Goal: Task Accomplishment & Management: Manage account settings

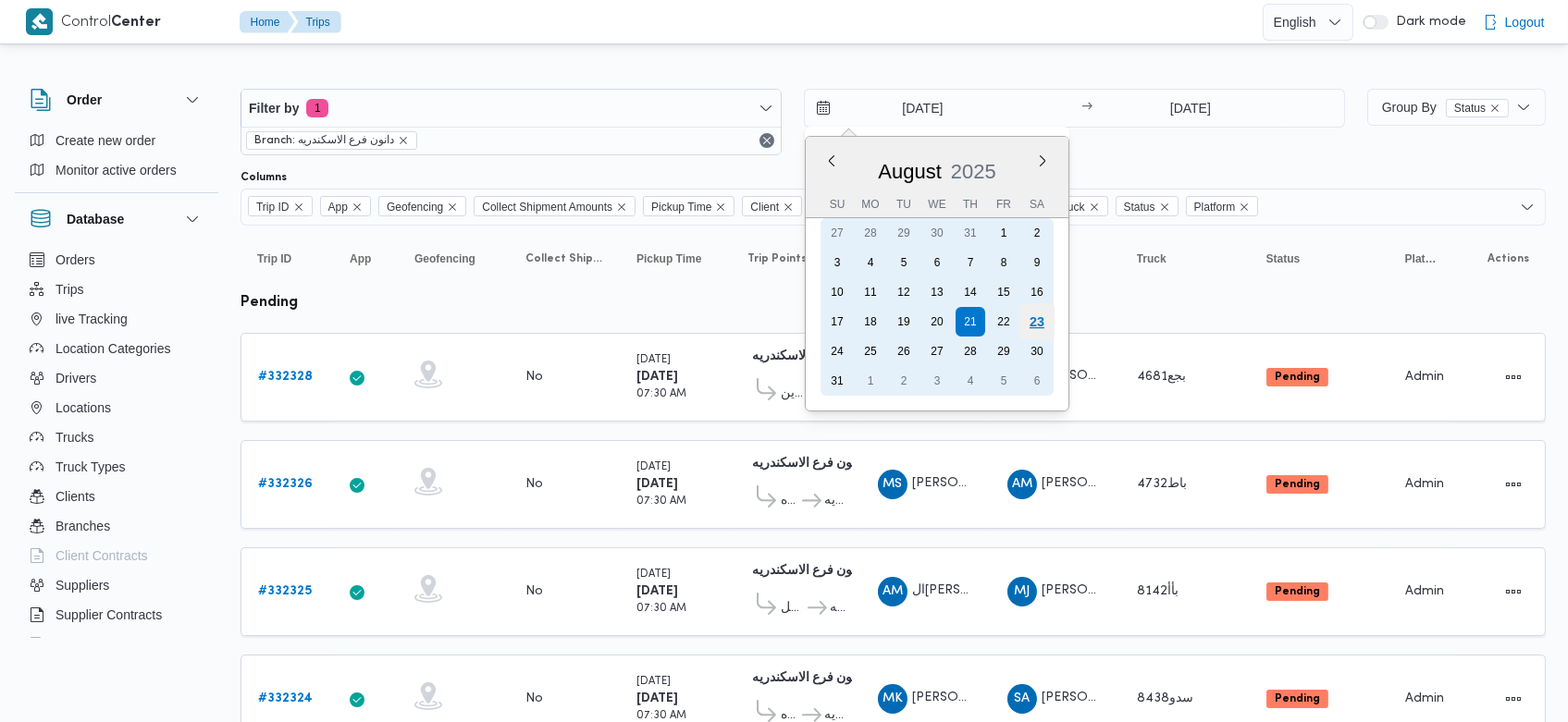
click at [1033, 321] on div "23" at bounding box center [1037, 322] width 35 height 35
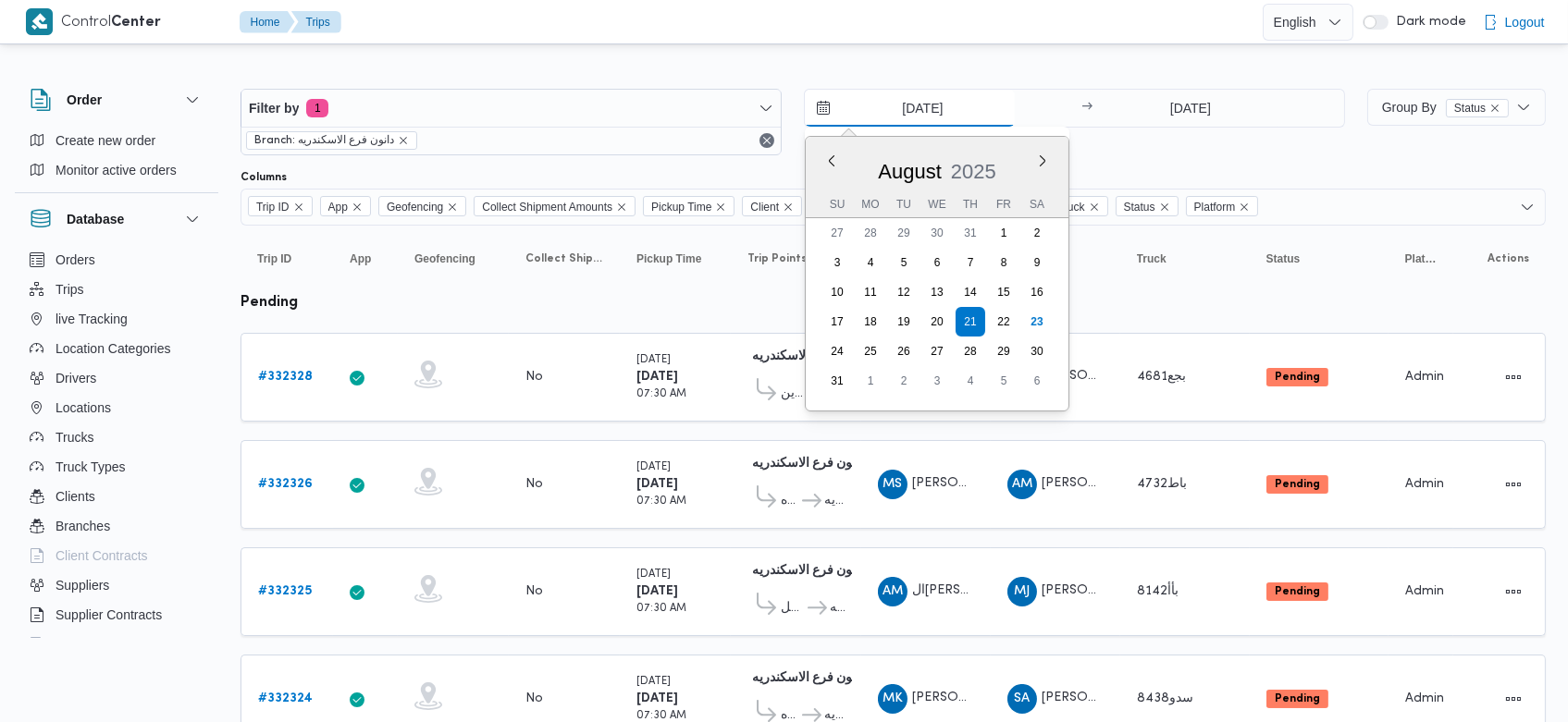
type input "[DATE]"
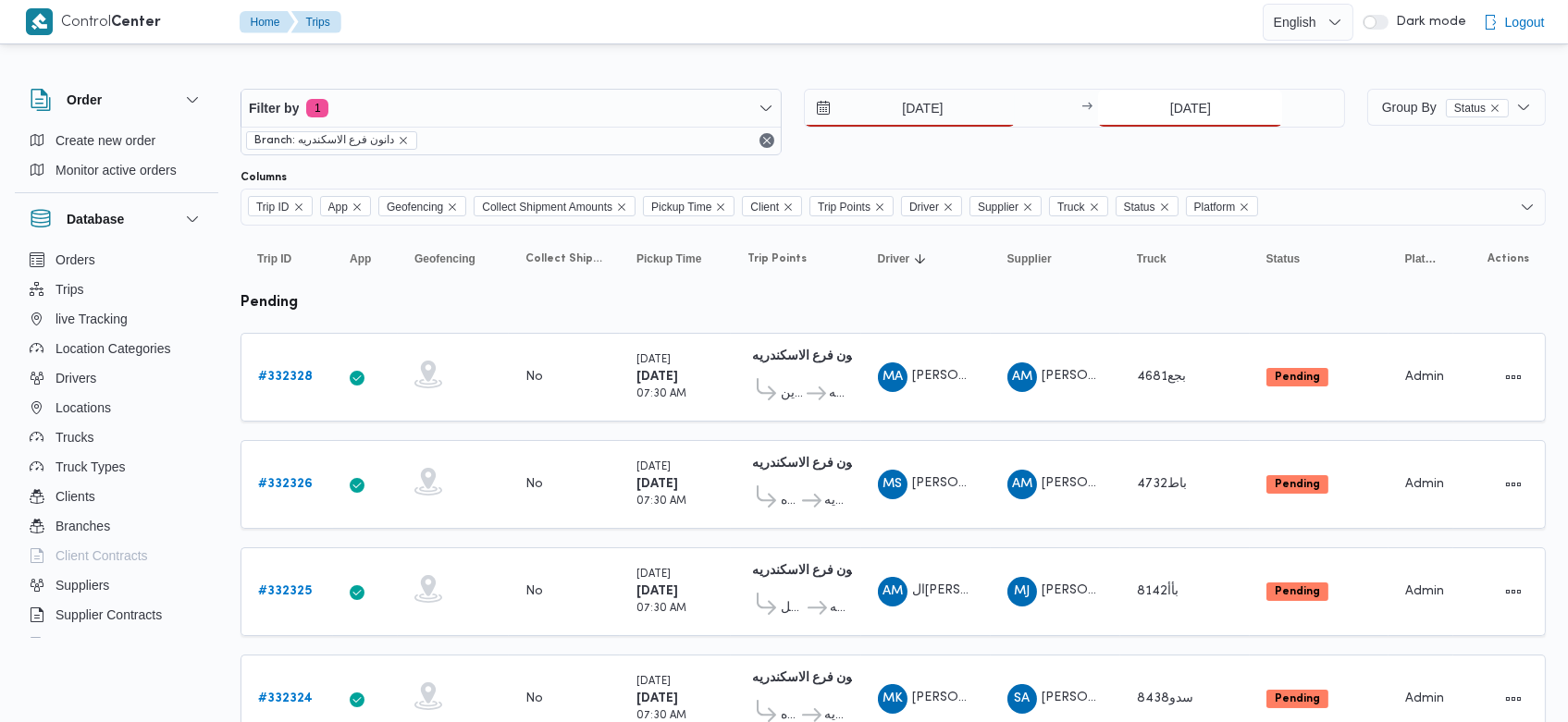
click at [1151, 108] on input "21/8/2025" at bounding box center [1190, 108] width 184 height 37
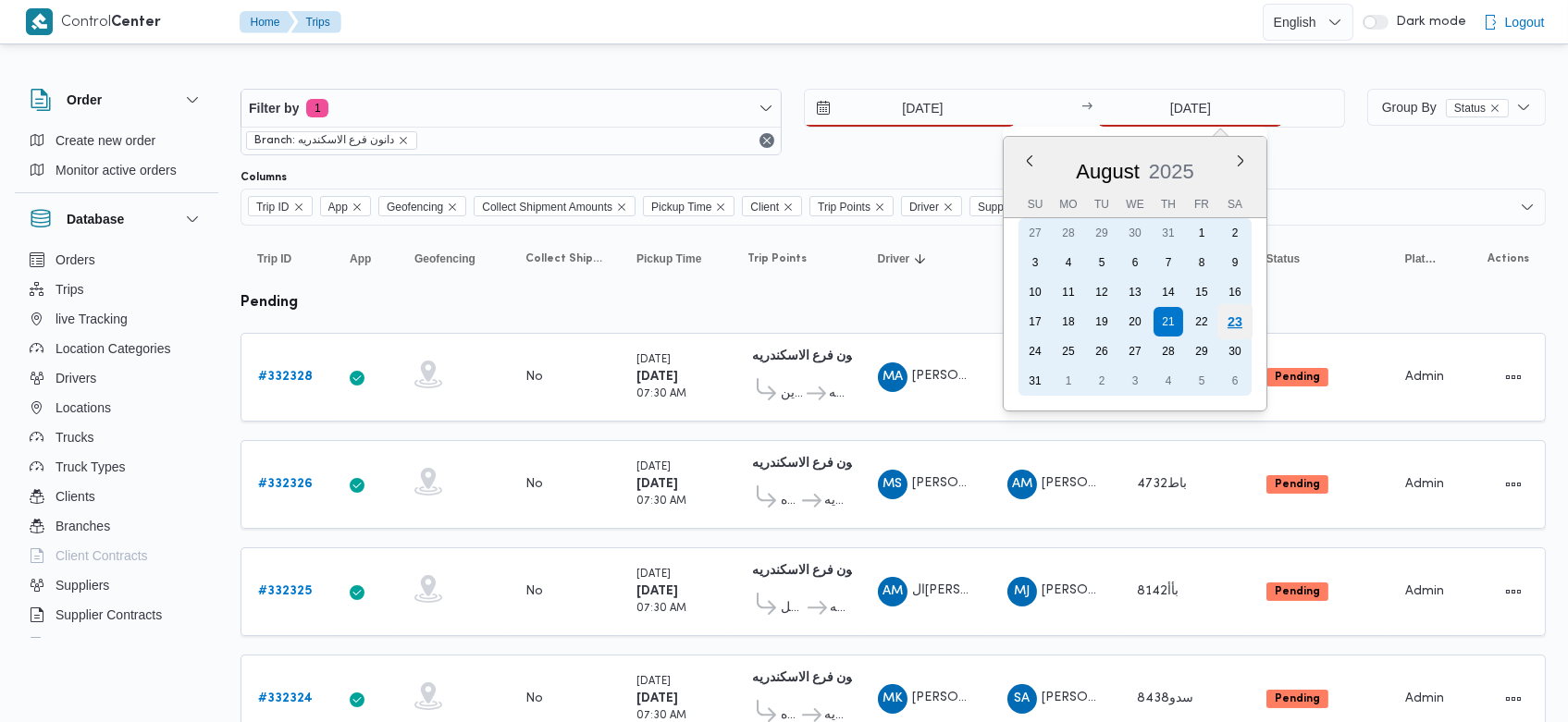
click at [1230, 336] on div "23" at bounding box center [1235, 322] width 35 height 35
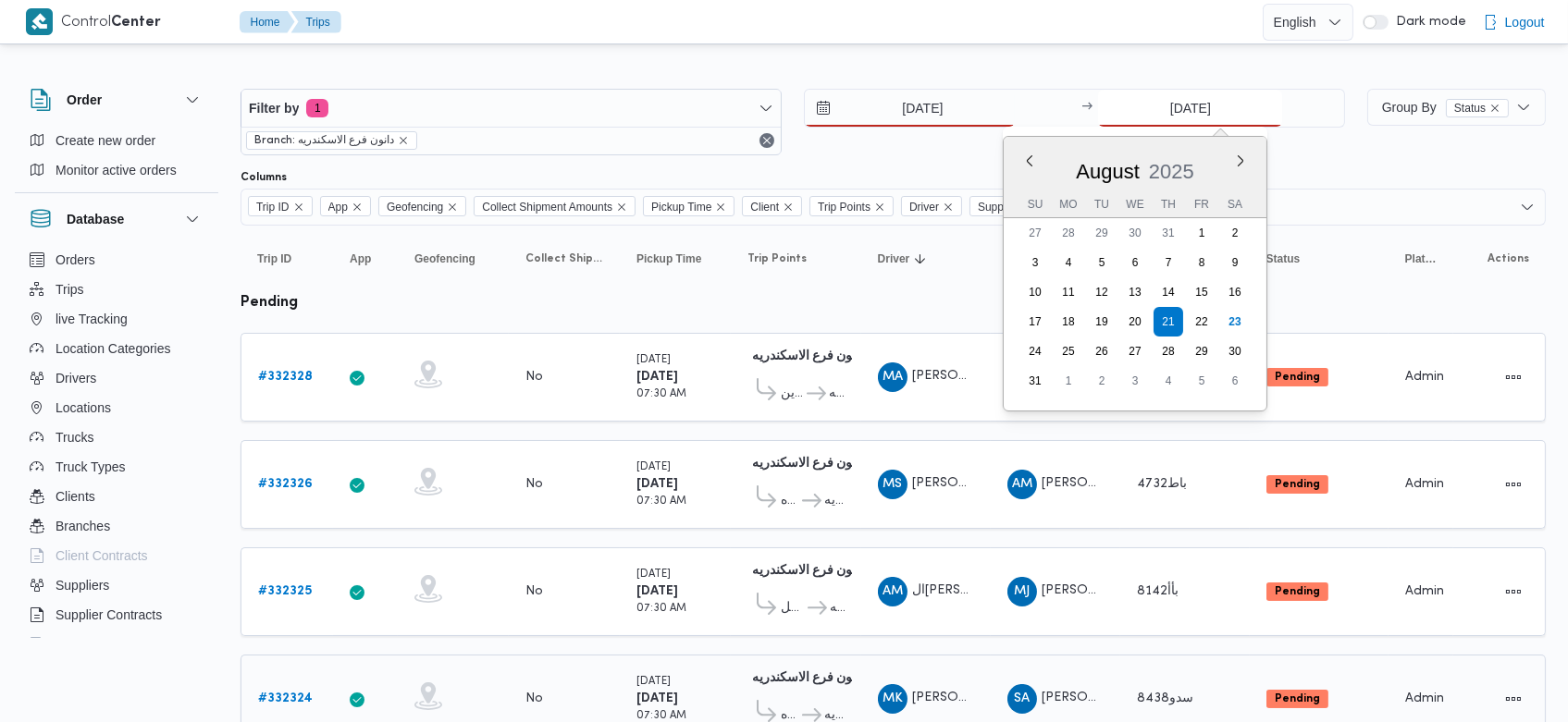
type input "[DATE]"
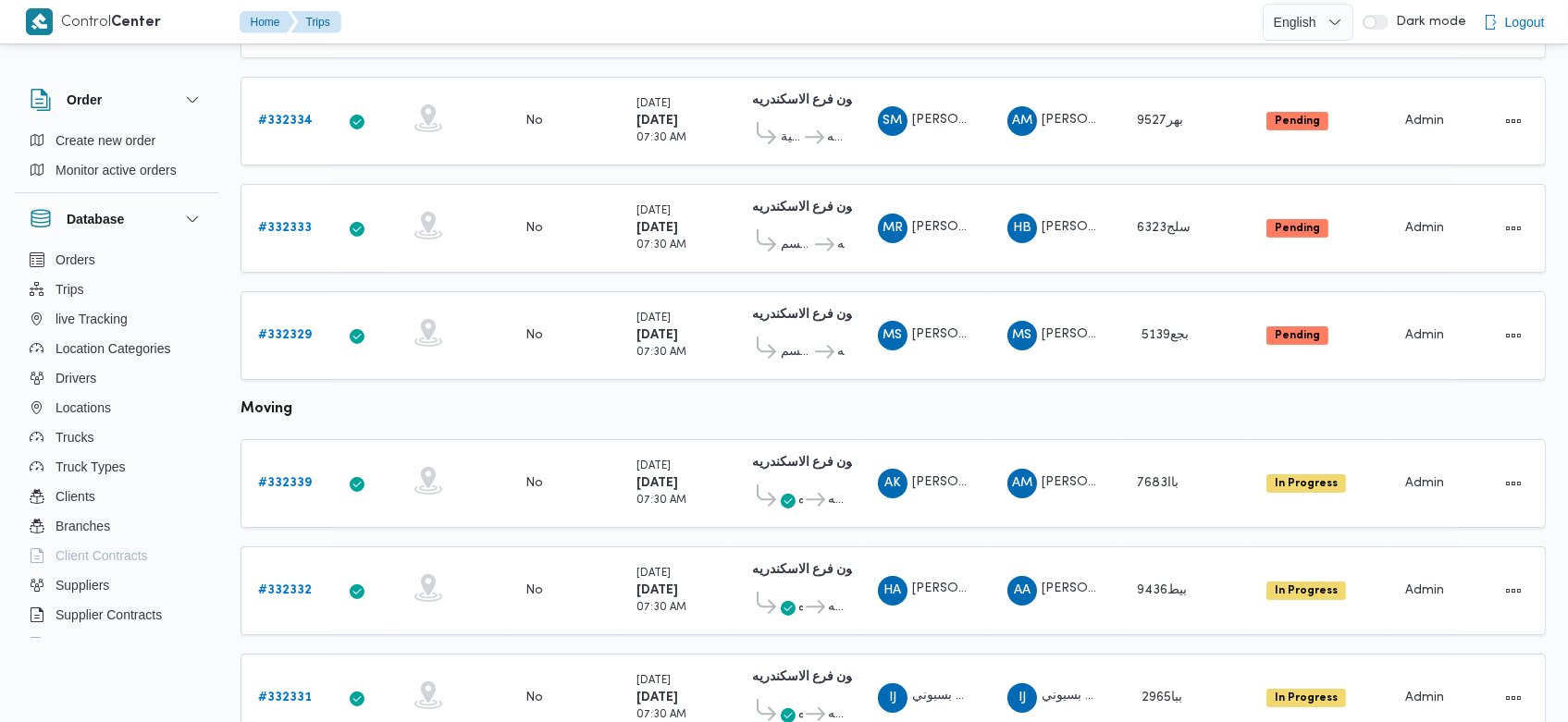
scroll to position [746, 0]
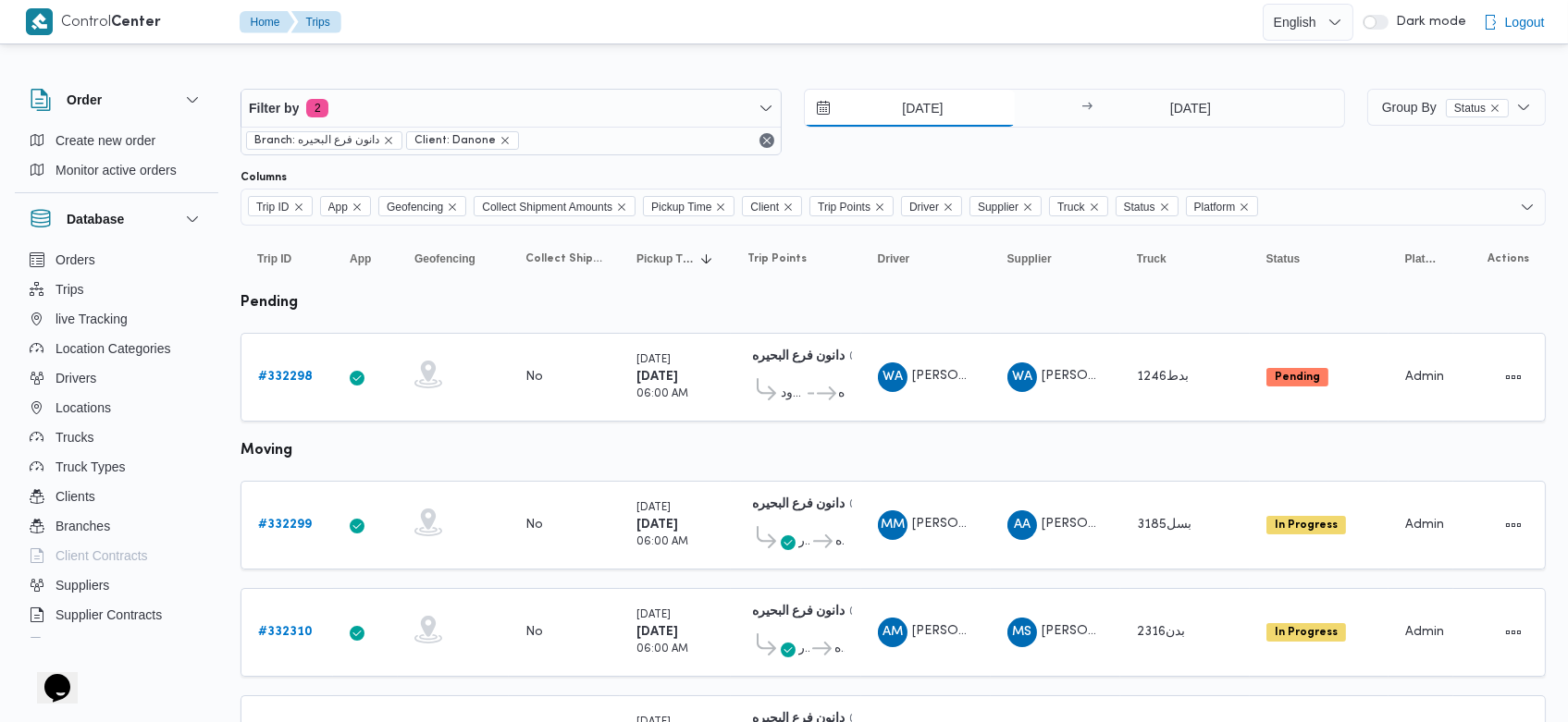
click at [892, 97] on input "[DATE]" at bounding box center [909, 108] width 210 height 37
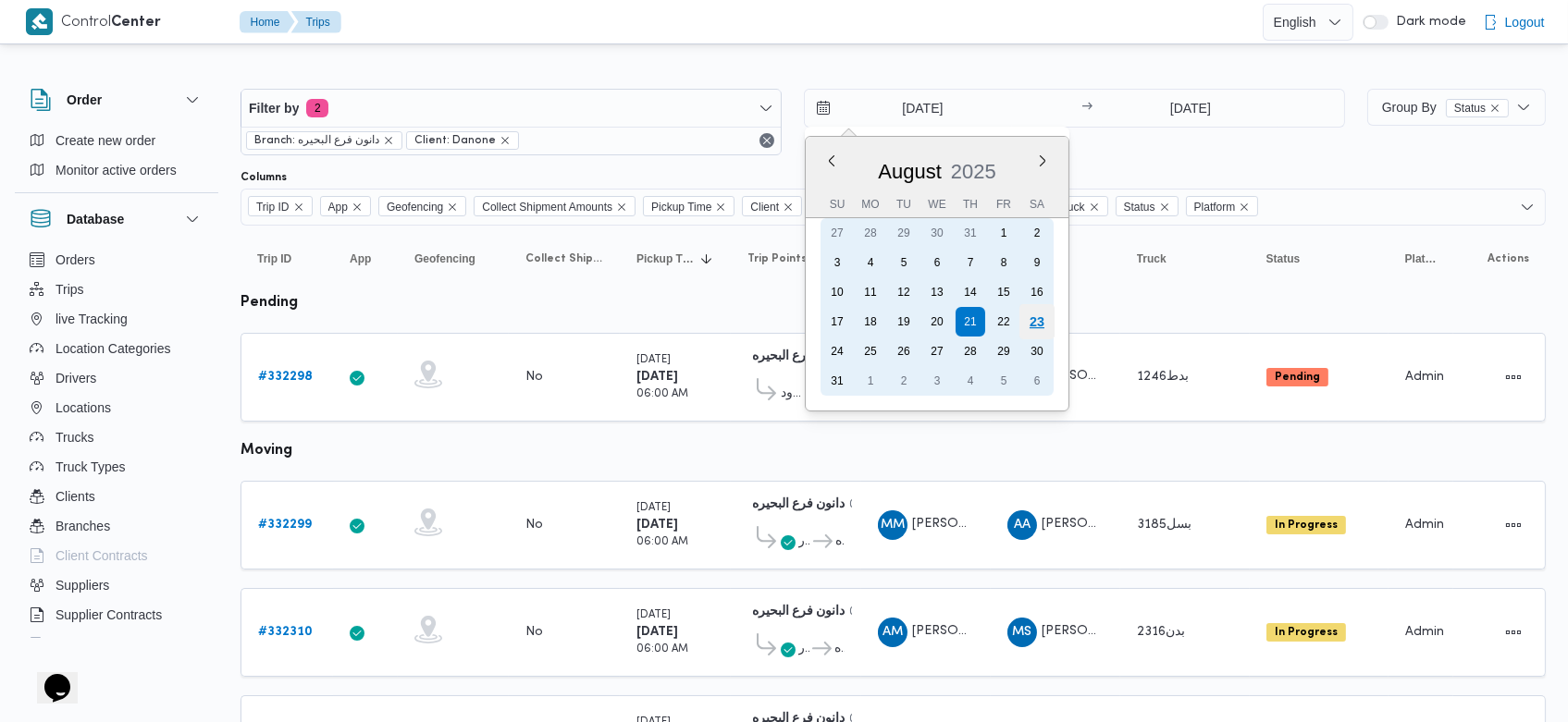
click at [1041, 326] on div "23" at bounding box center [1037, 322] width 35 height 35
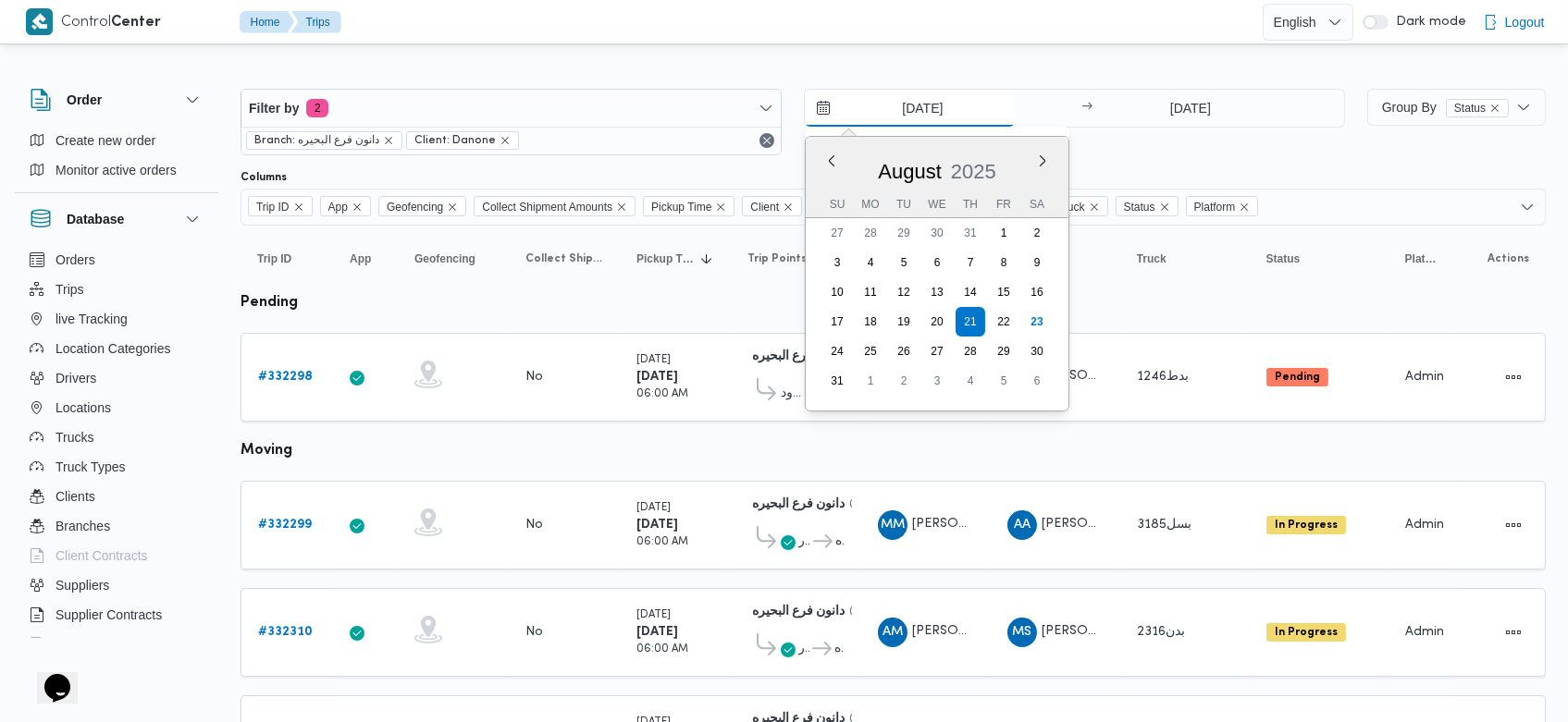
type input "[DATE]"
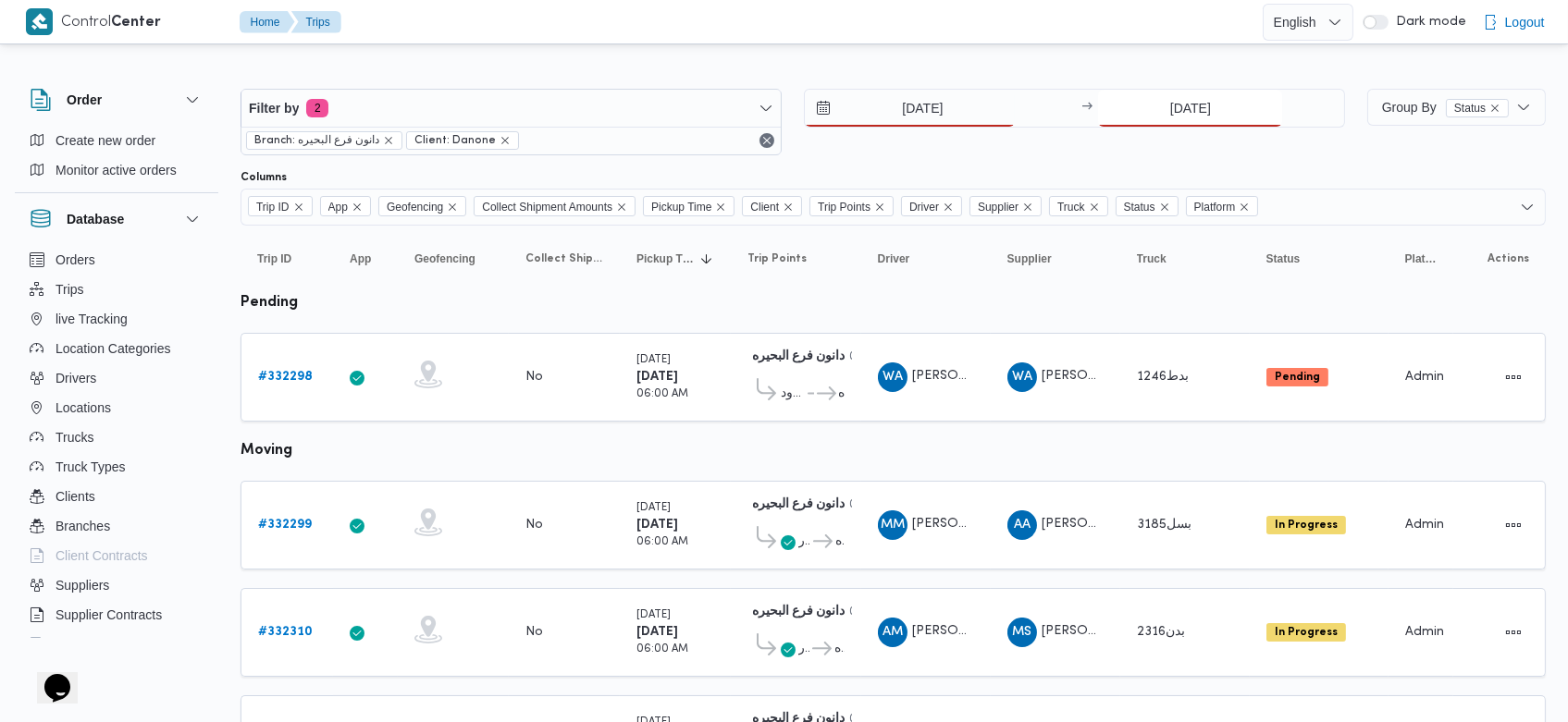
click at [1152, 108] on input "21/8/2025" at bounding box center [1190, 108] width 184 height 37
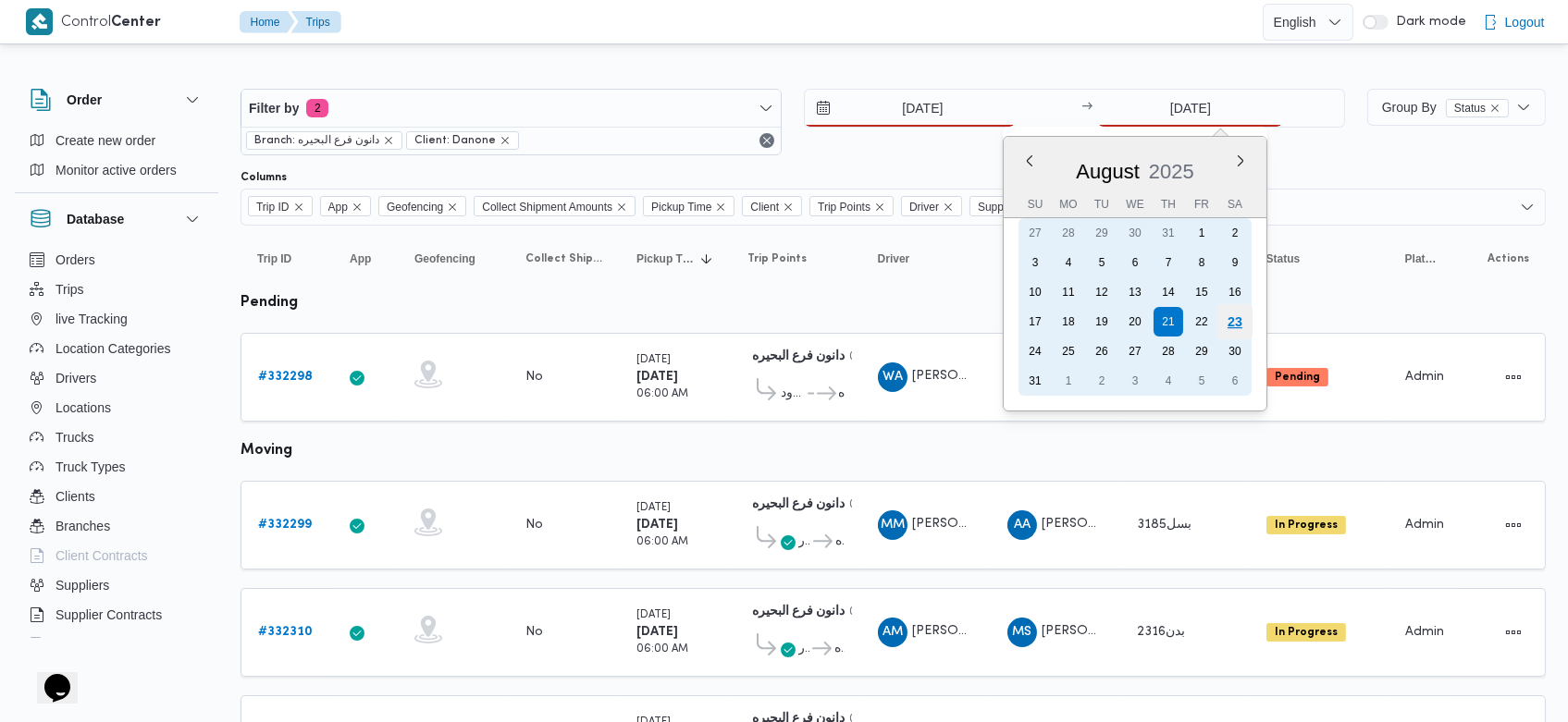
click at [1229, 324] on div "23" at bounding box center [1235, 322] width 35 height 35
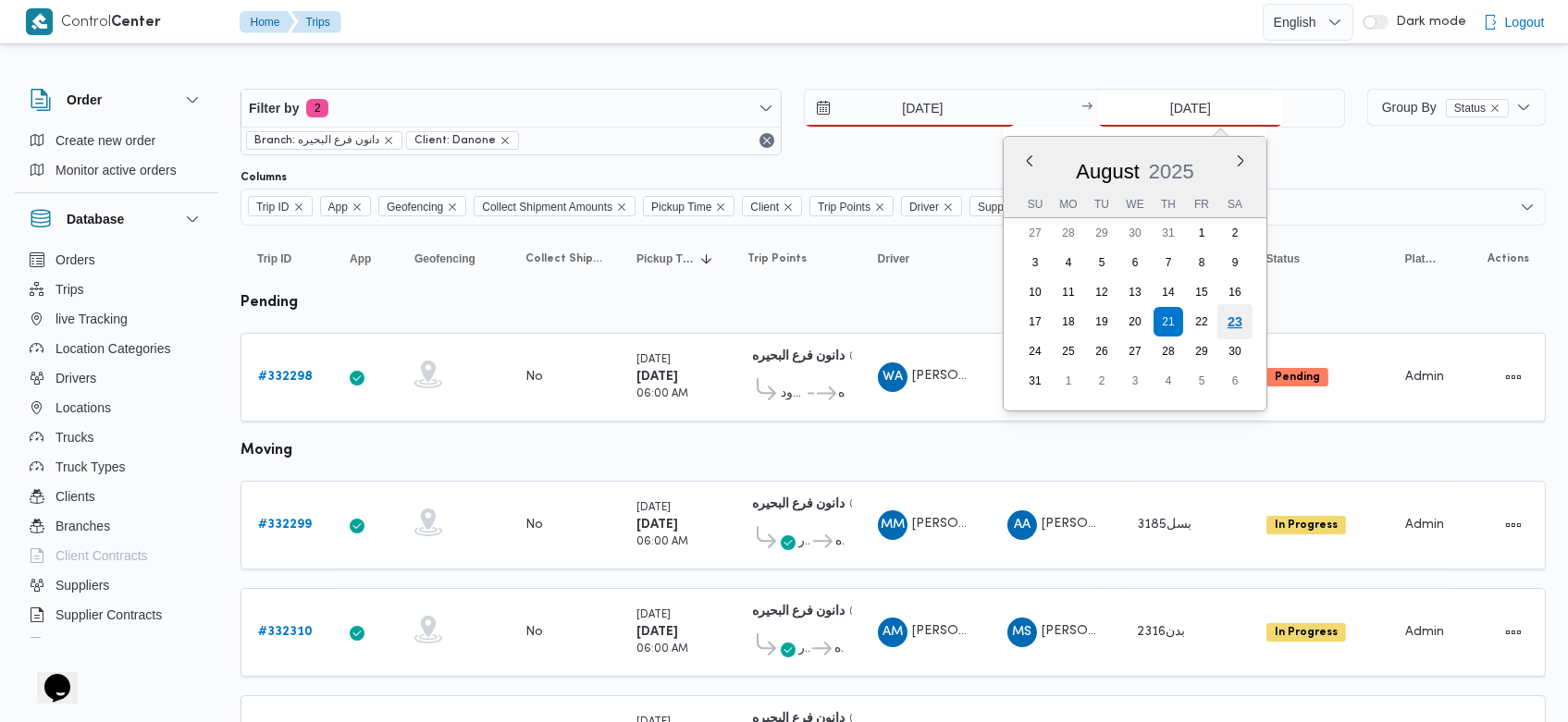
type input "[DATE]"
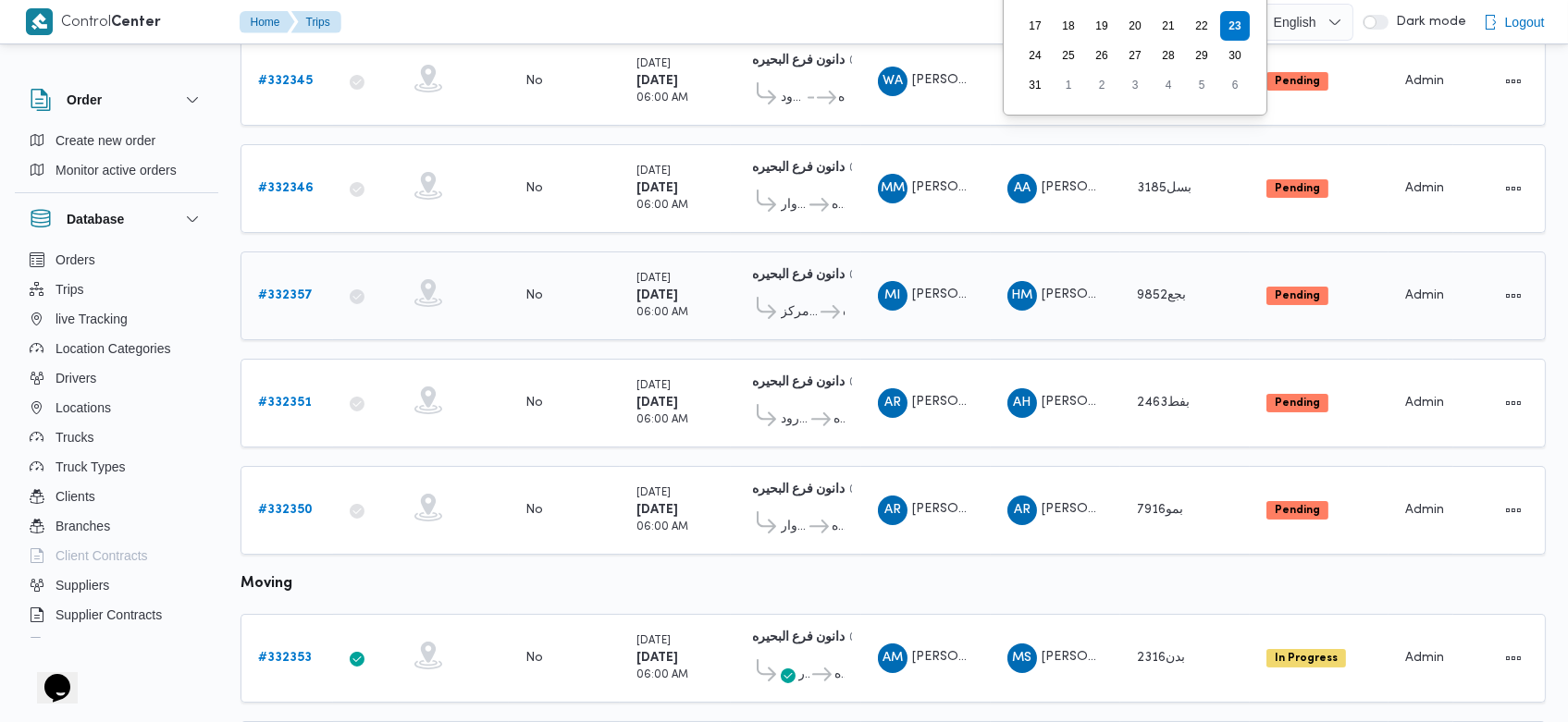
scroll to position [333, 0]
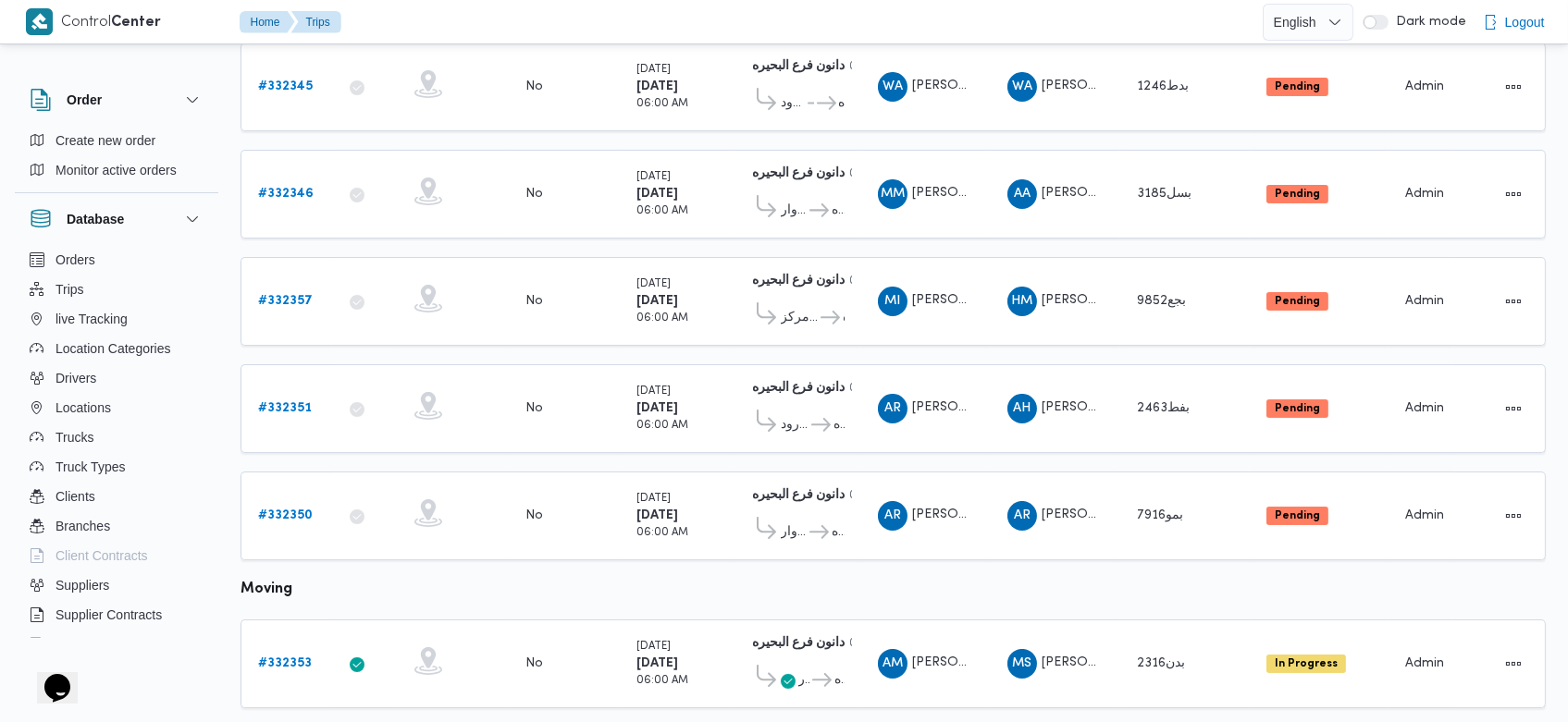
scroll to position [261, 0]
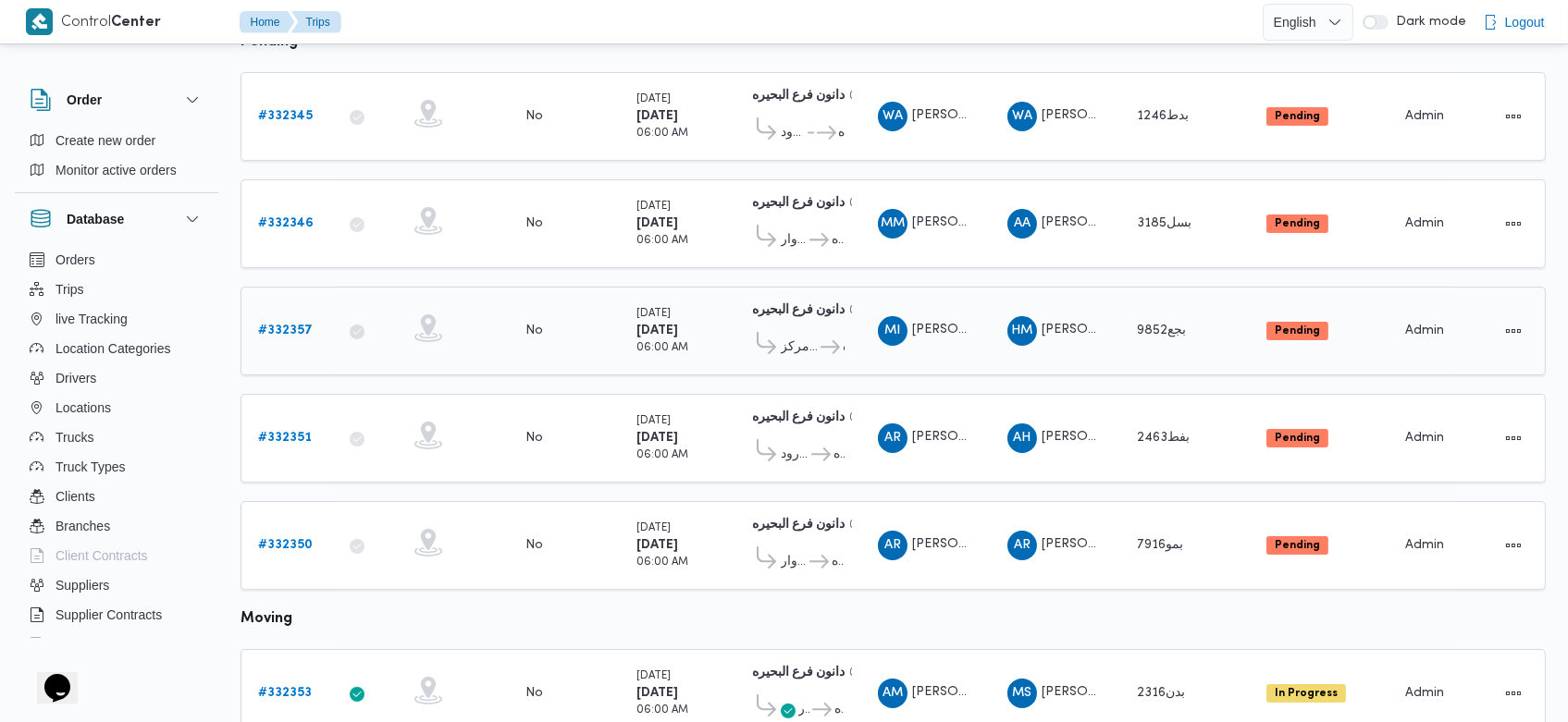
click at [289, 324] on b "# 332357" at bounding box center [285, 330] width 55 height 12
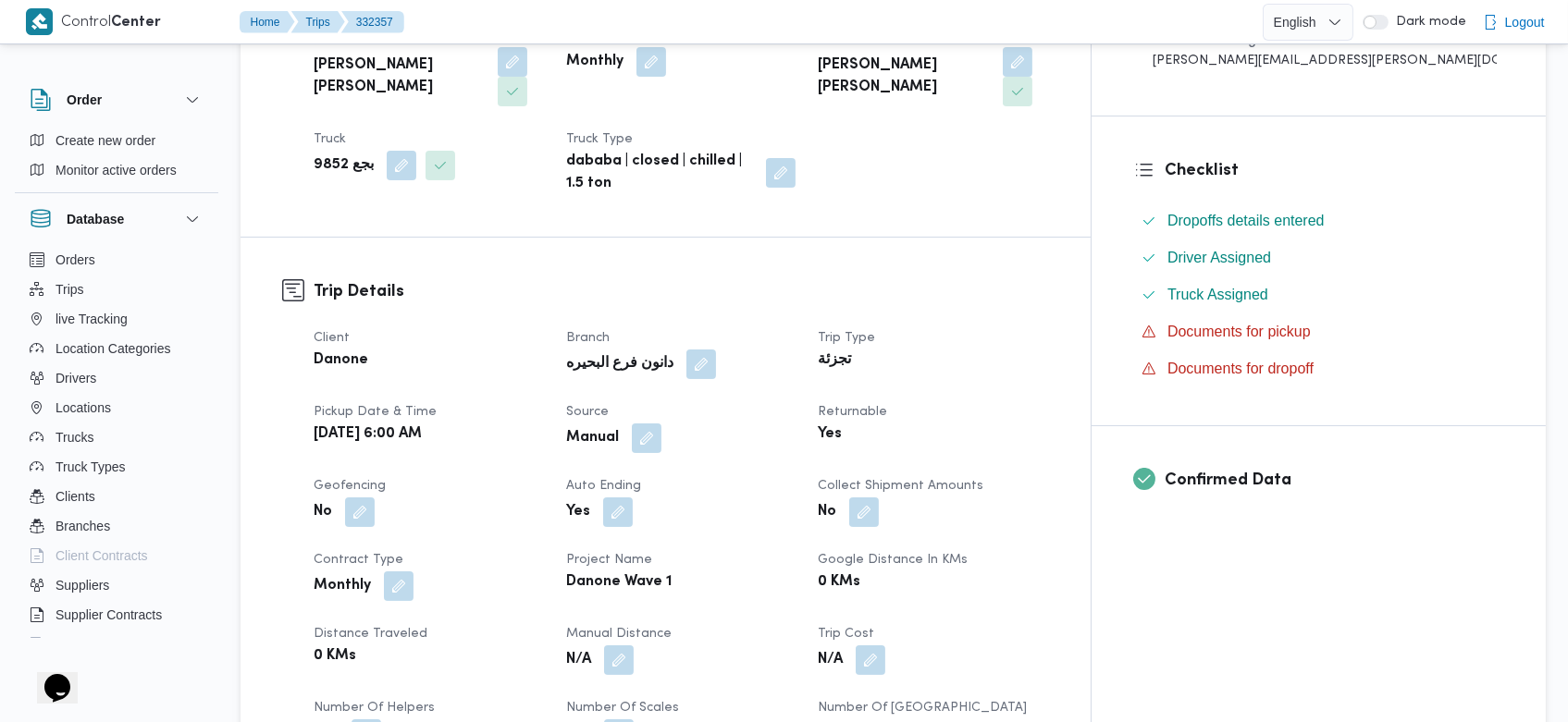
scroll to position [405, 0]
click at [691, 435] on div "Manual" at bounding box center [681, 436] width 234 height 33
click at [661, 421] on button "button" at bounding box center [647, 435] width 30 height 30
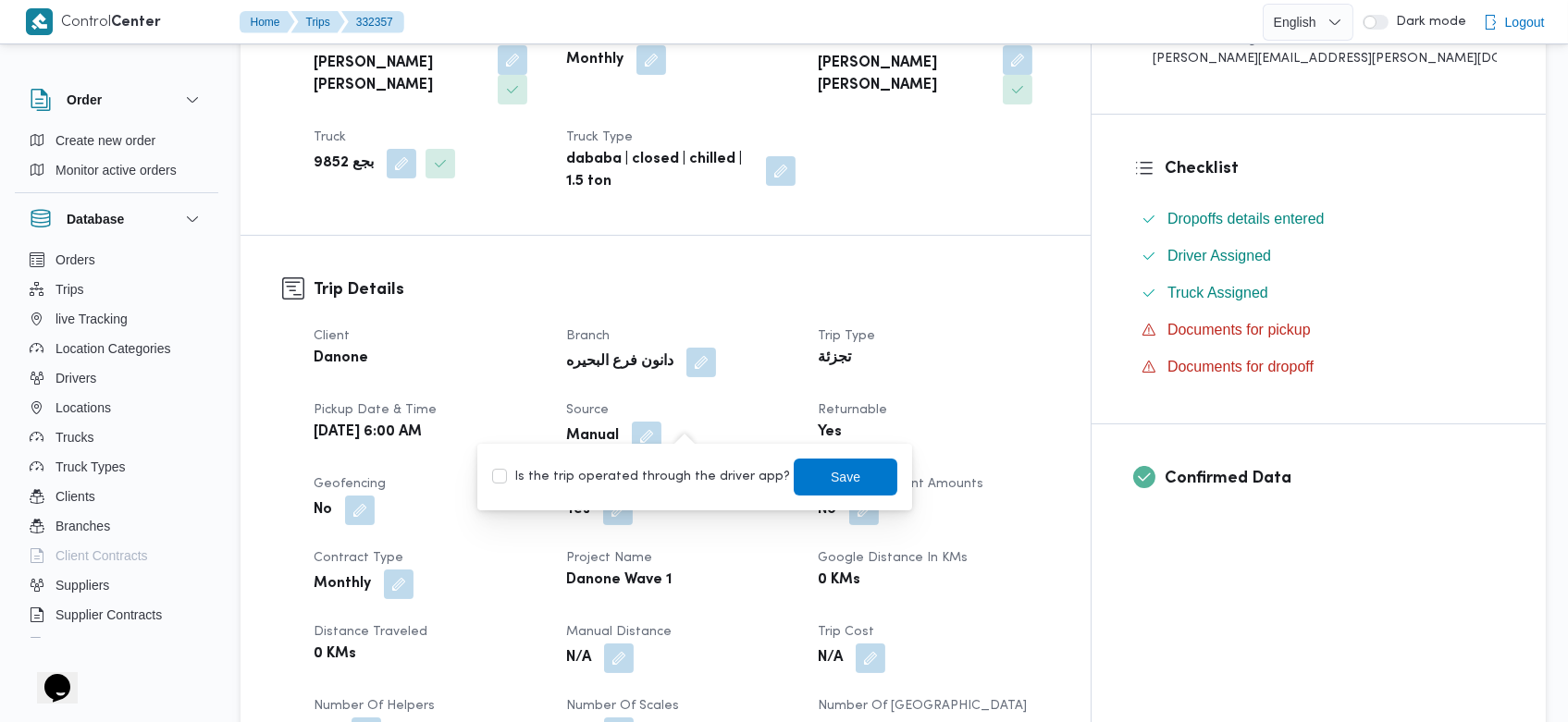
click at [658, 466] on label "Is the trip operated through the driver app?" at bounding box center [641, 477] width 298 height 22
checkbox input "true"
click at [832, 469] on span "Save" at bounding box center [846, 476] width 30 height 22
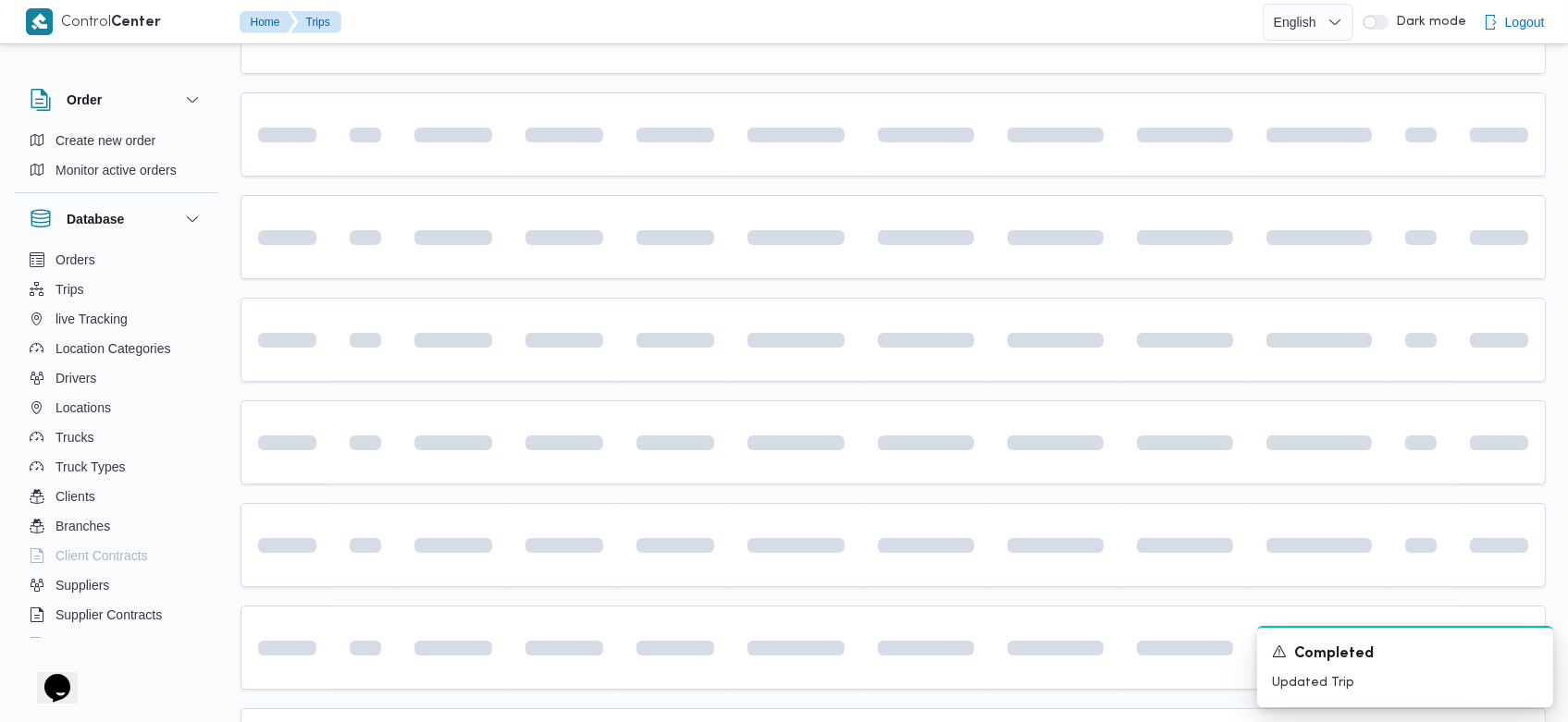
scroll to position [261, 0]
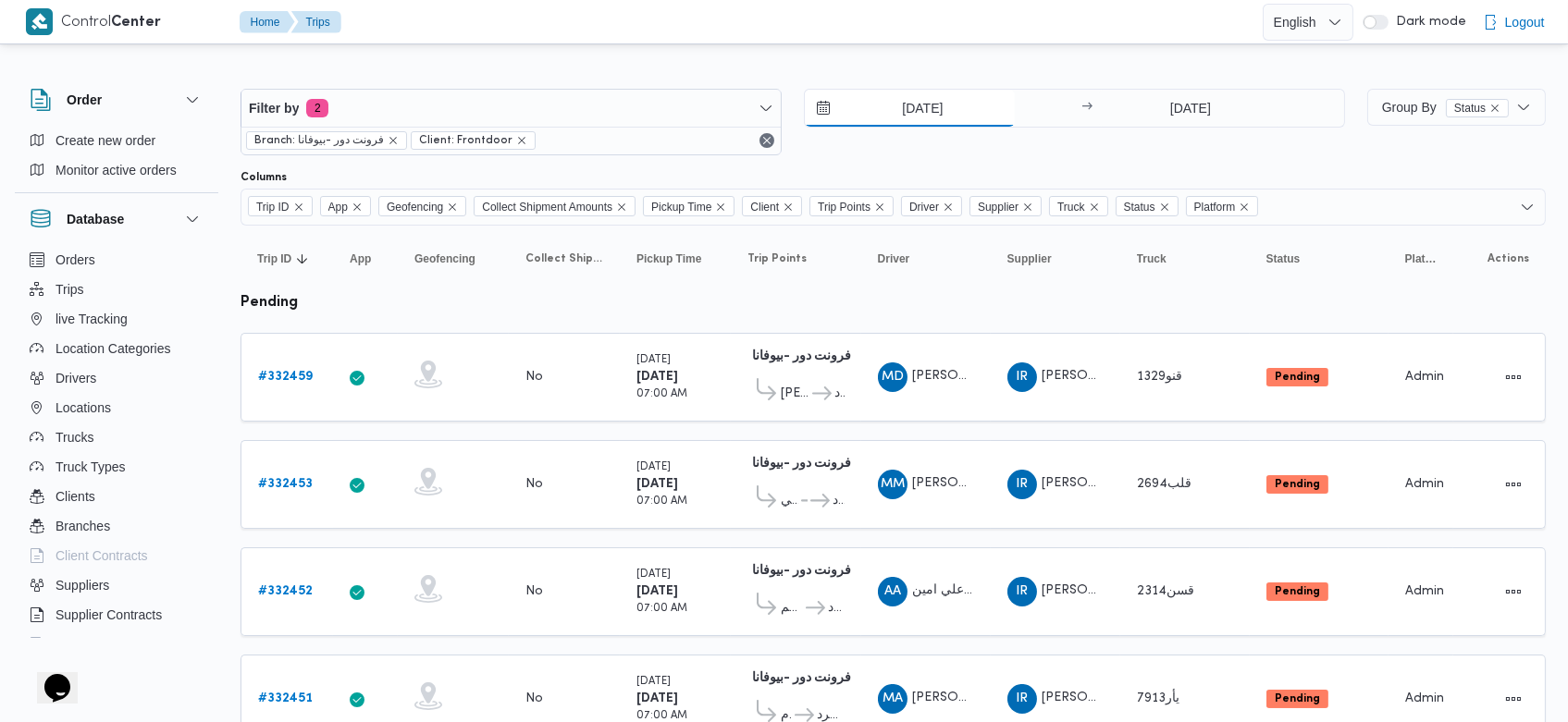
click at [891, 103] on input "[DATE]" at bounding box center [909, 108] width 210 height 37
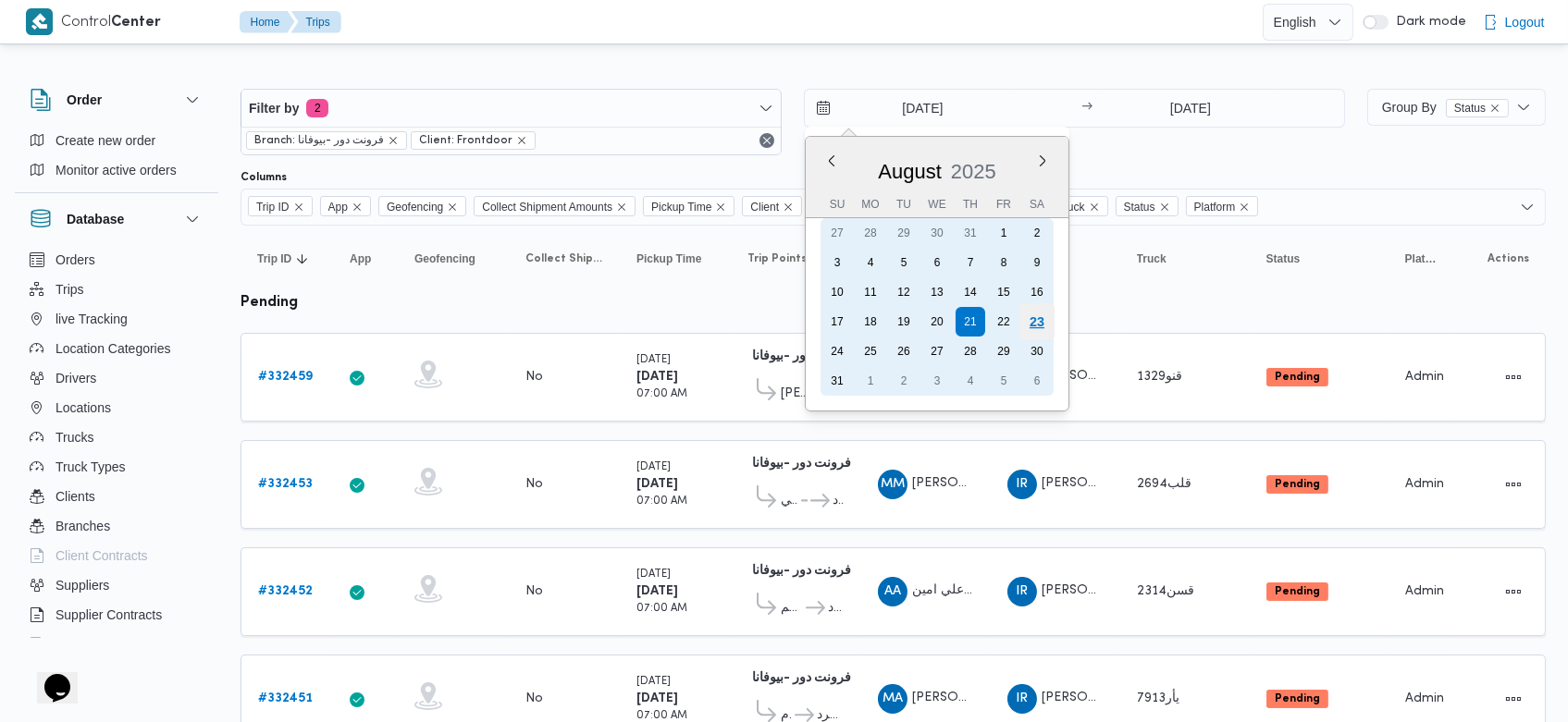
click at [1031, 319] on div "23" at bounding box center [1037, 322] width 35 height 35
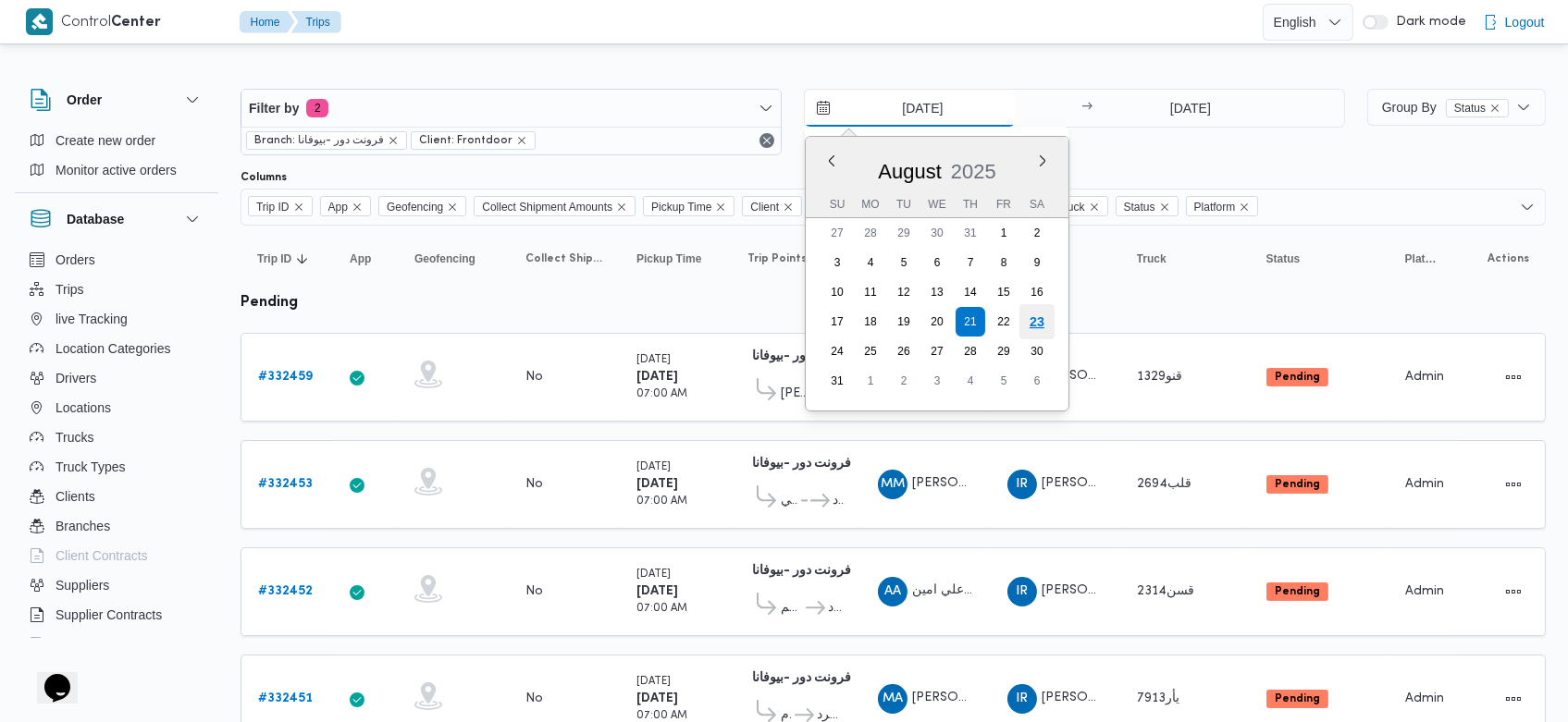
type input "[DATE]"
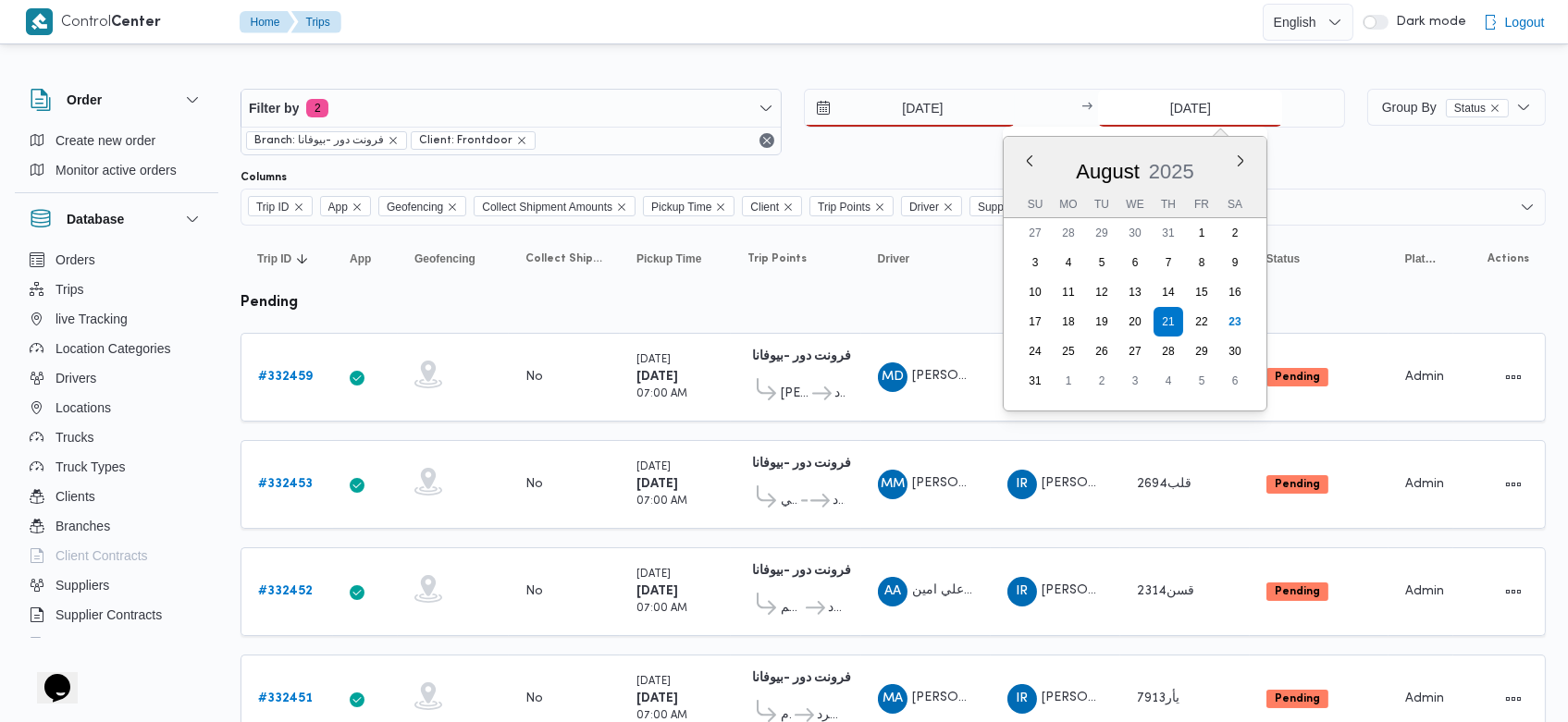
click at [1150, 106] on input "[DATE]" at bounding box center [1190, 108] width 184 height 37
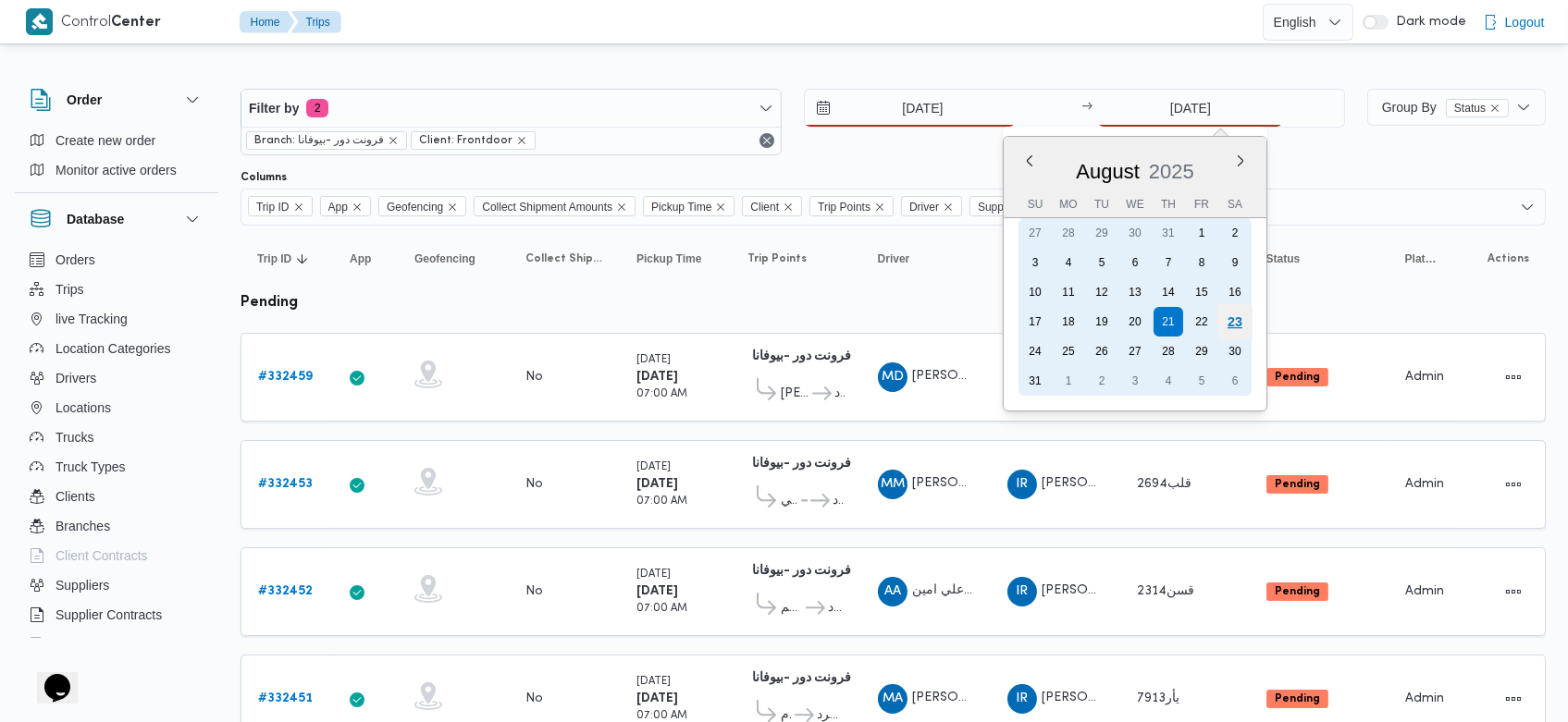
click at [1228, 326] on div "23" at bounding box center [1235, 322] width 35 height 35
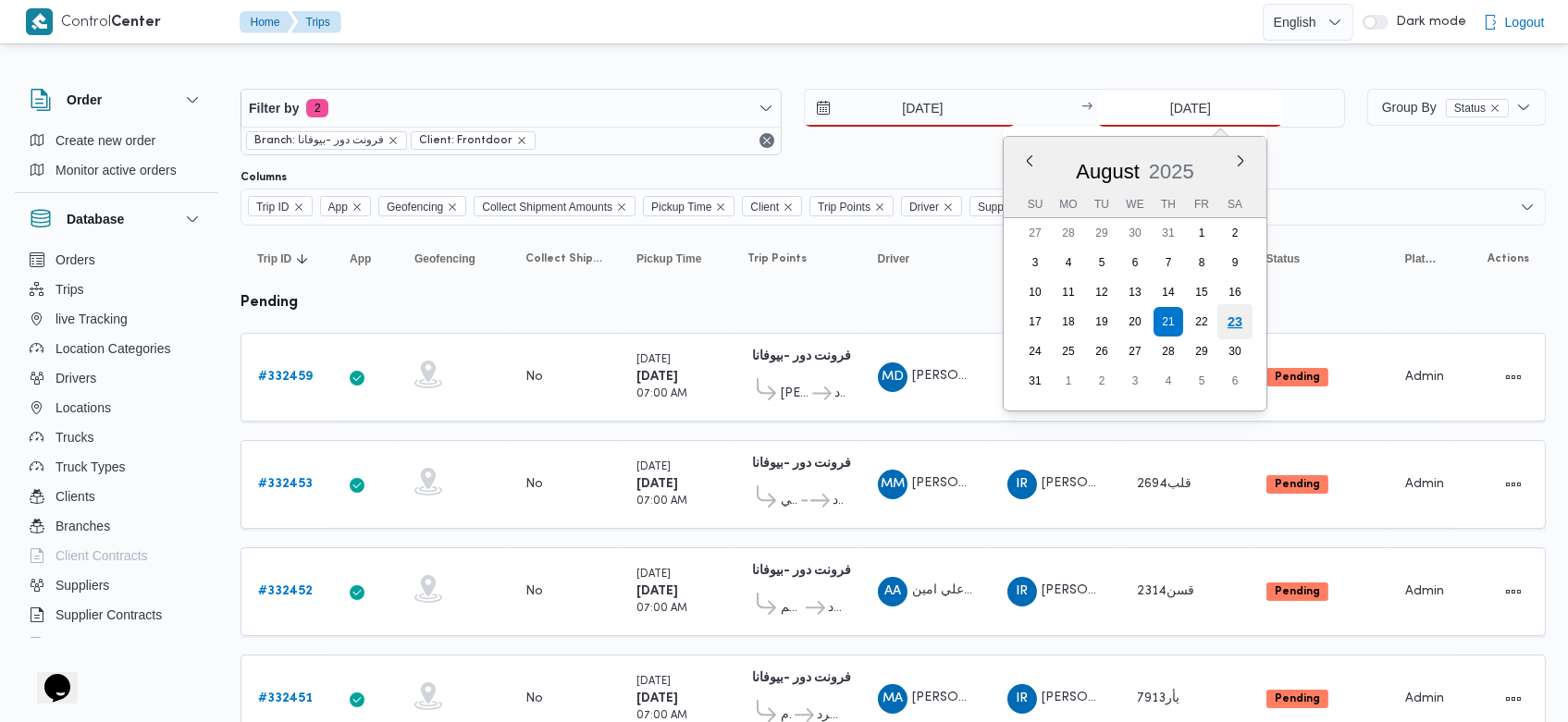
type input "[DATE]"
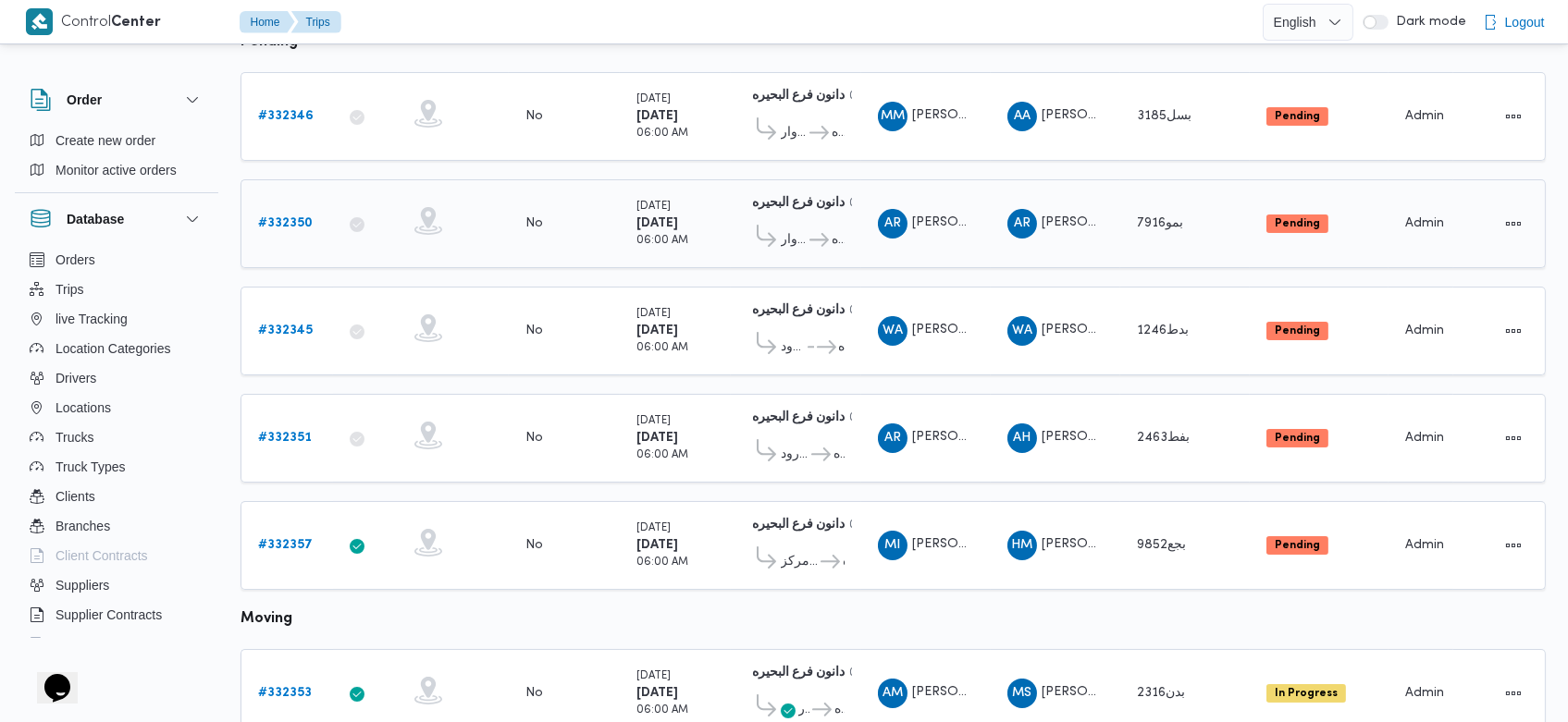
click at [296, 217] on b "# 332350" at bounding box center [285, 223] width 55 height 12
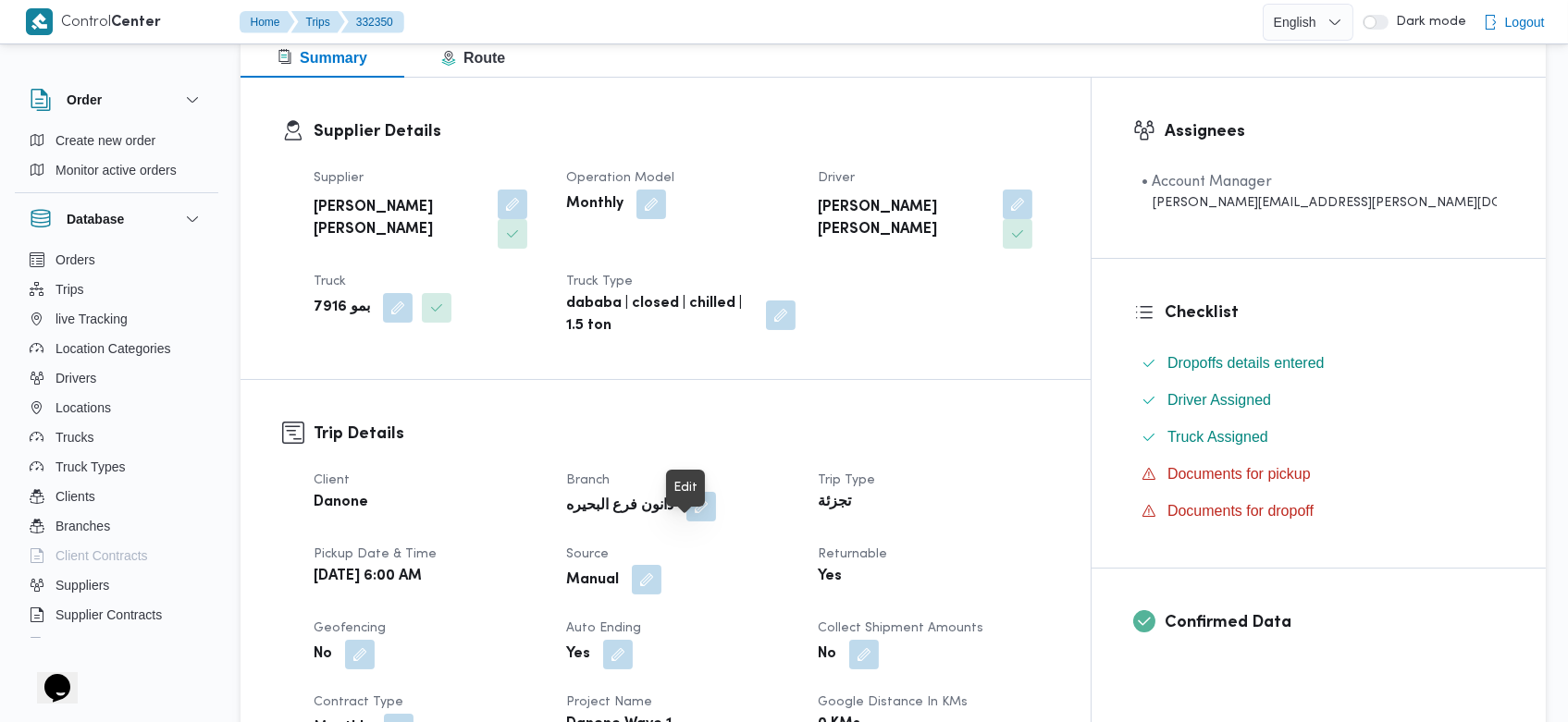
click at [661, 565] on button "button" at bounding box center [647, 580] width 30 height 30
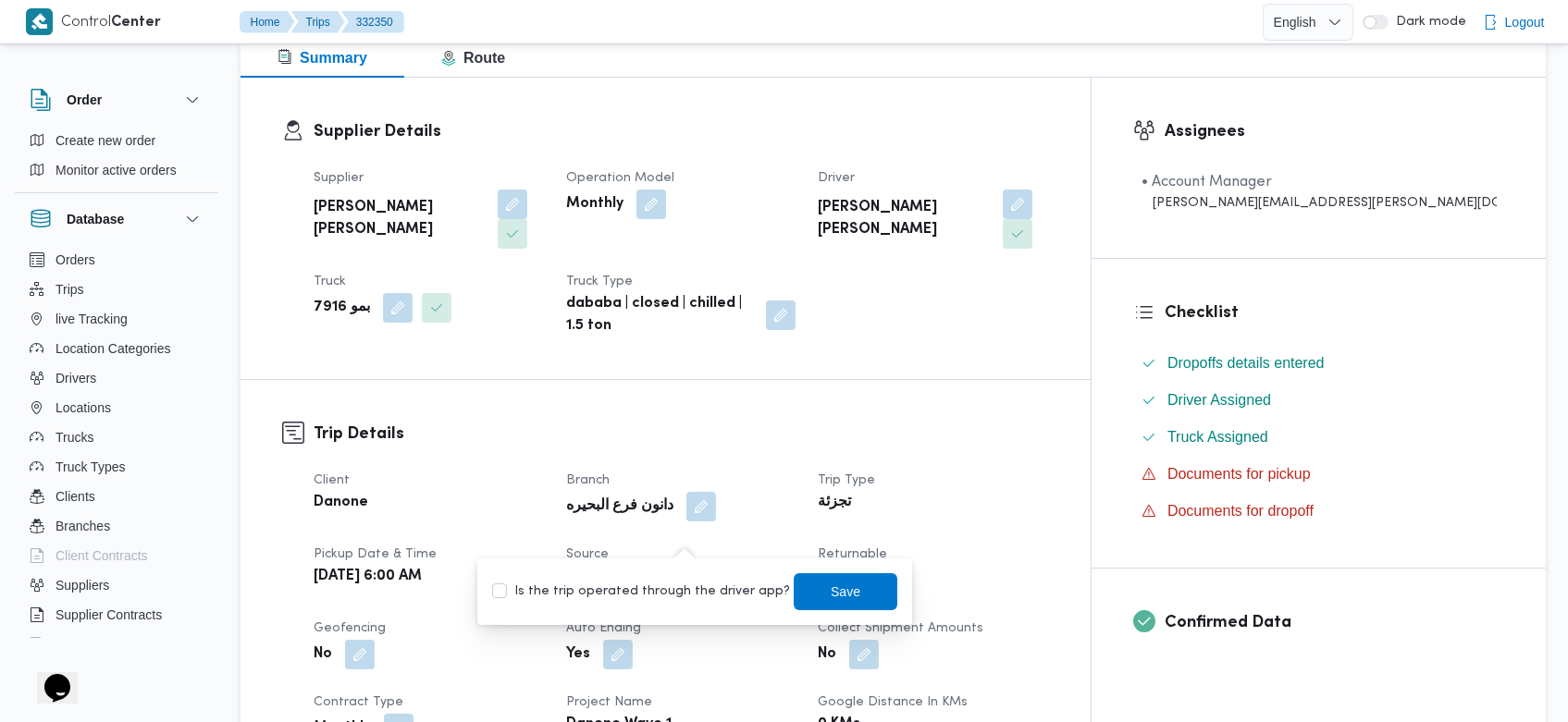
click at [599, 604] on div "Is the trip operated through the driver app? Save" at bounding box center [695, 592] width 409 height 41
click at [555, 592] on label "Is the trip operated through the driver app?" at bounding box center [641, 592] width 298 height 22
checkbox input "true"
click at [840, 590] on span "Save" at bounding box center [846, 591] width 104 height 37
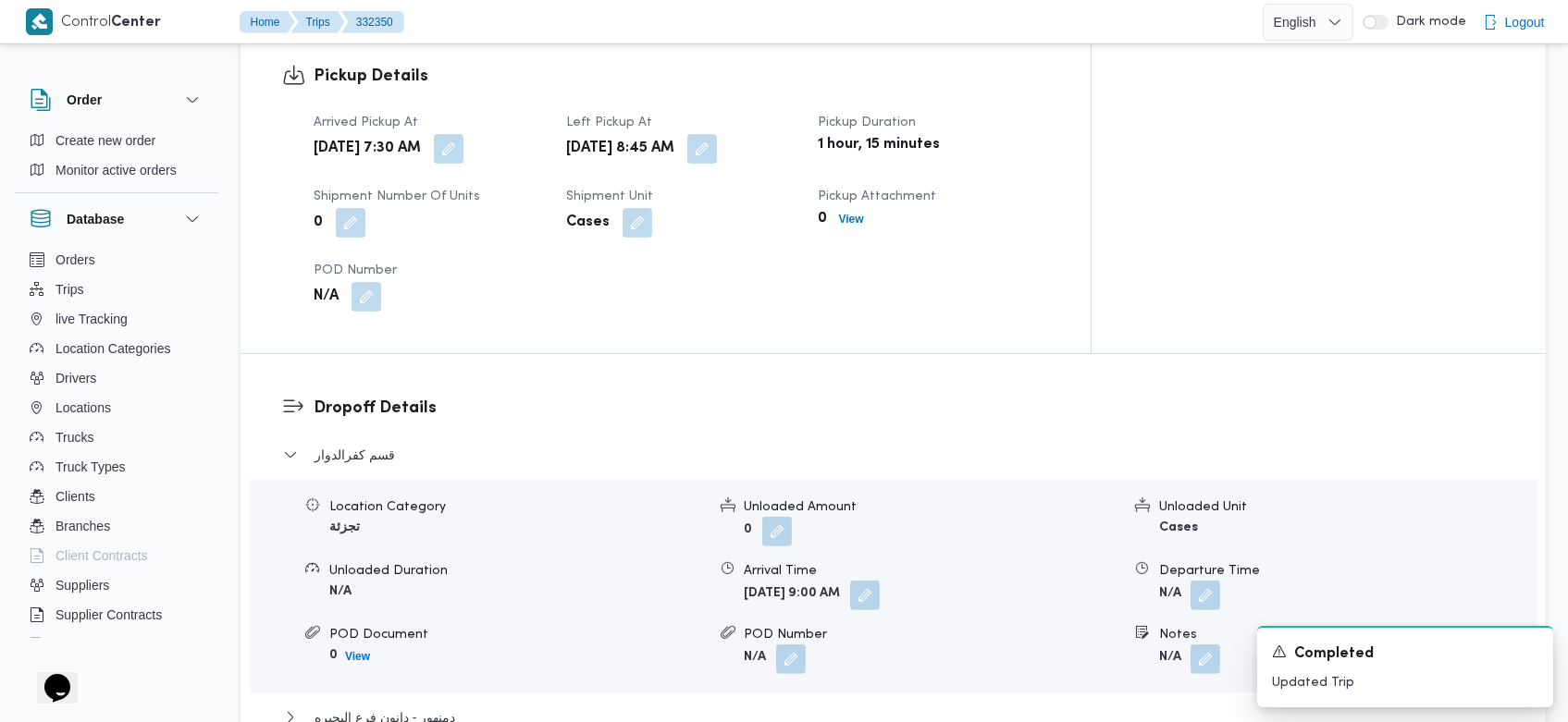
scroll to position [1270, 0]
click at [880, 578] on button "button" at bounding box center [865, 593] width 30 height 30
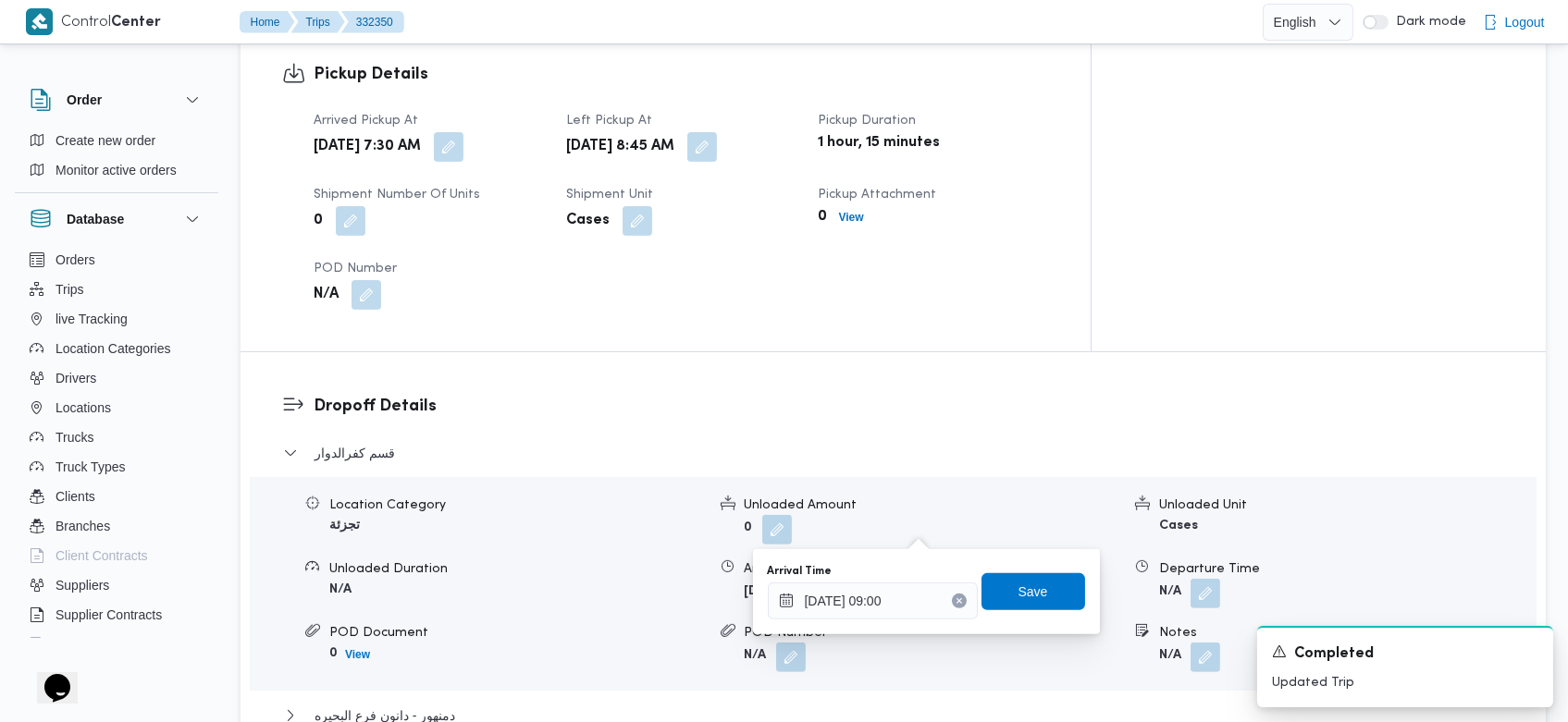
click at [956, 597] on icon "Clear input" at bounding box center [959, 601] width 7 height 7
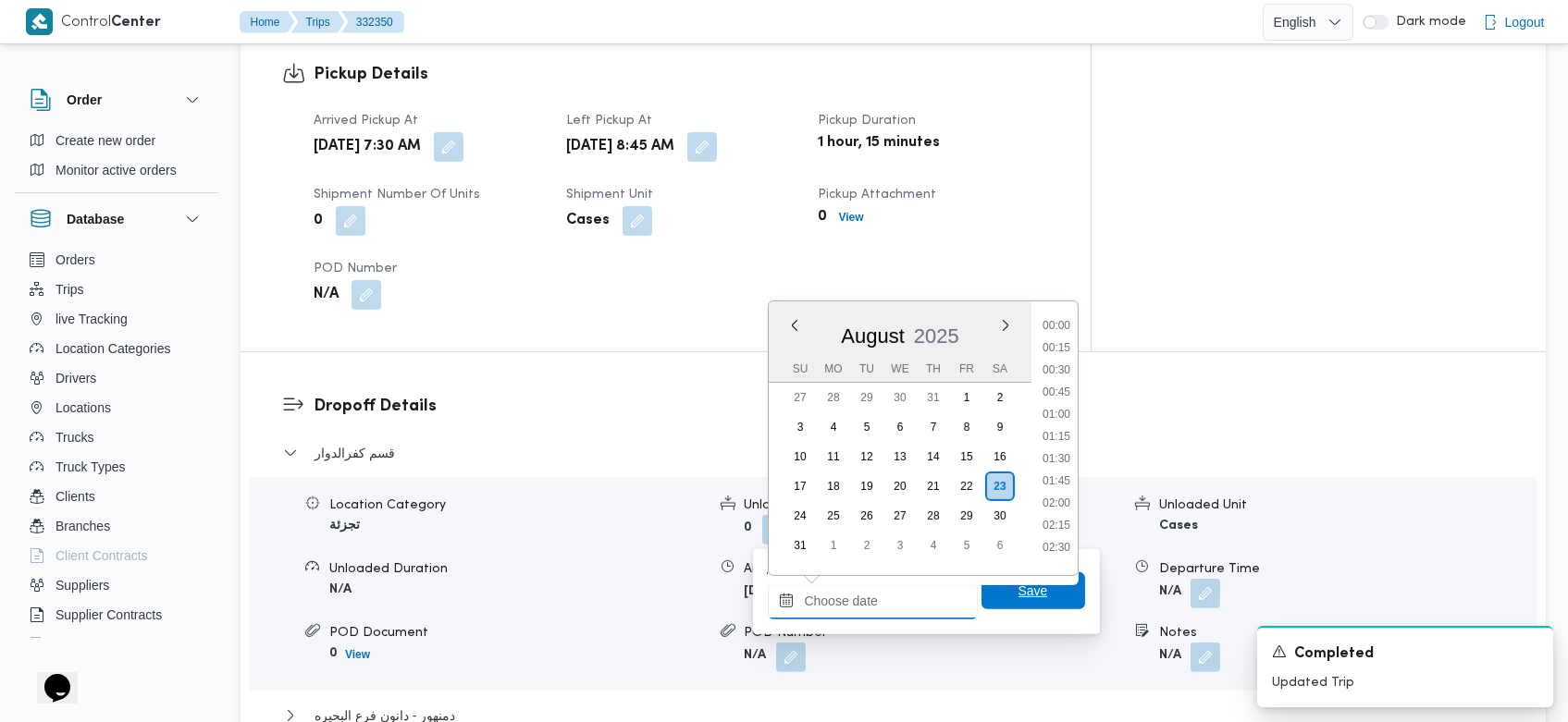
scroll to position [694, 0]
click at [1035, 621] on div "You are in a dialog. To close this dialog, hit escape. Arrival Time Previous Mo…" at bounding box center [926, 592] width 347 height 85
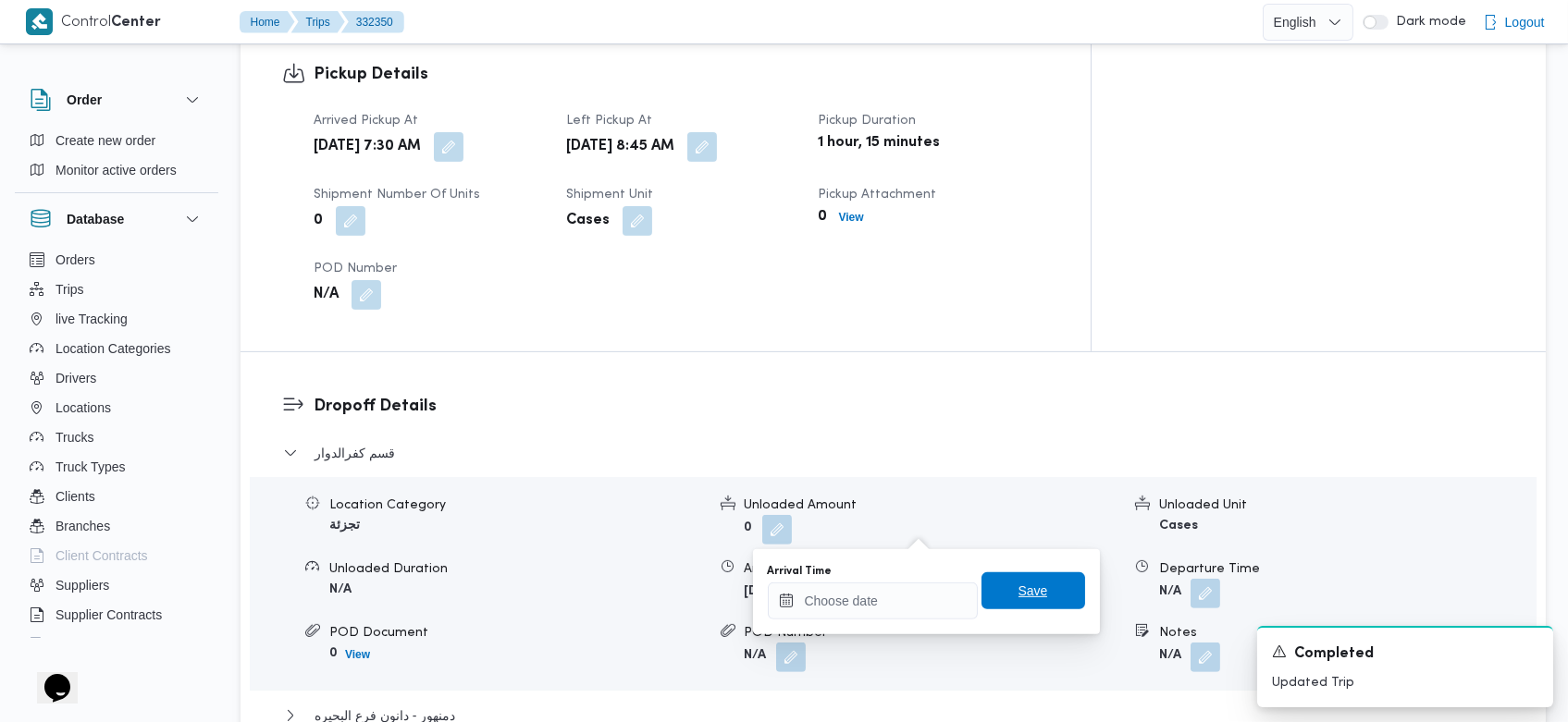
click at [1036, 605] on span "Save" at bounding box center [1033, 591] width 104 height 37
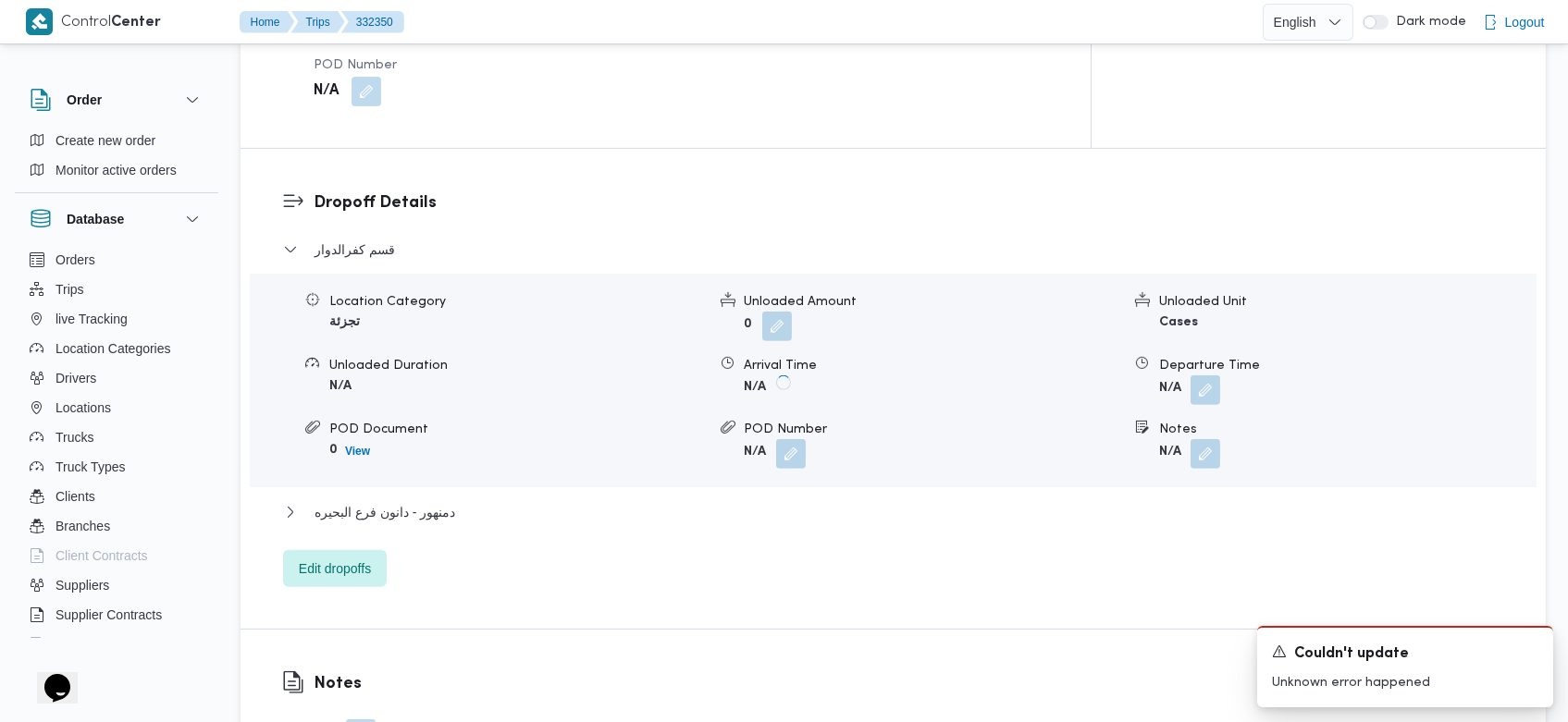
scroll to position [1646, 0]
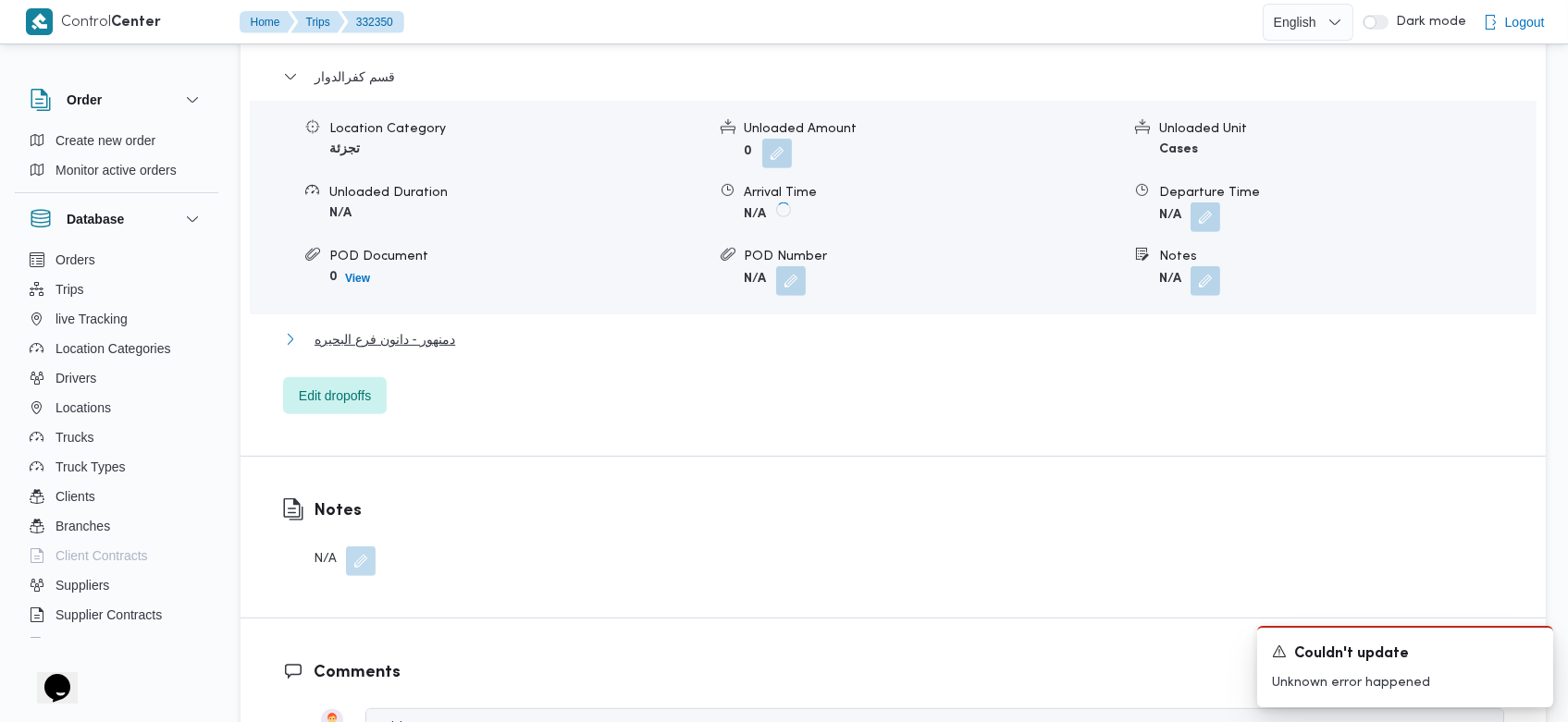
click at [385, 328] on span "دمنهور - دانون فرع البحيره" at bounding box center [385, 339] width 141 height 22
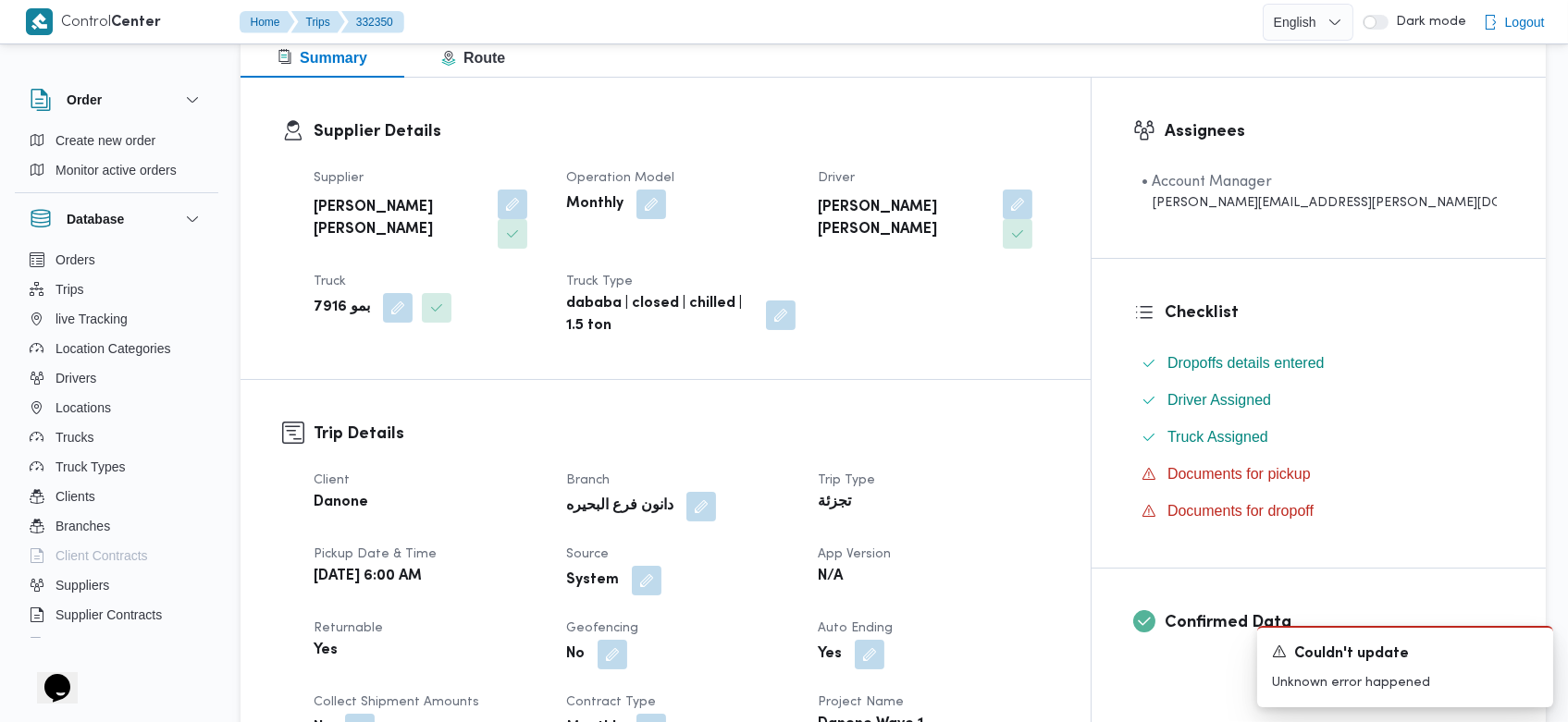
scroll to position [256, 0]
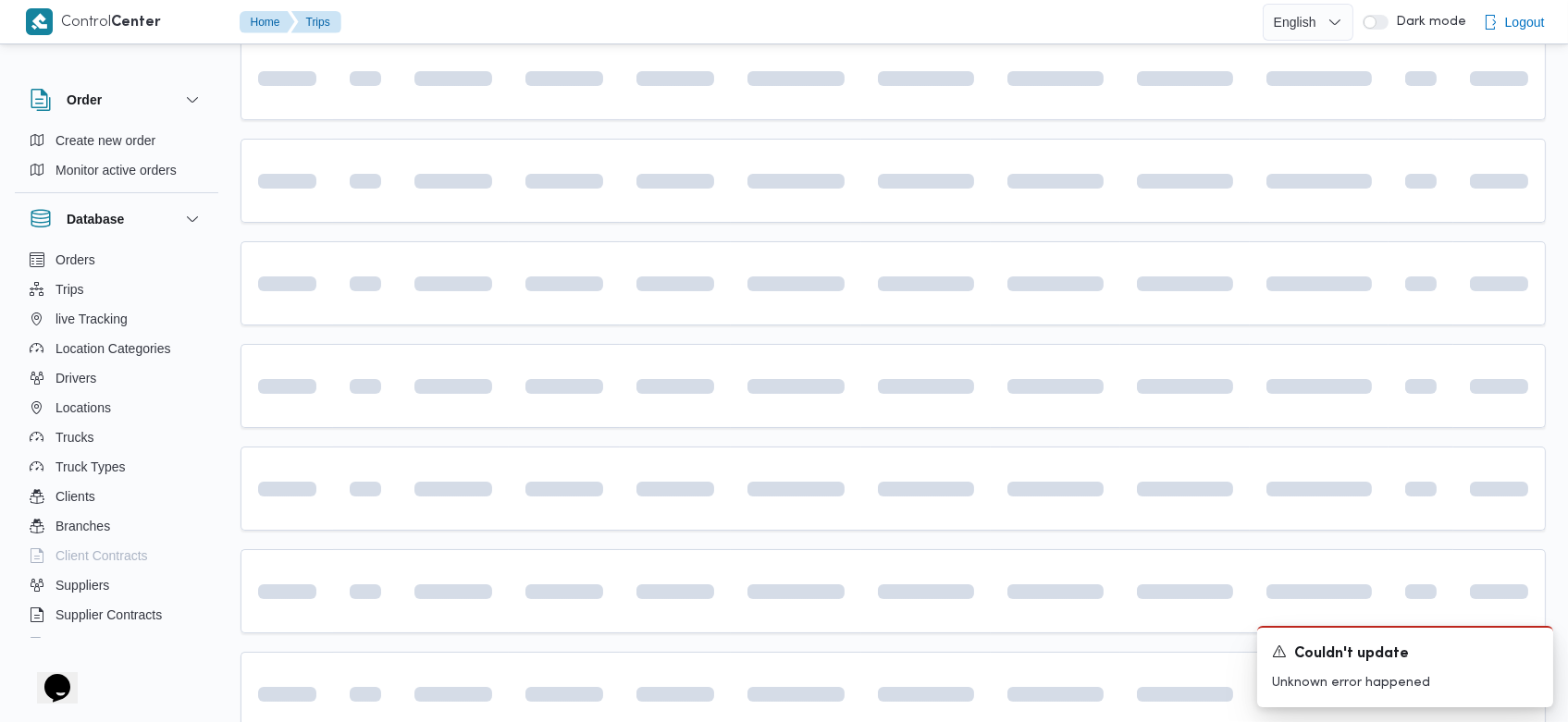
scroll to position [261, 0]
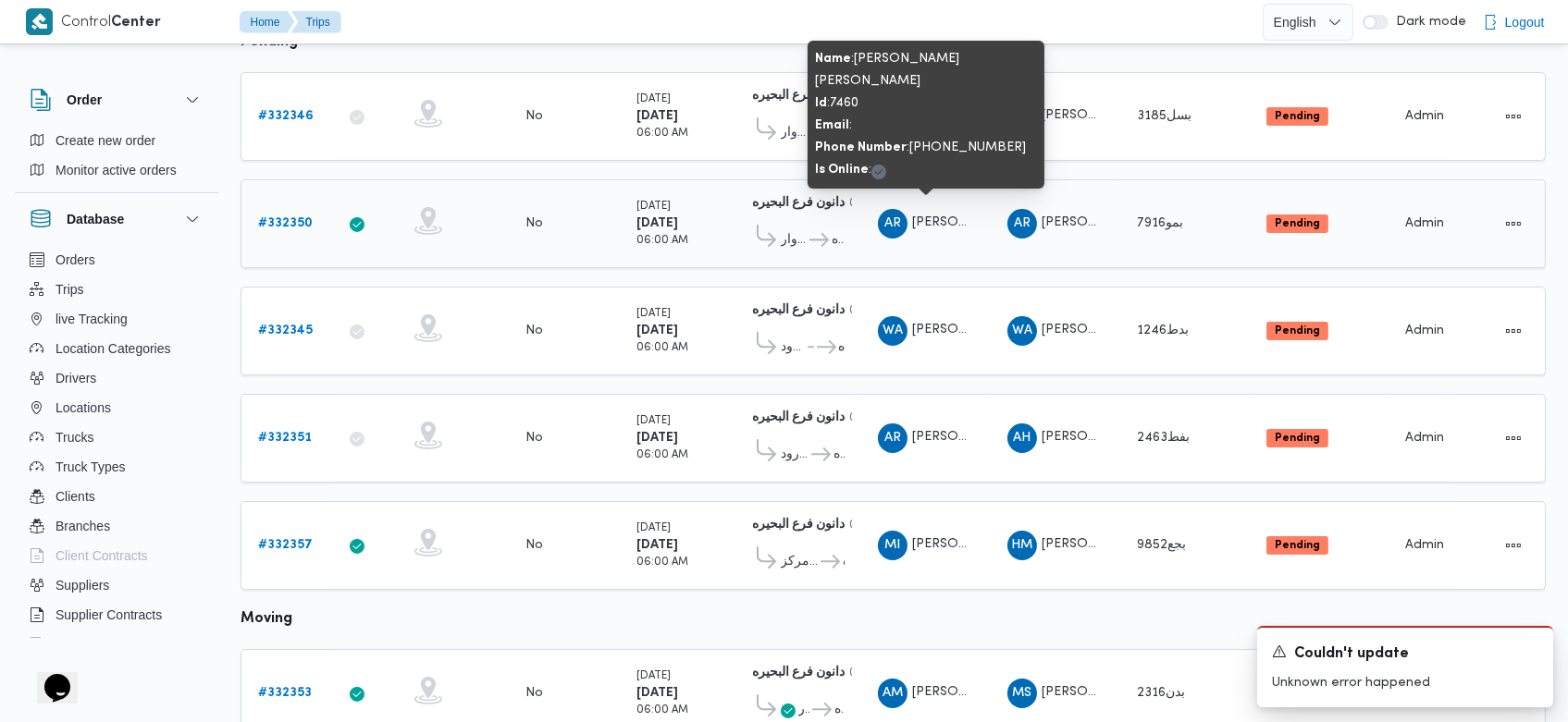
click at [932, 216] on span "عمرو رجب عبدالمنعم محمد الشرقاوي" at bounding box center [1019, 222] width 215 height 12
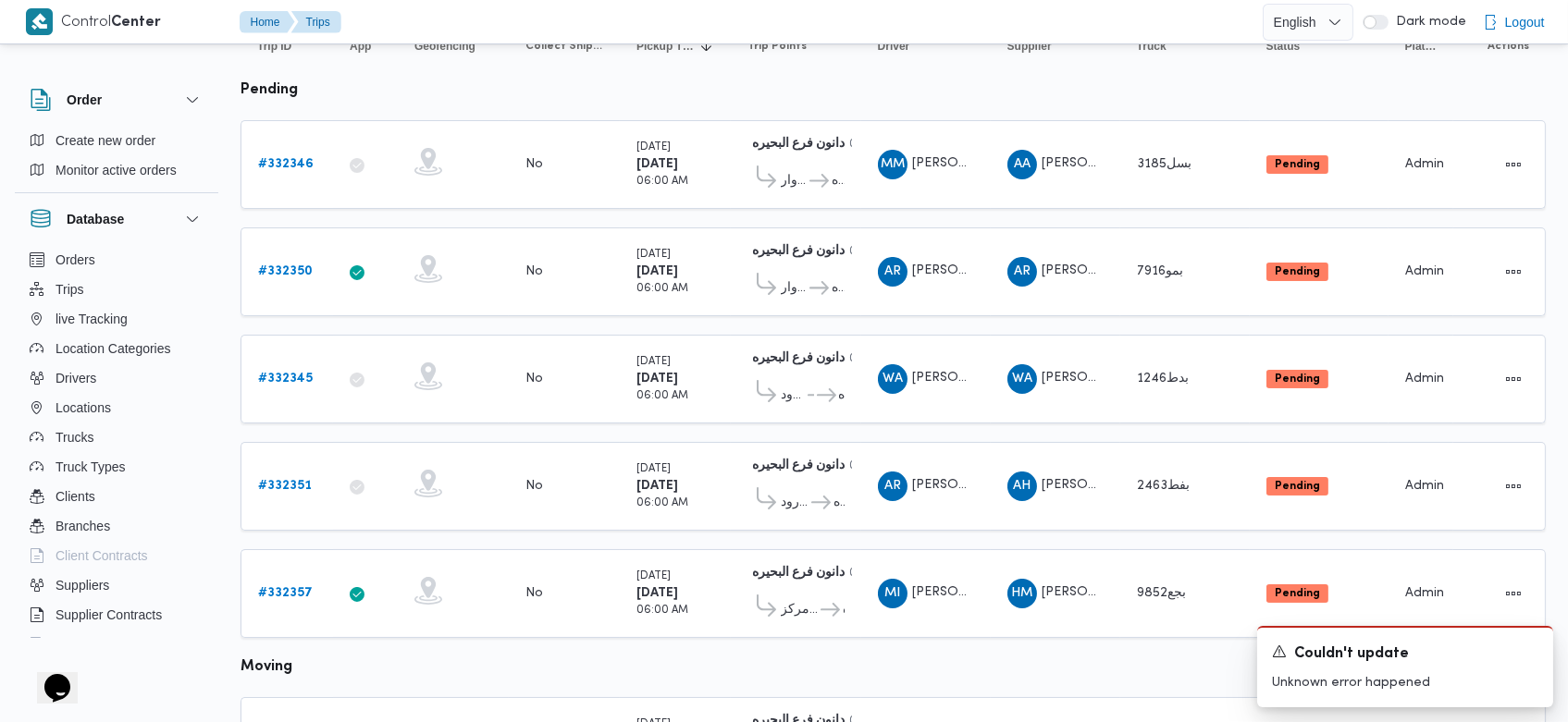
scroll to position [207, 0]
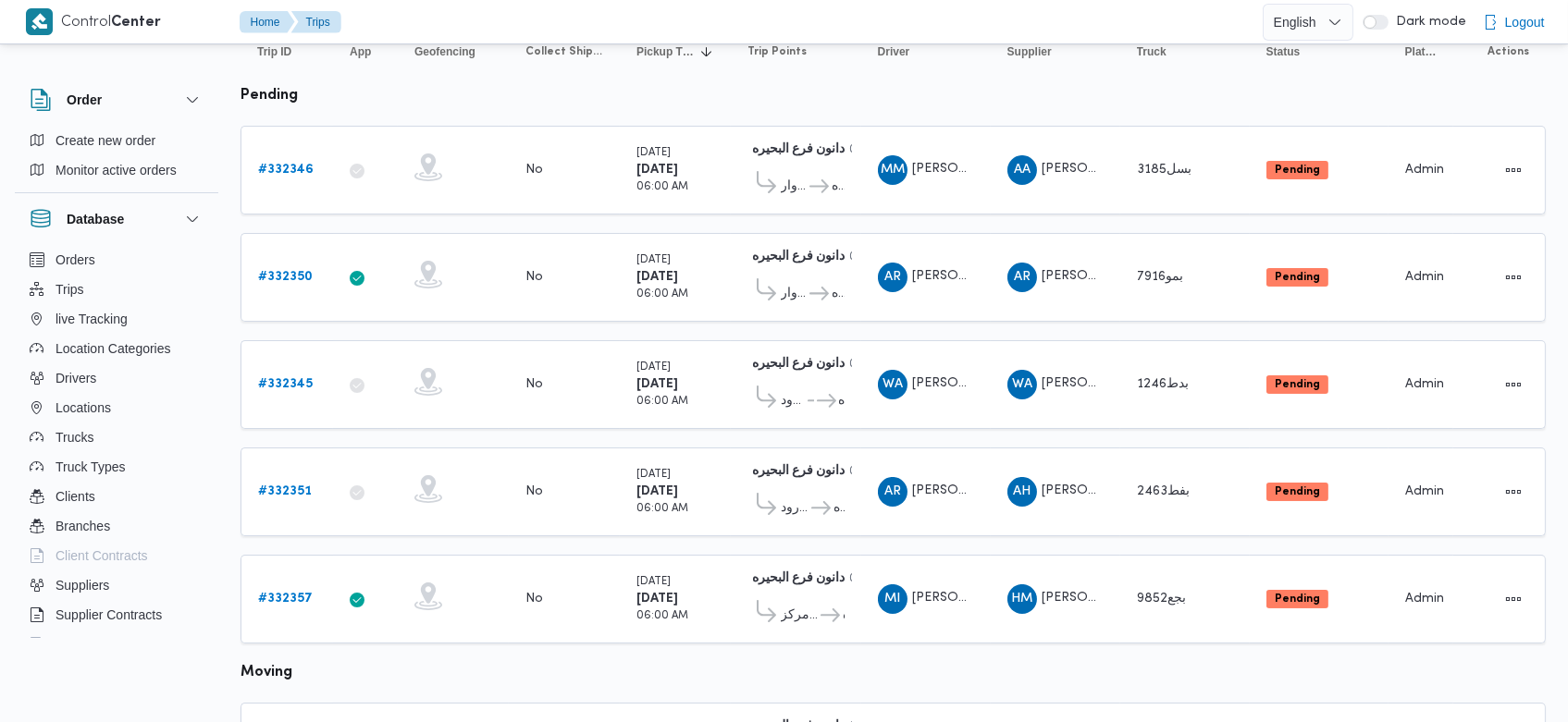
scroll to position [207, 0]
click at [270, 485] on b "# 332351" at bounding box center [285, 491] width 54 height 12
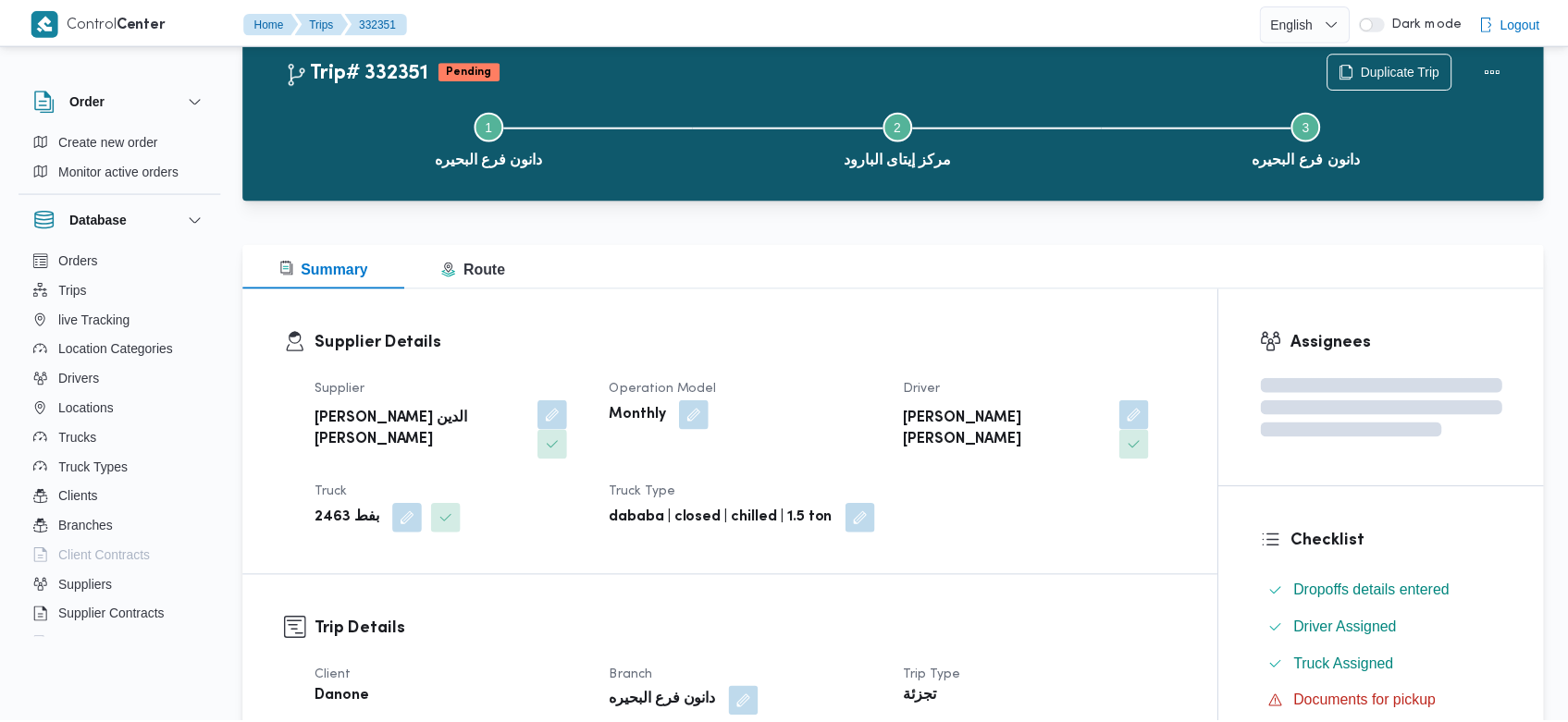
scroll to position [207, 0]
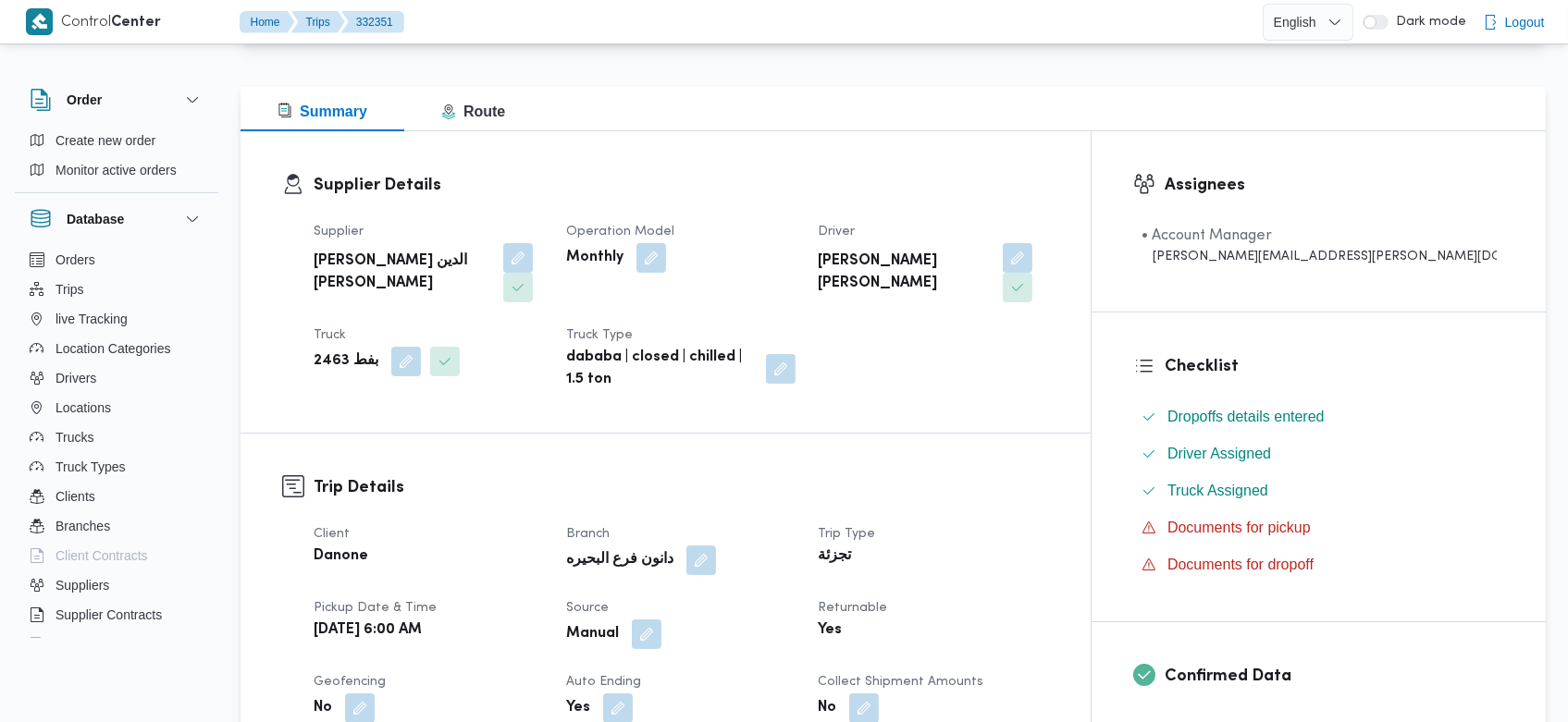
click at [705, 618] on div "Manual" at bounding box center [681, 634] width 234 height 33
click at [661, 618] on button "button" at bounding box center [647, 633] width 30 height 30
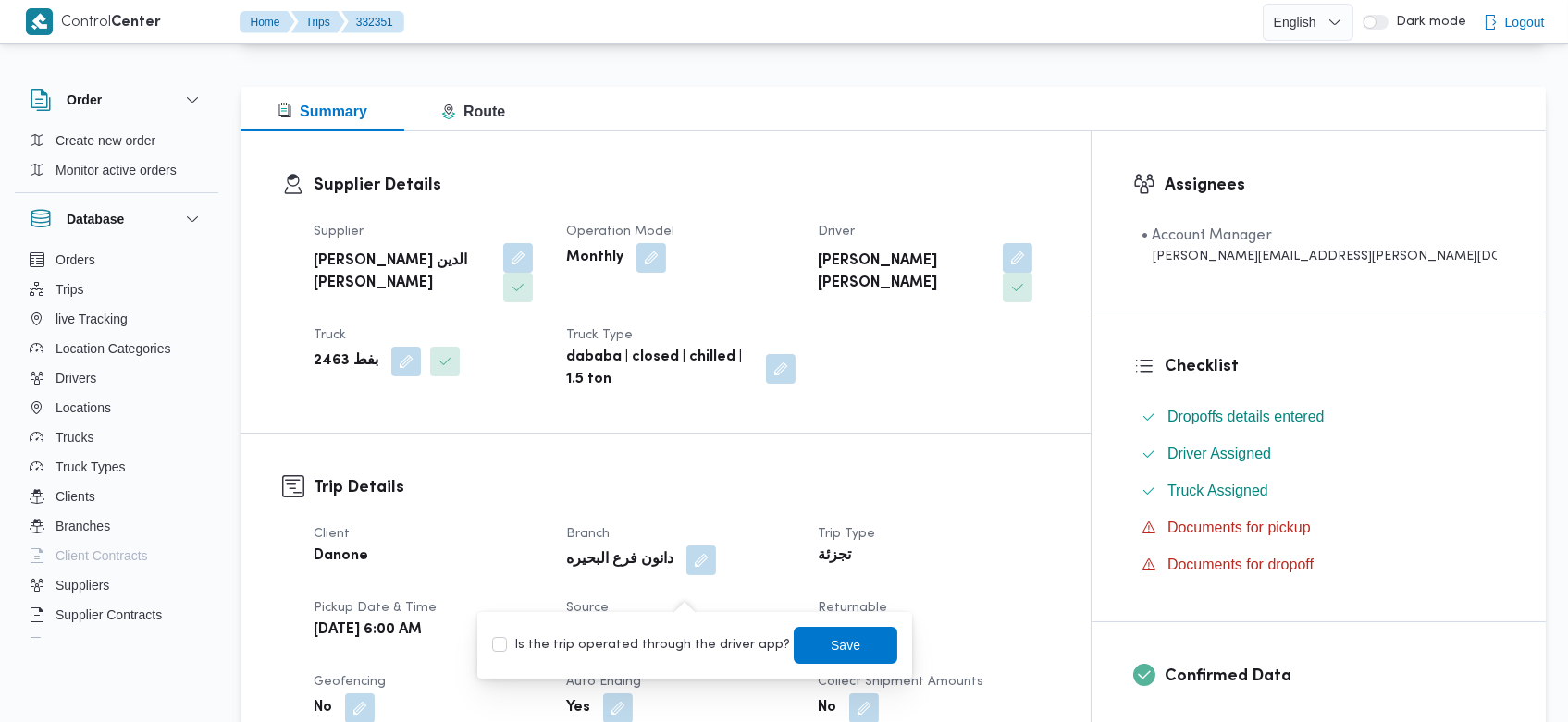
click at [644, 650] on label "Is the trip operated through the driver app?" at bounding box center [641, 645] width 298 height 22
checkbox input "true"
click at [874, 640] on span "Save" at bounding box center [846, 644] width 104 height 37
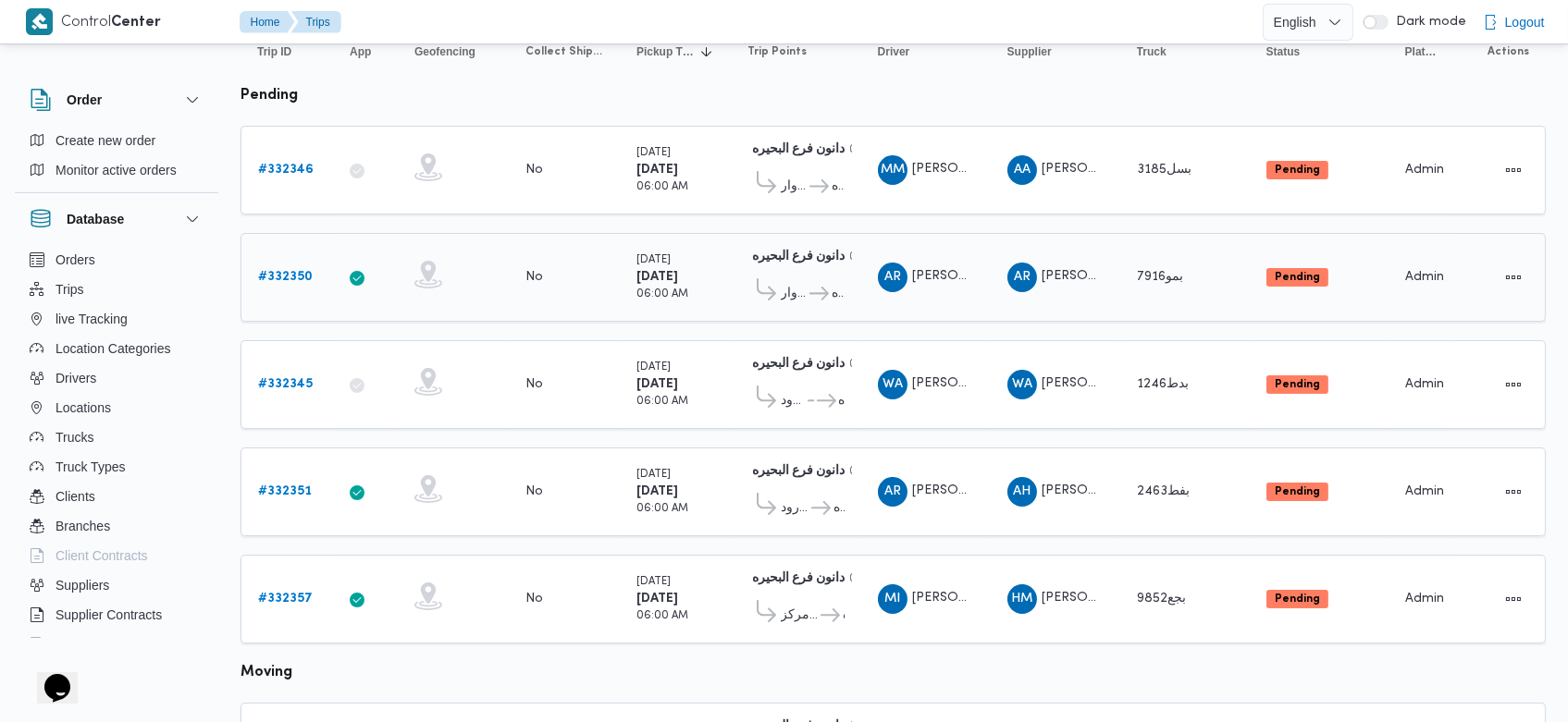
click at [288, 273] on b "# 332350" at bounding box center [285, 276] width 55 height 12
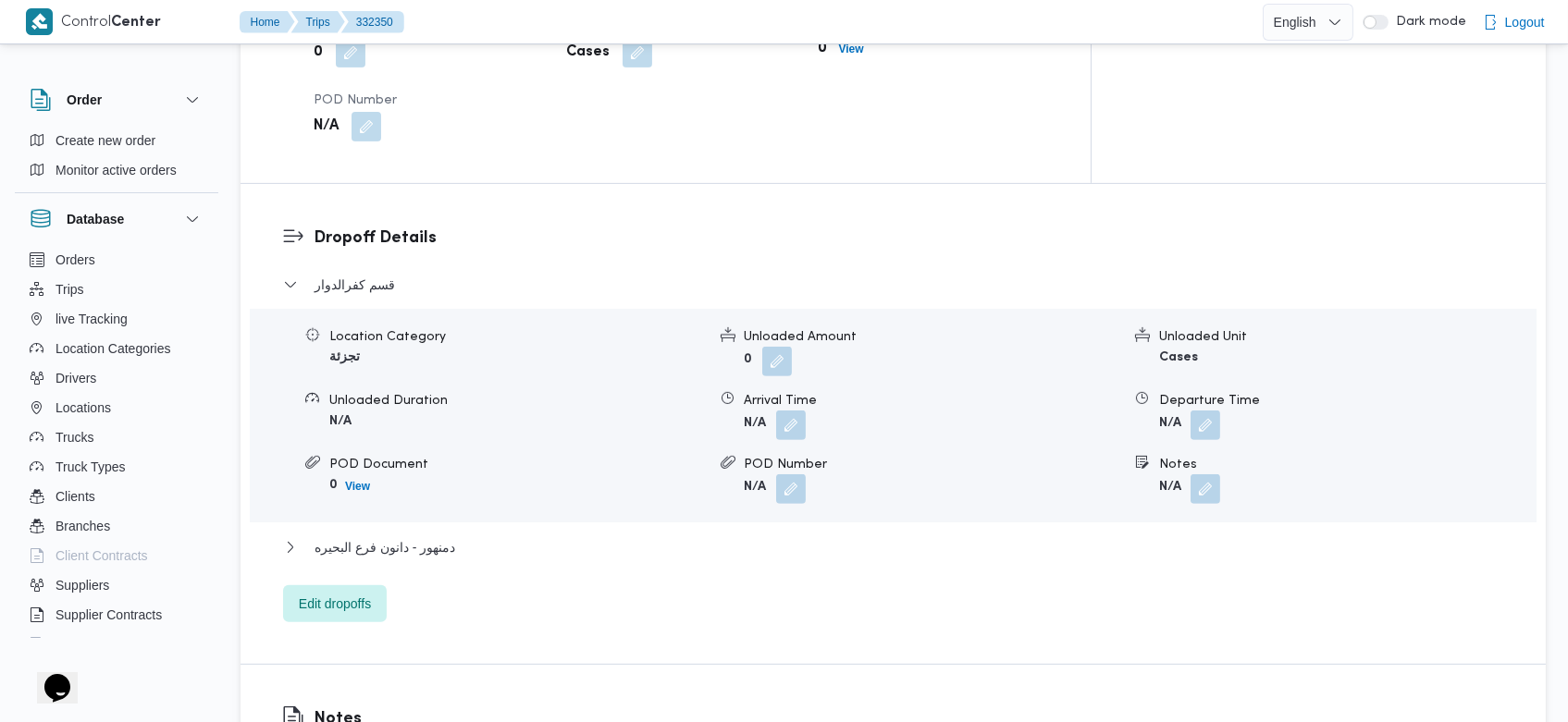
scroll to position [1455, 0]
click at [789, 408] on button "button" at bounding box center [791, 422] width 30 height 30
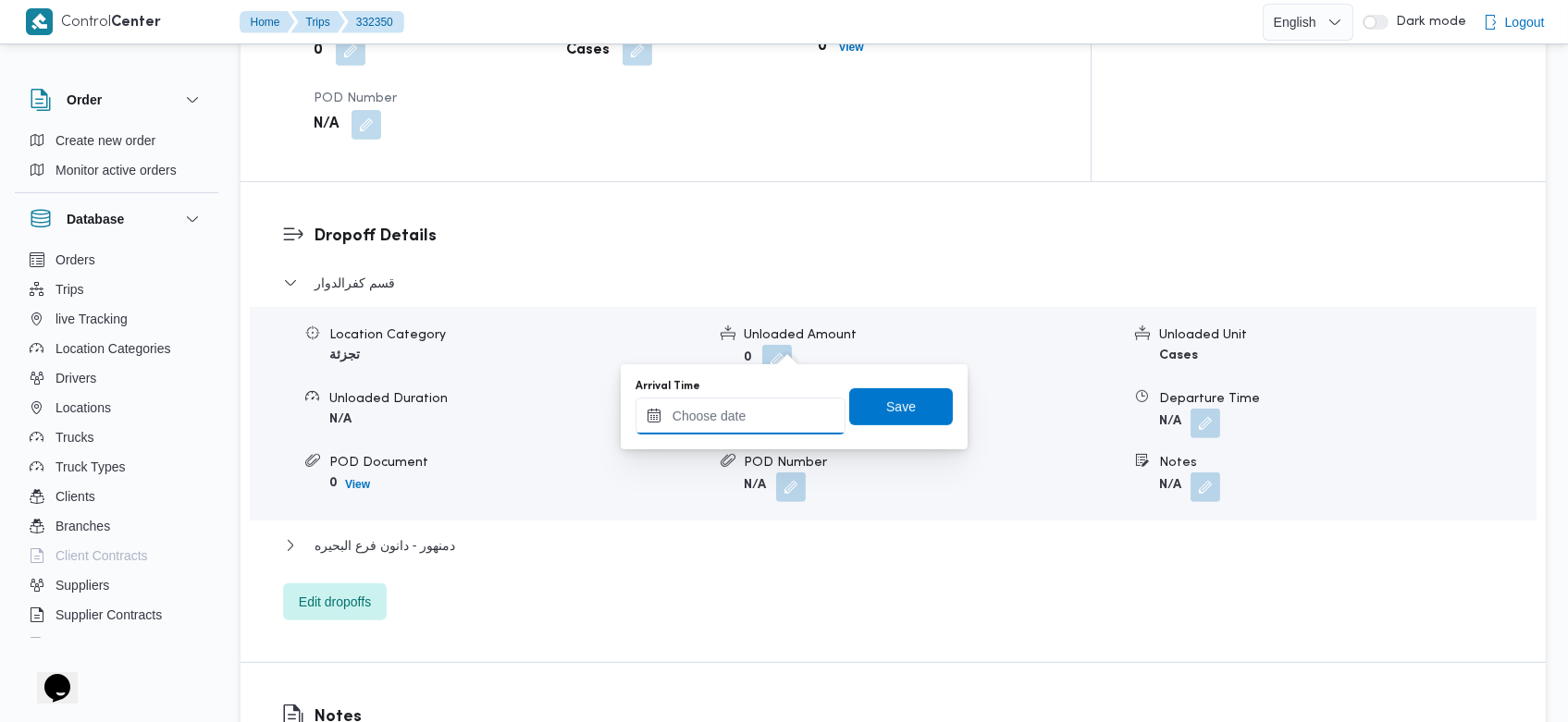
click at [710, 421] on input "Arrival Time" at bounding box center [740, 416] width 210 height 37
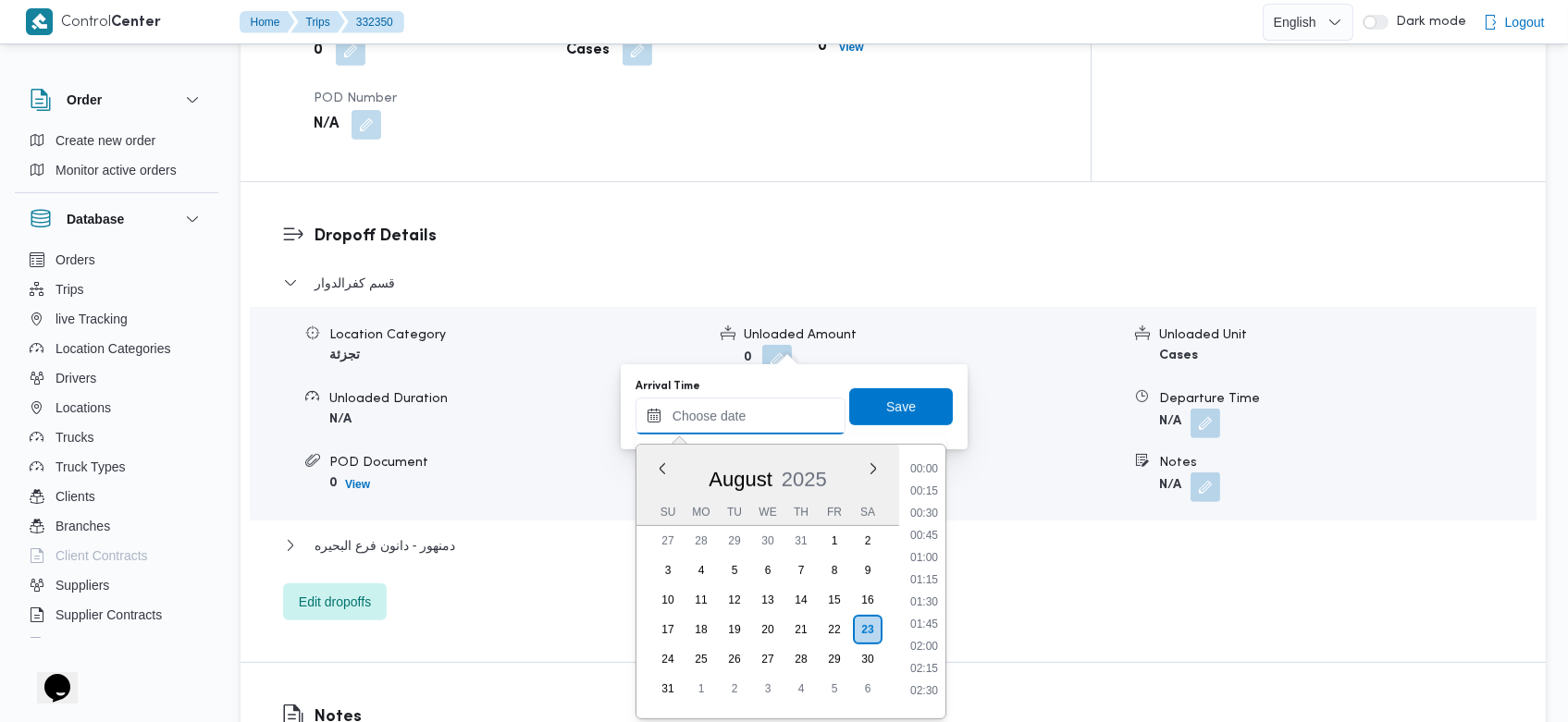
scroll to position [694, 0]
click at [924, 575] on li "09:00" at bounding box center [924, 573] width 43 height 18
type input "23/08/2025 09:00"
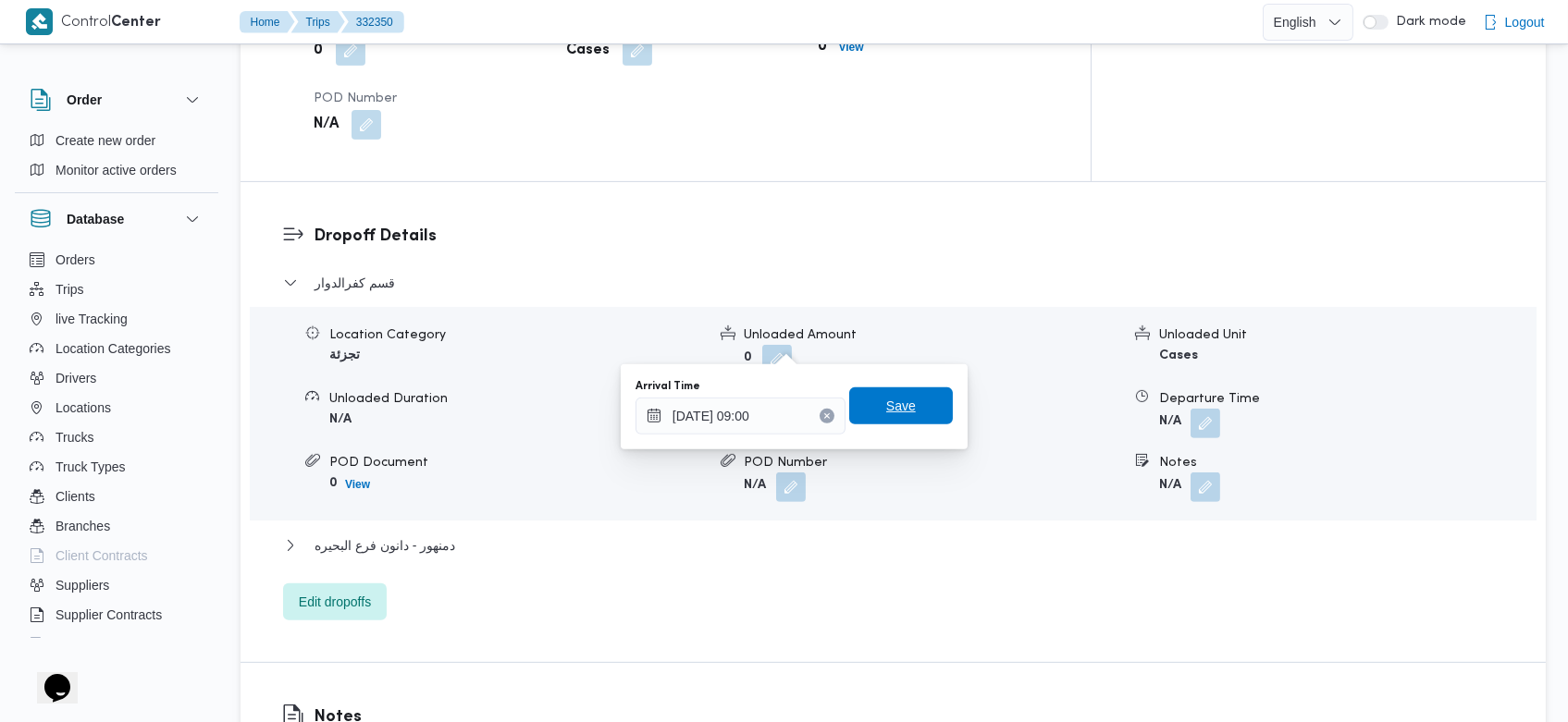
click at [886, 396] on span "Save" at bounding box center [901, 406] width 30 height 22
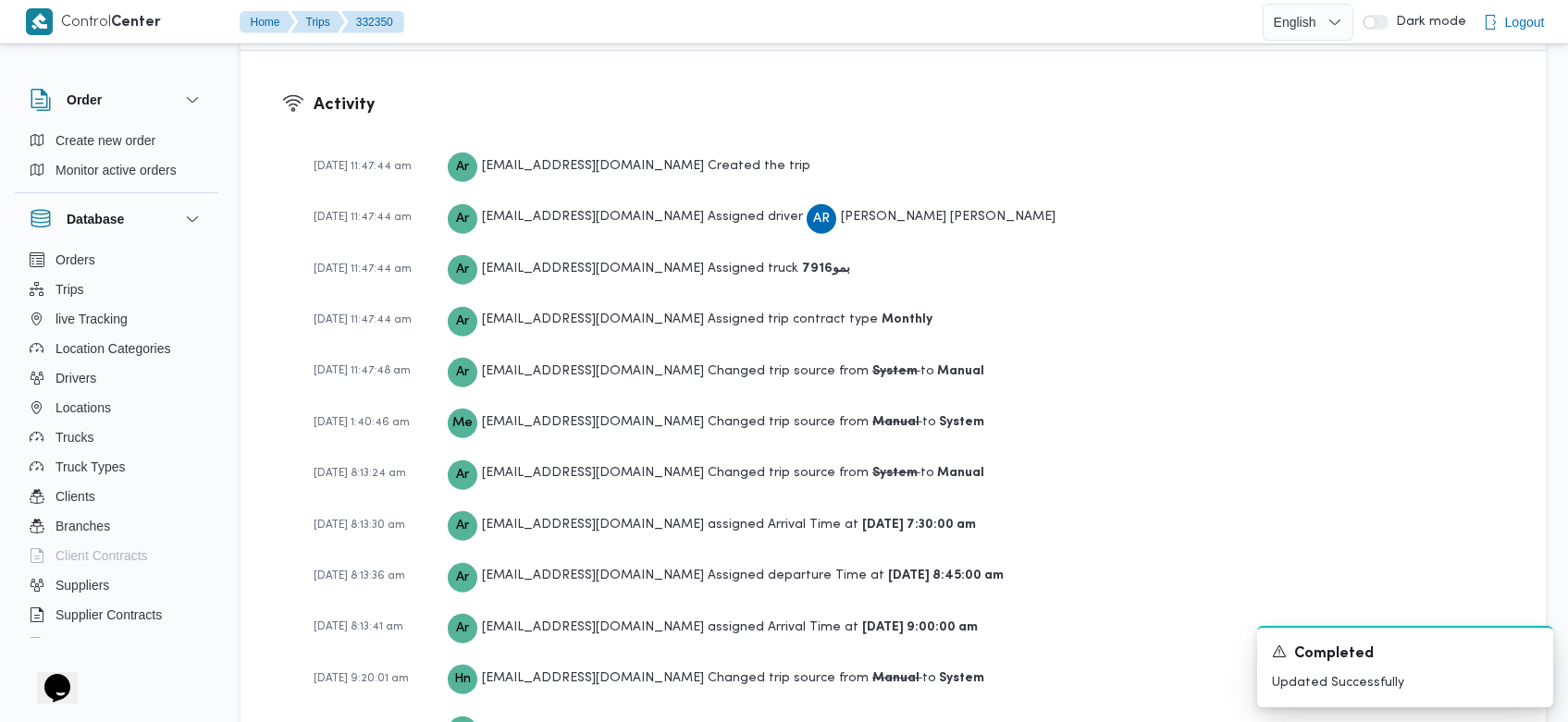
scroll to position [2686, 0]
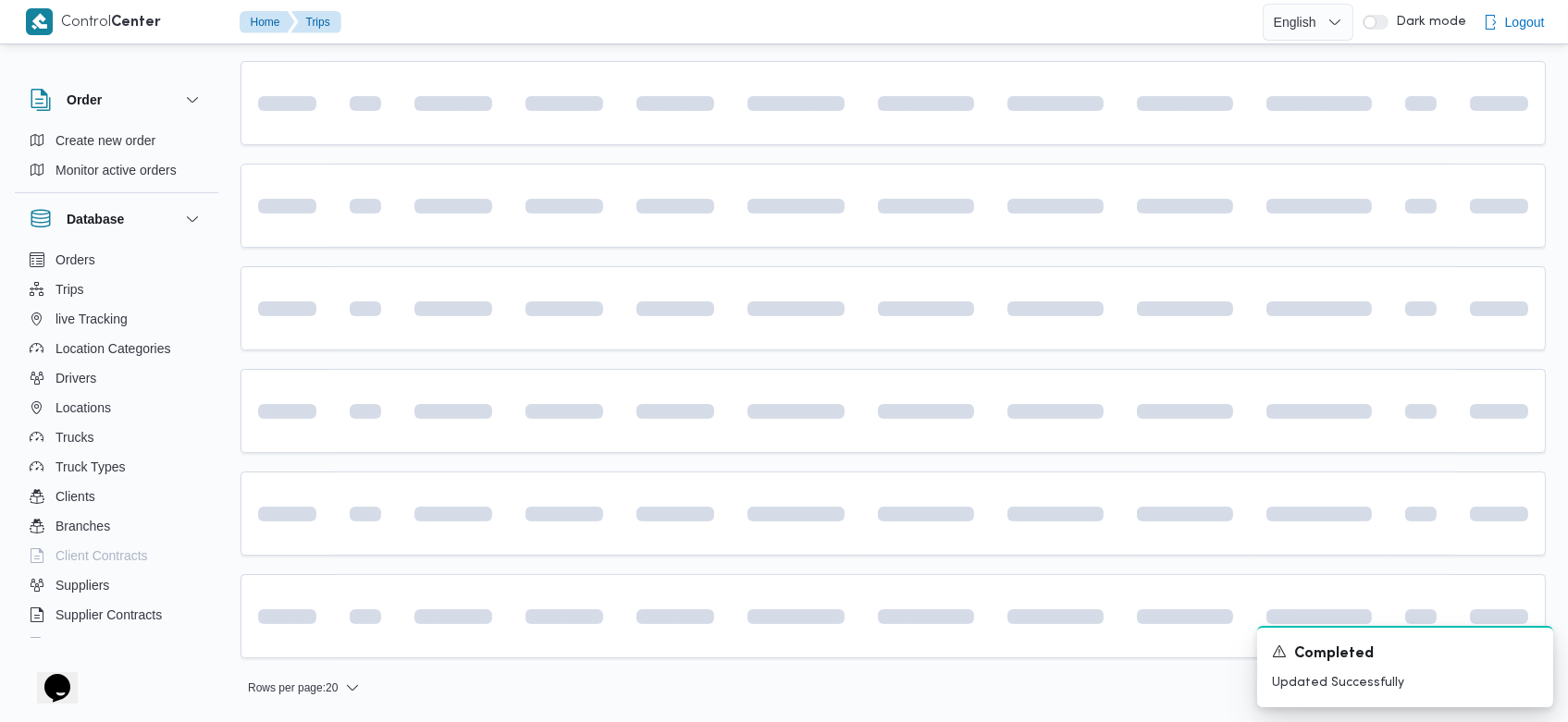
scroll to position [207, 0]
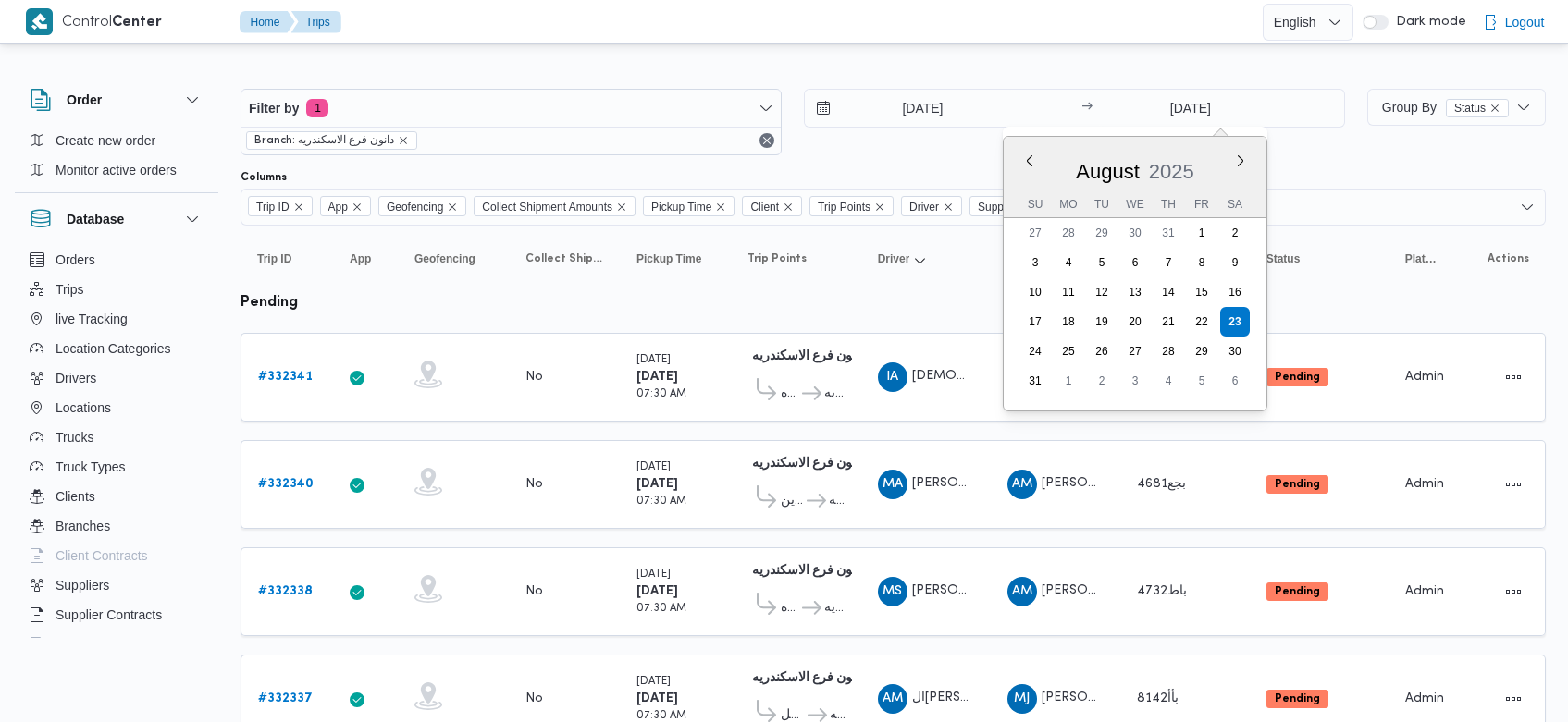
scroll to position [1096, 0]
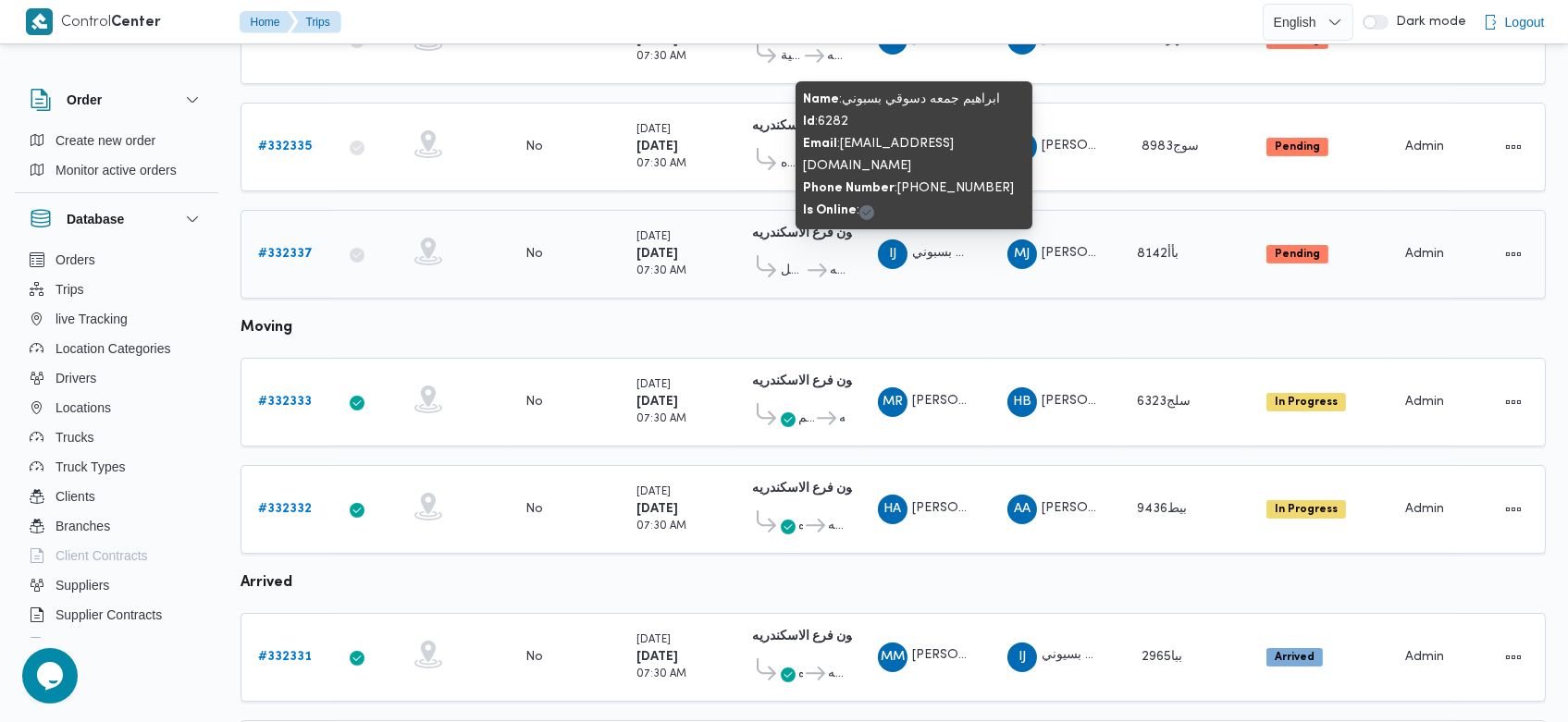
scroll to position [557, 0]
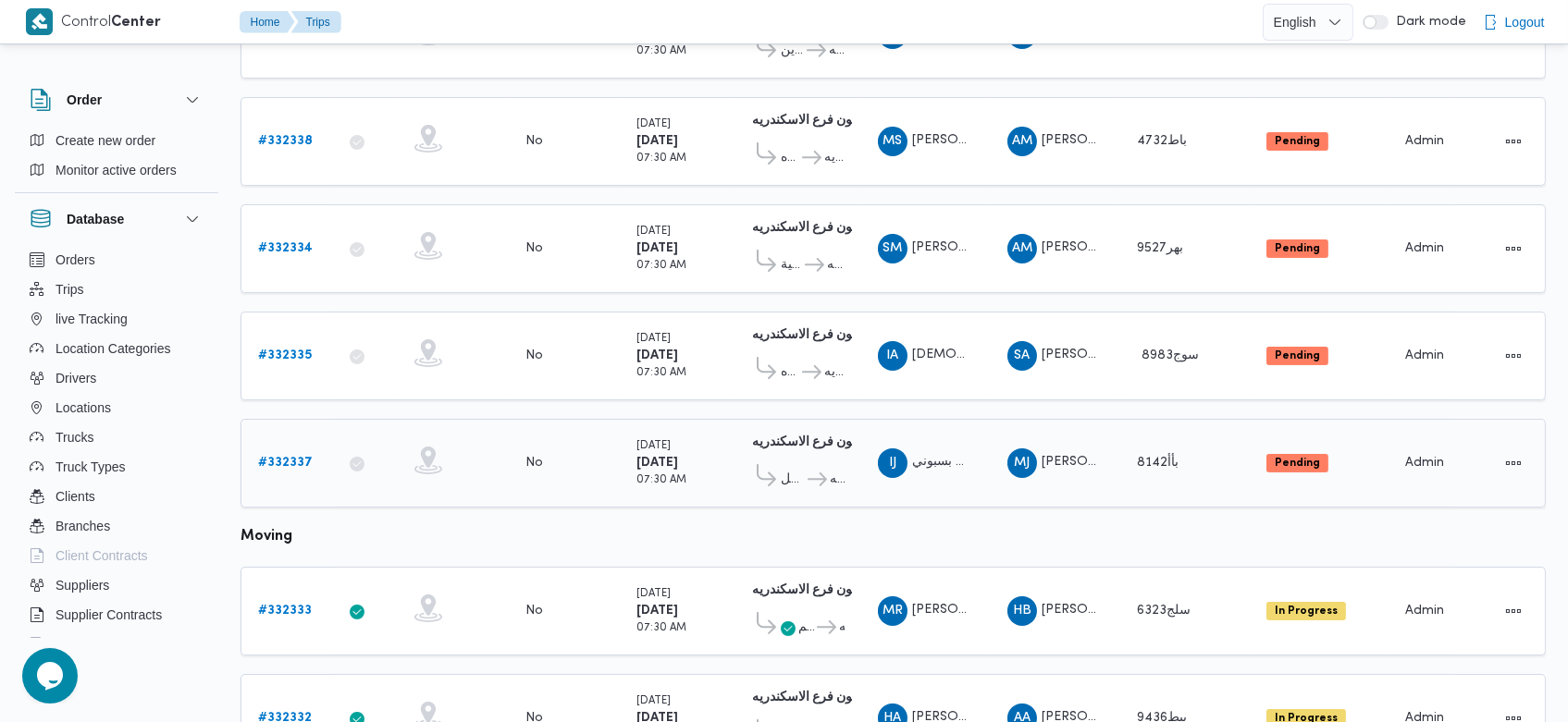
click at [289, 457] on b "# 332337" at bounding box center [285, 462] width 55 height 12
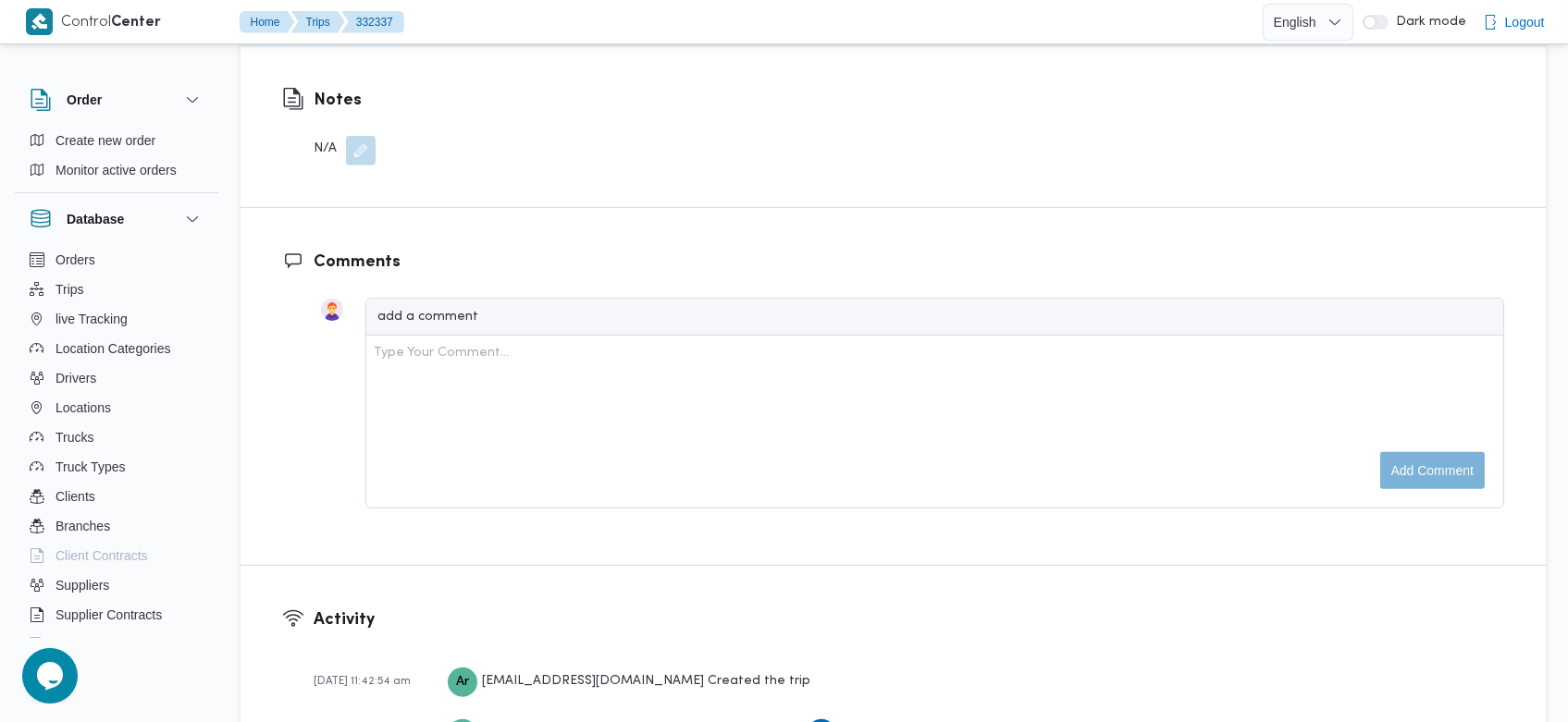
scroll to position [2581, 0]
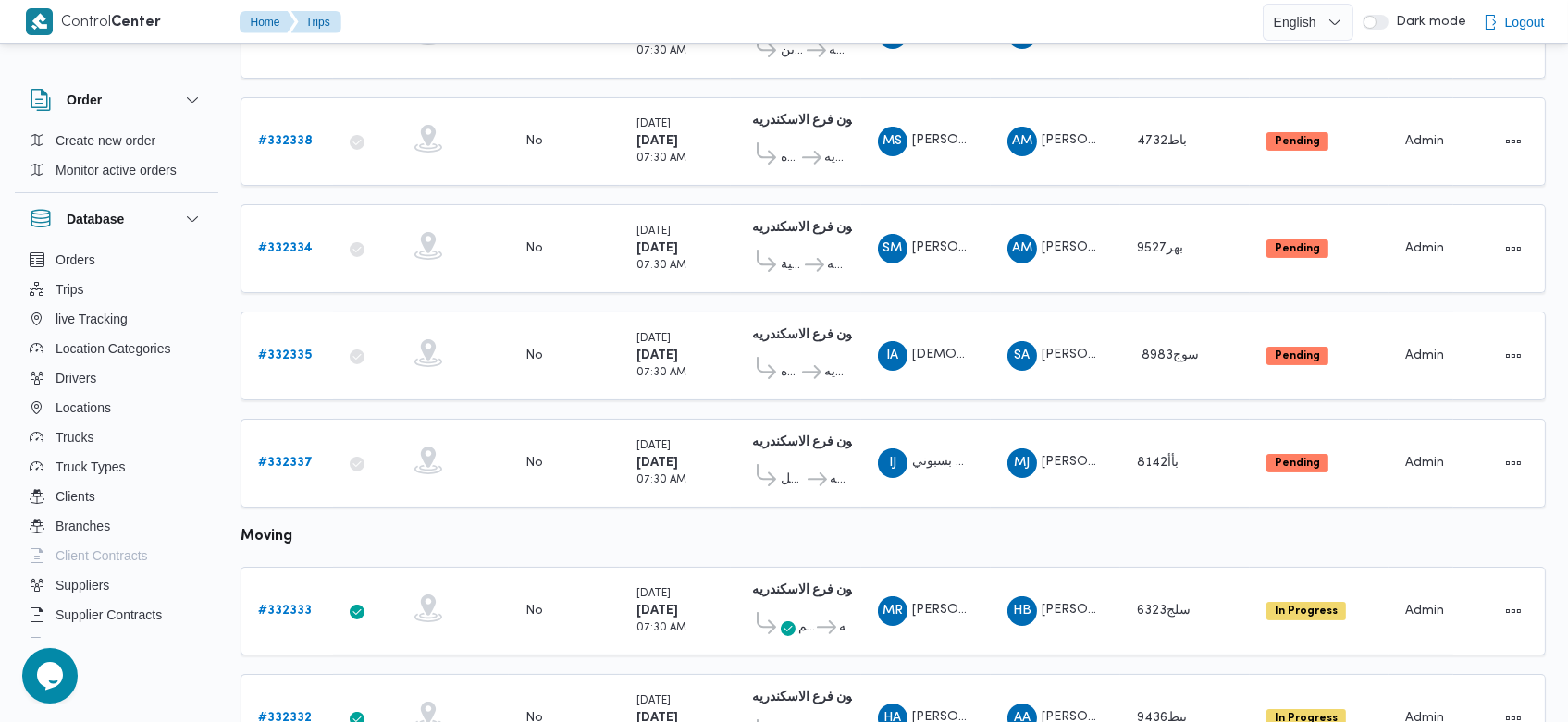
scroll to position [604, 0]
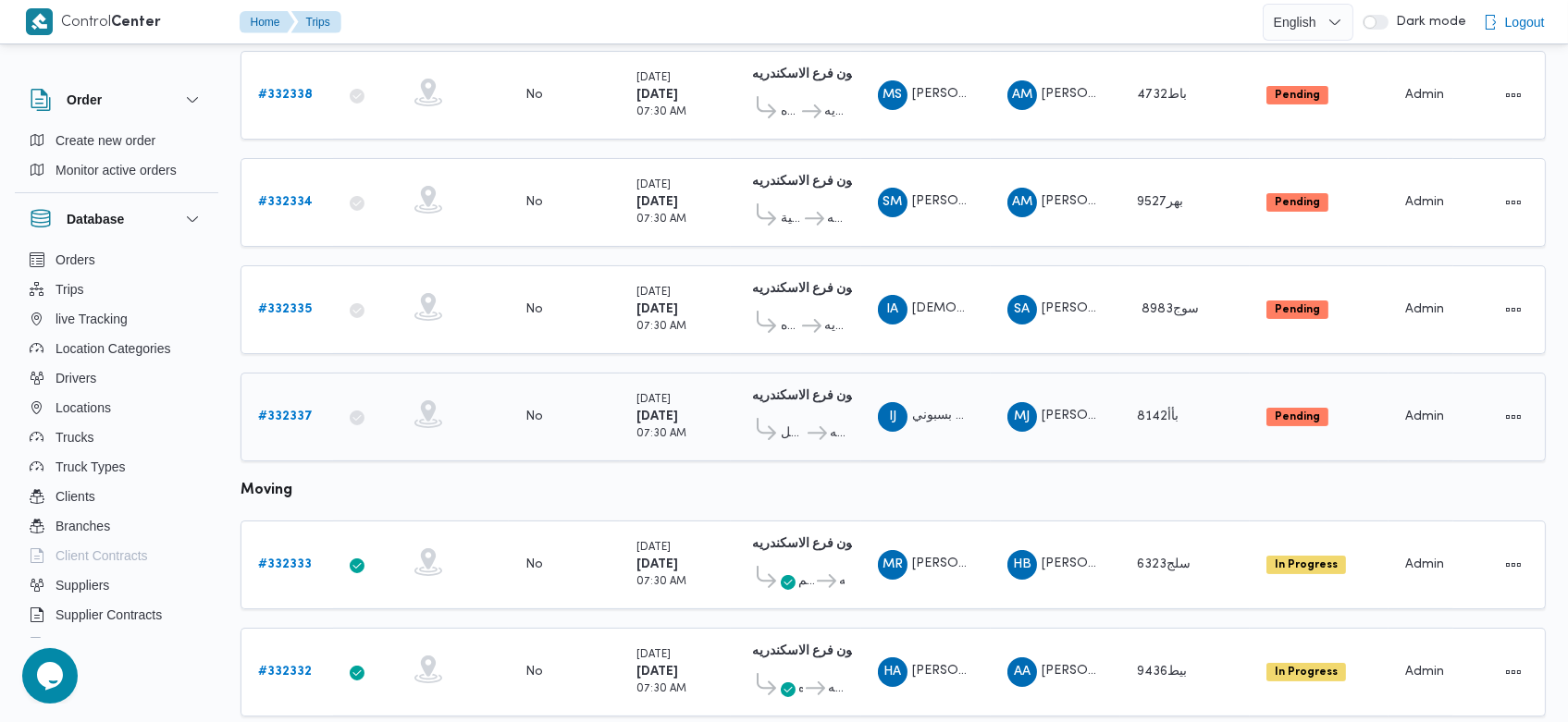
click at [300, 410] on b "# 332337" at bounding box center [285, 416] width 55 height 12
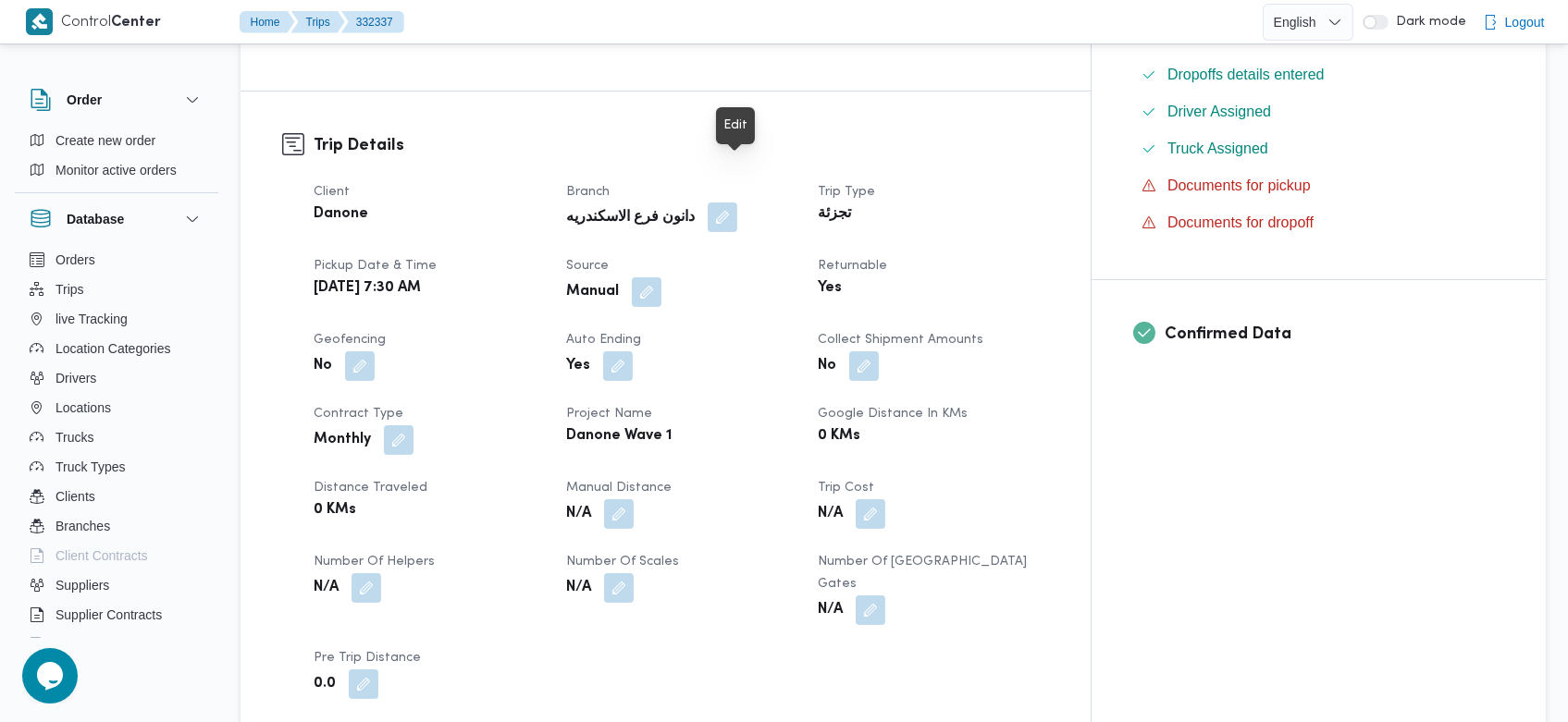
scroll to position [553, 0]
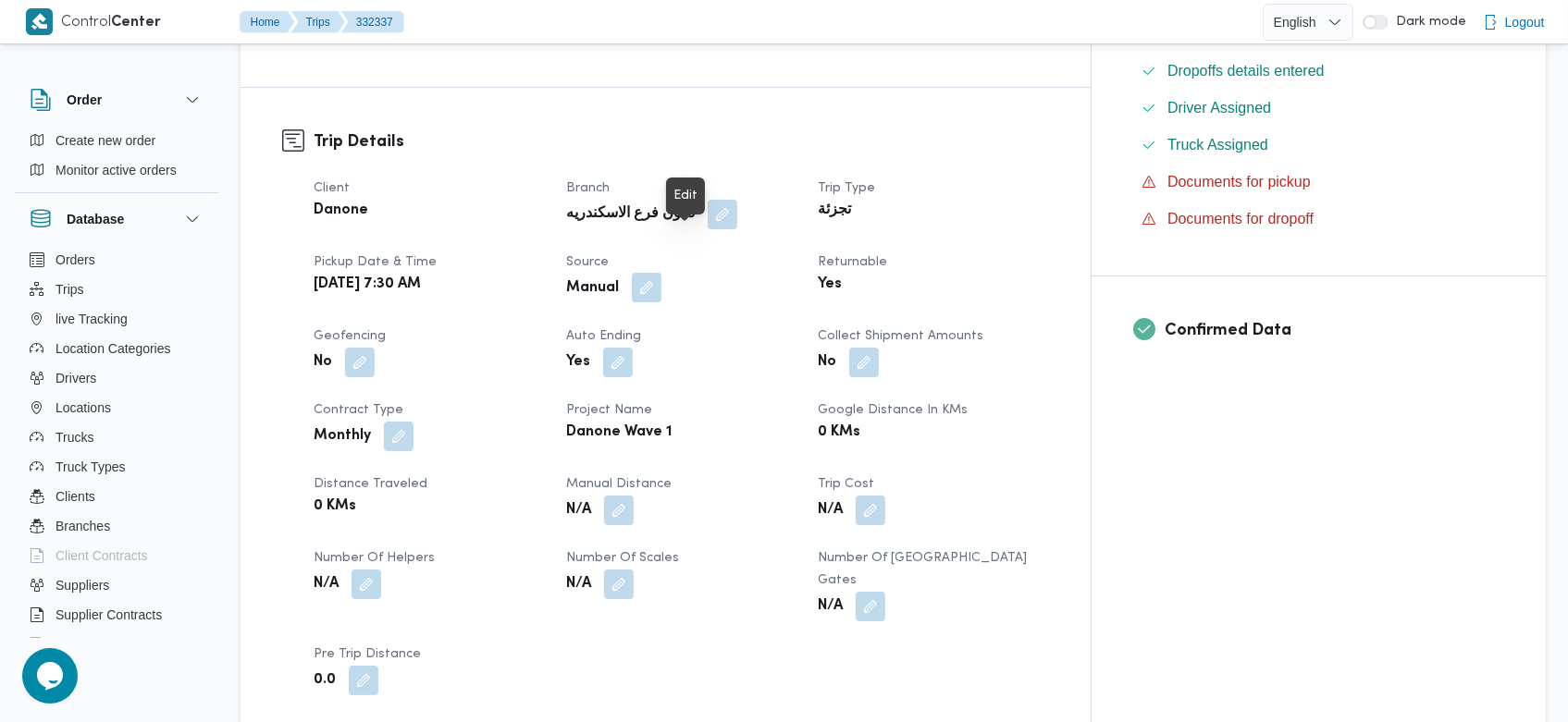
click at [661, 273] on button "button" at bounding box center [647, 288] width 30 height 30
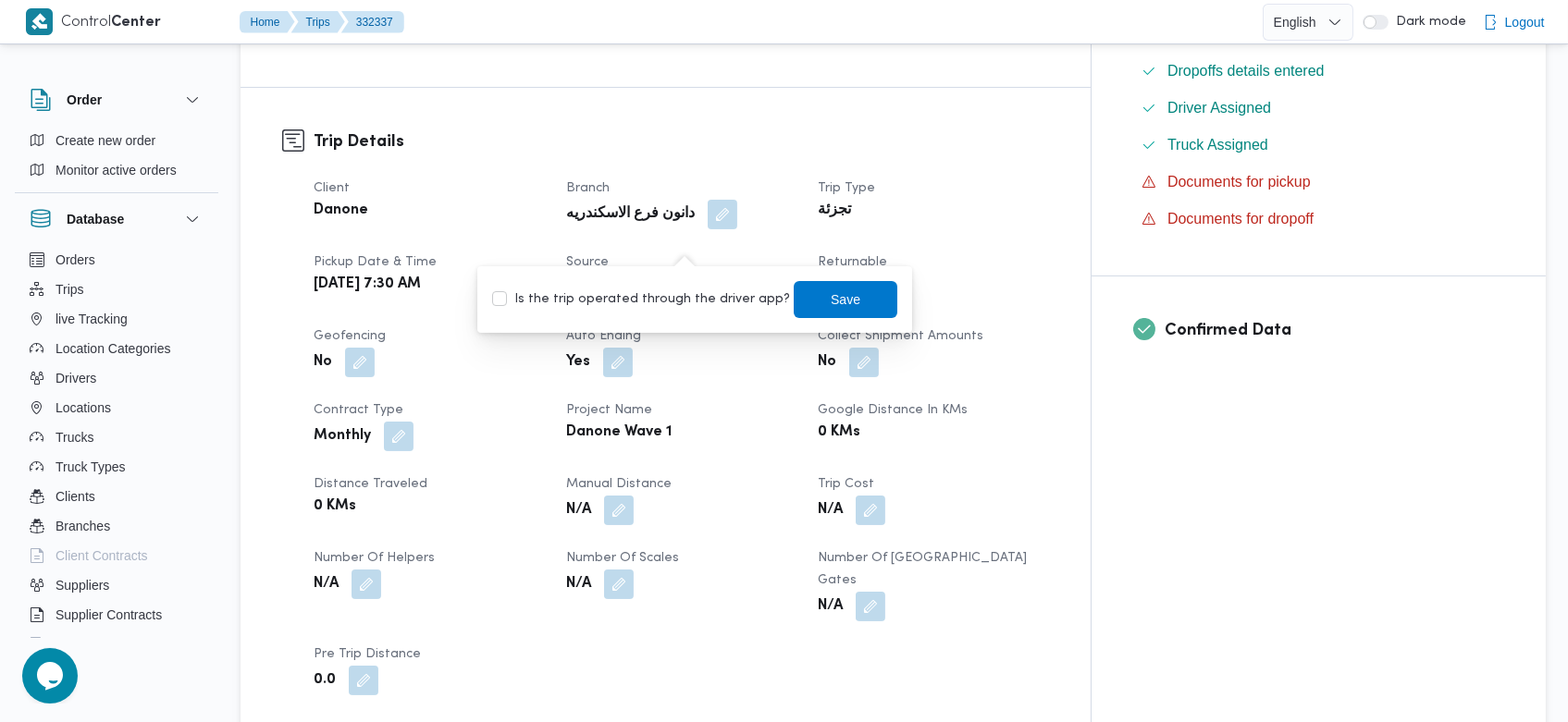
click at [627, 303] on label "Is the trip operated through the driver app?" at bounding box center [641, 300] width 298 height 22
checkbox input "true"
click at [807, 306] on span "Save" at bounding box center [846, 299] width 104 height 37
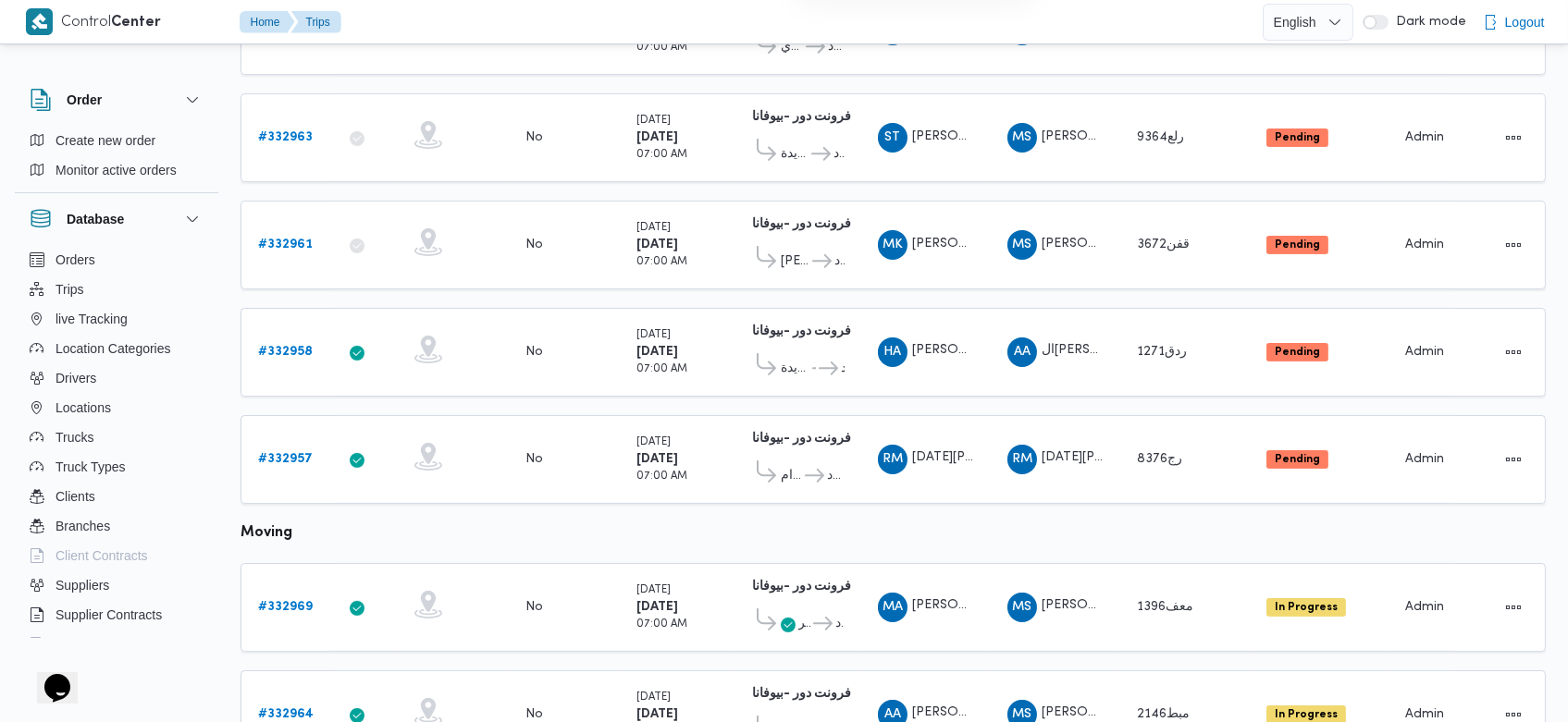
scroll to position [991, 0]
click at [293, 345] on b "# 332958" at bounding box center [285, 350] width 55 height 12
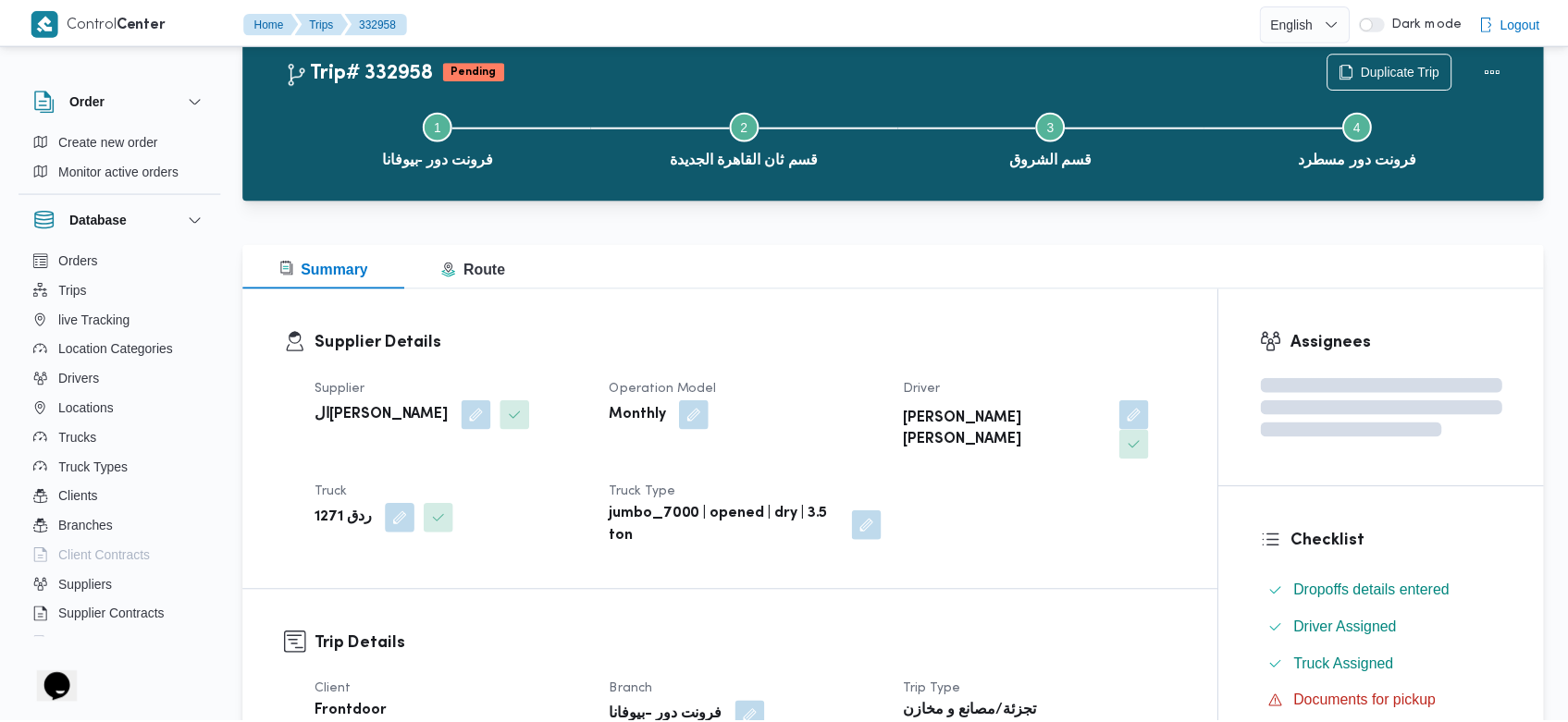
scroll to position [991, 0]
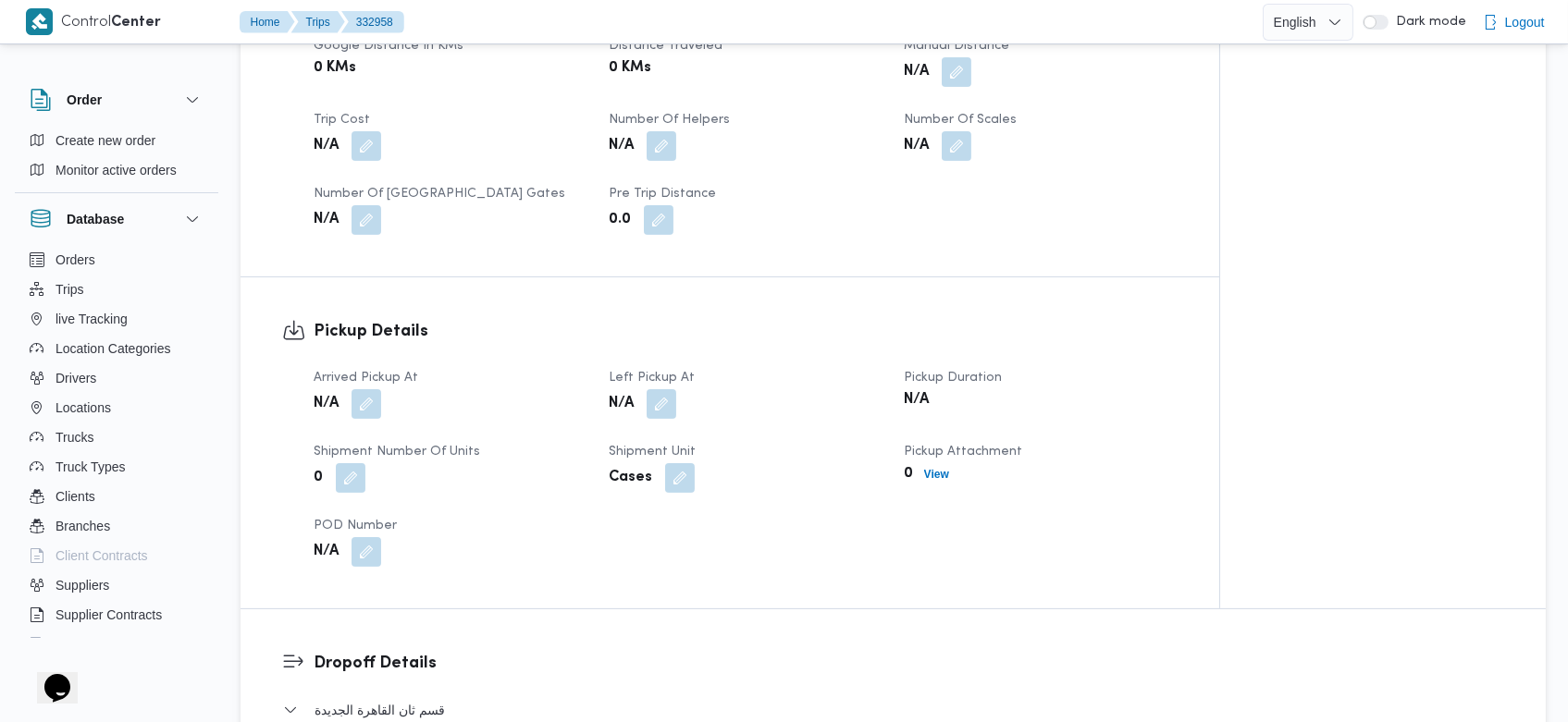
click at [594, 377] on div "Arrived Pickup At N/A Left Pickup At N/A Pickup Duration N/A Shipment Number of…" at bounding box center [746, 467] width 886 height 222
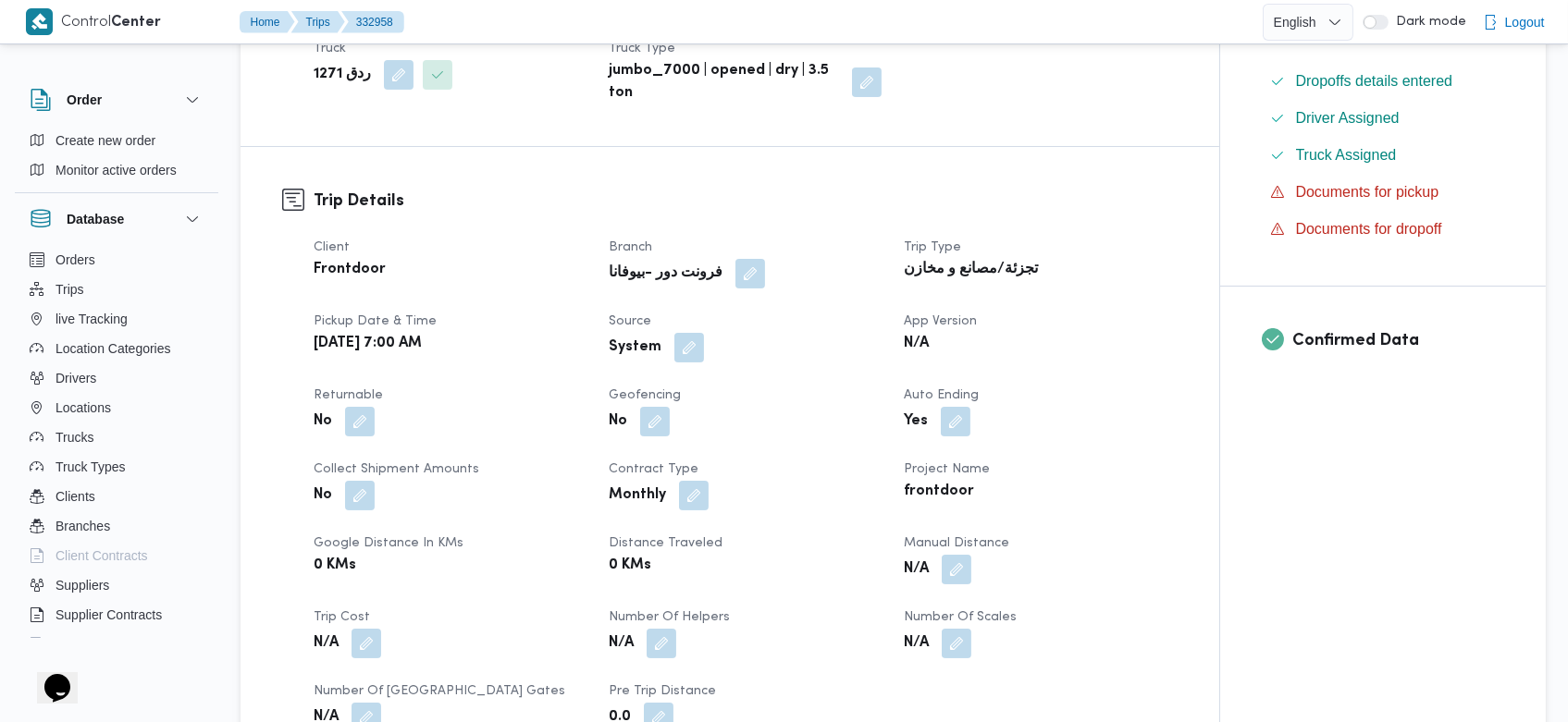
scroll to position [493, 0]
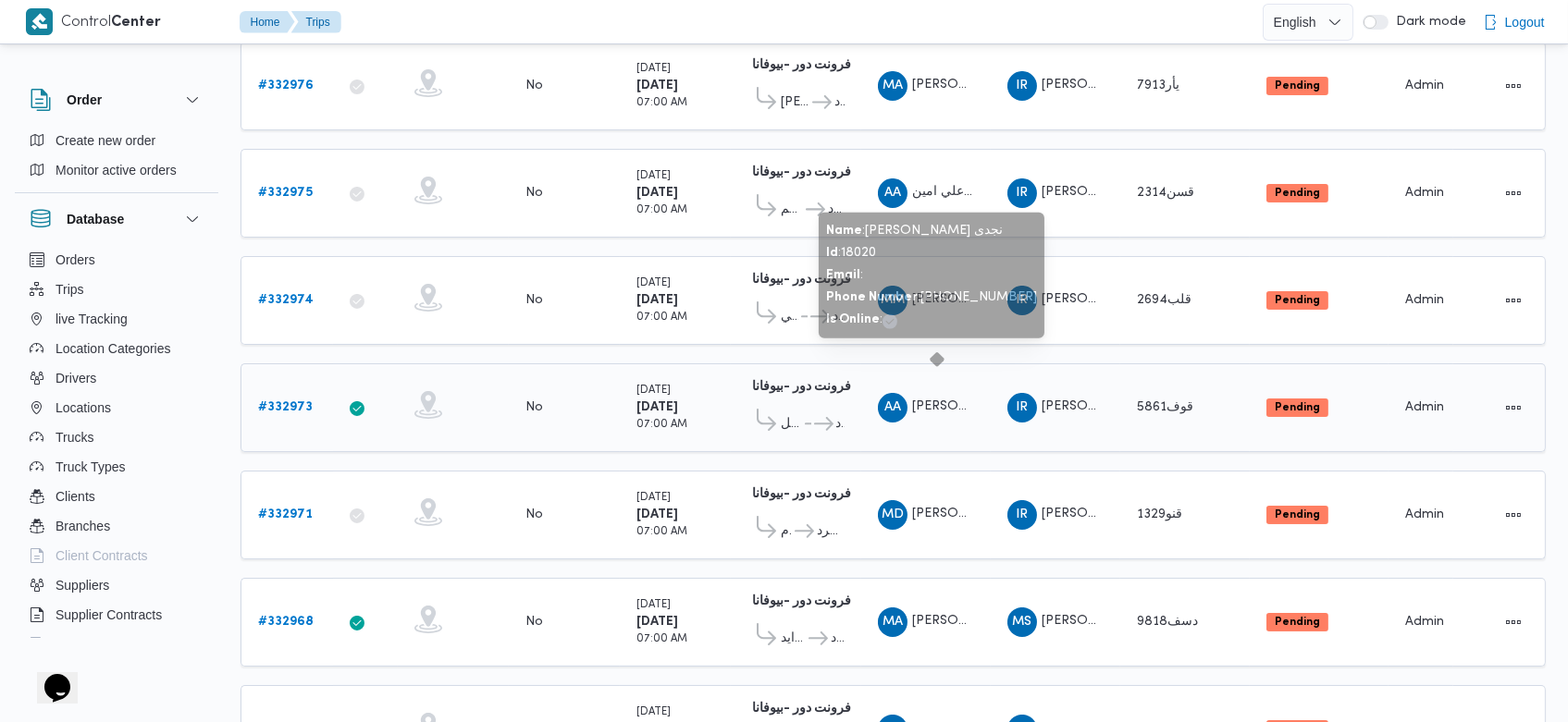
scroll to position [290, 0]
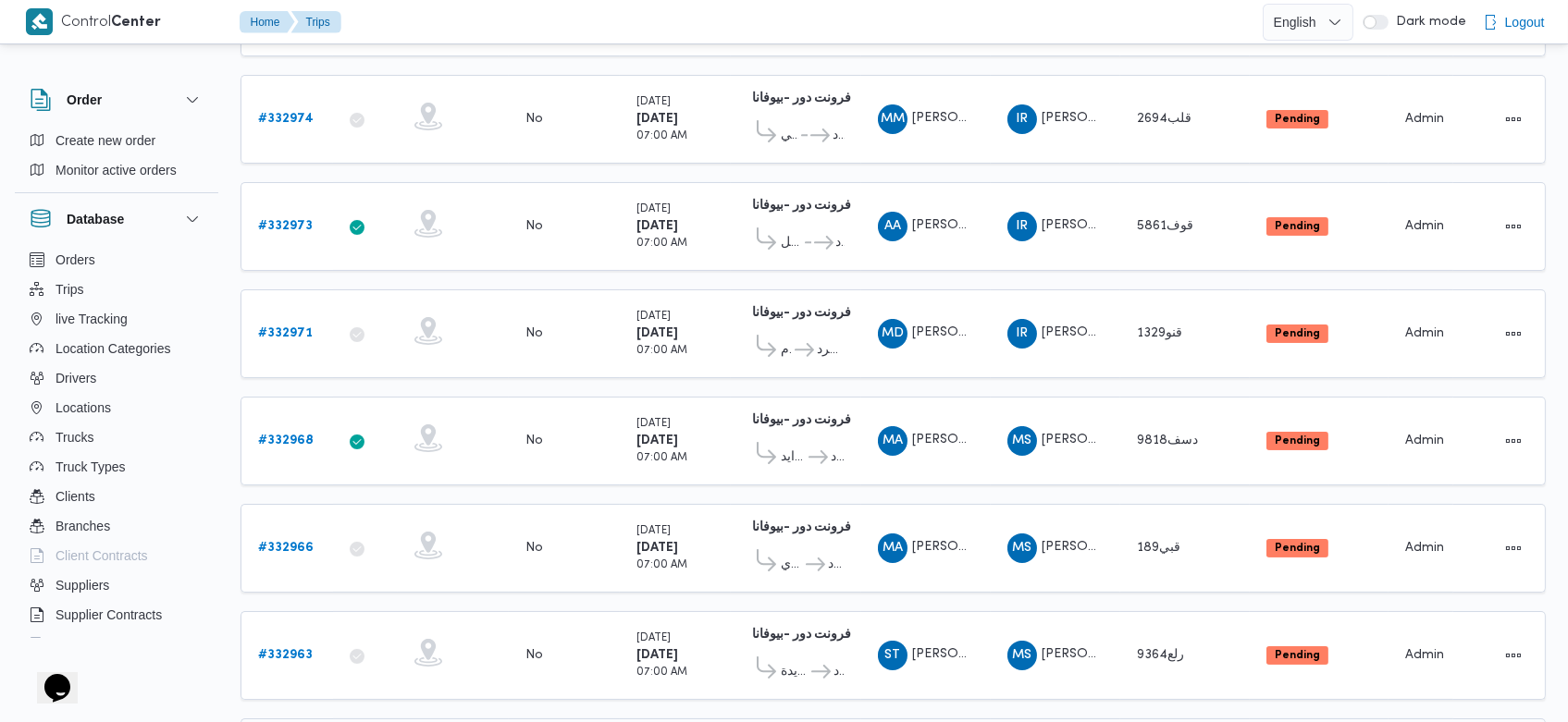
scroll to position [456, 0]
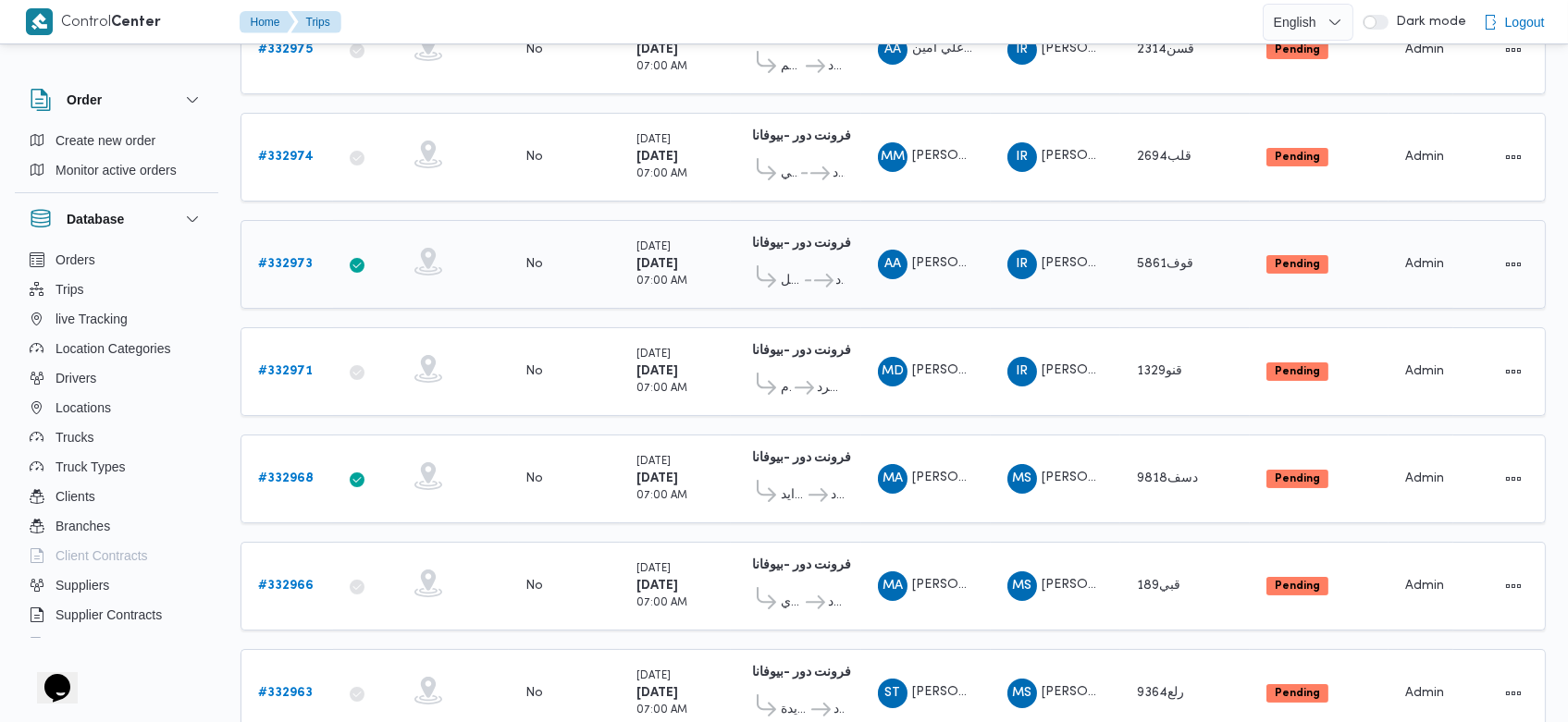
scroll to position [352, 0]
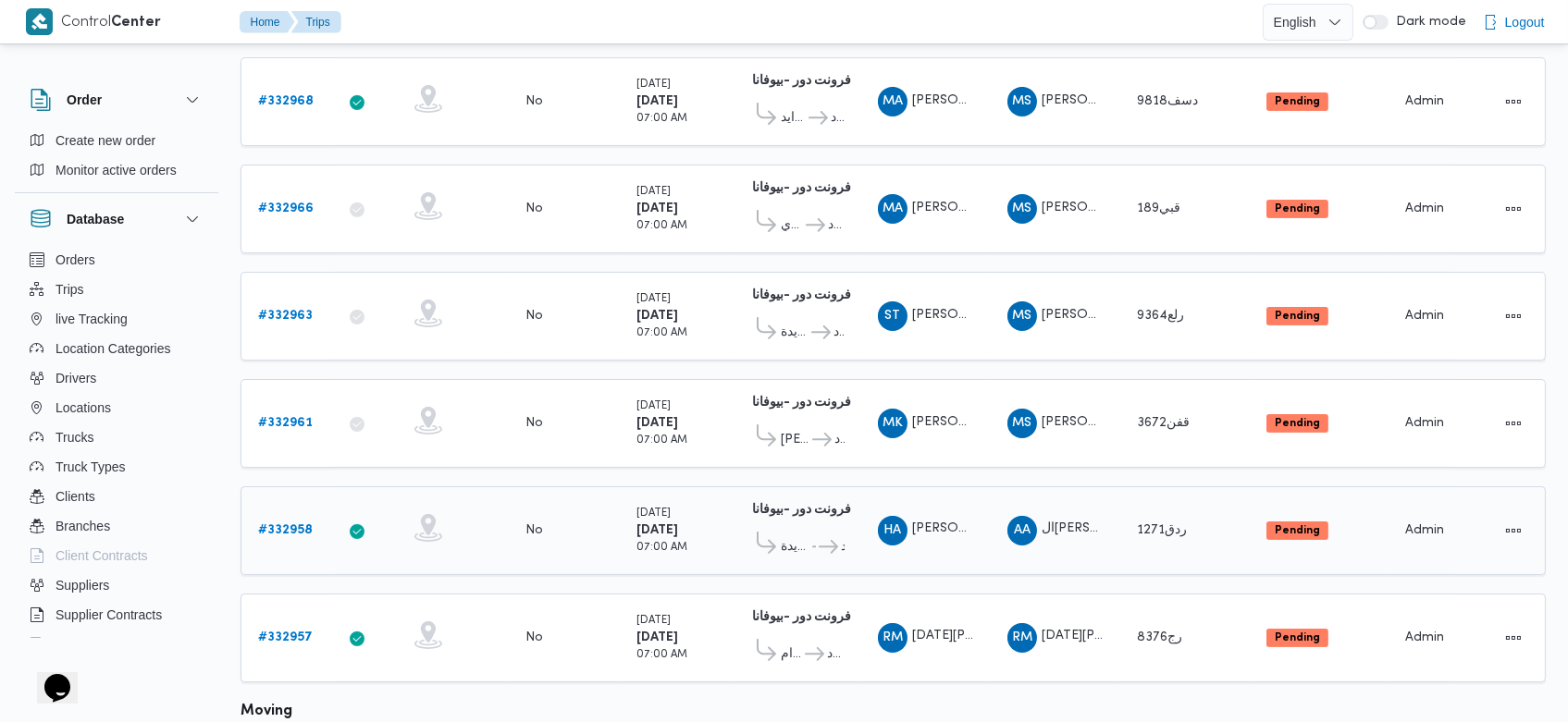
scroll to position [717, 0]
